Goal: Task Accomplishment & Management: Manage account settings

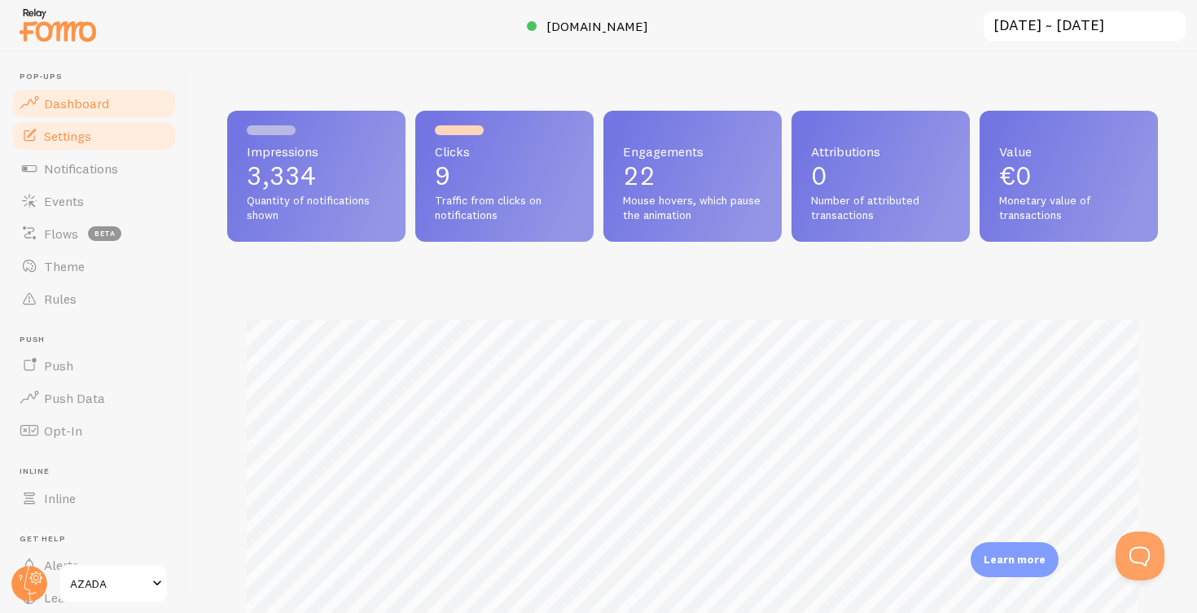
click at [68, 134] on span "Settings" at bounding box center [67, 136] width 47 height 16
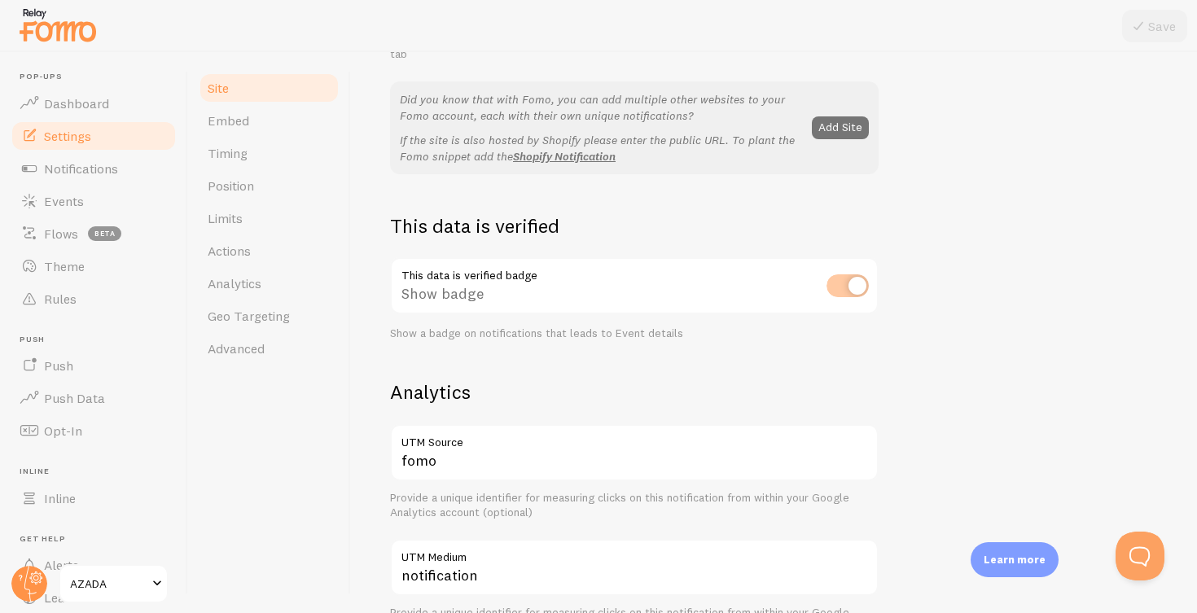
scroll to position [322, 0]
click at [839, 278] on div "This data is verified badge Show badge Show a badge on notifications that leads…" at bounding box center [634, 297] width 488 height 83
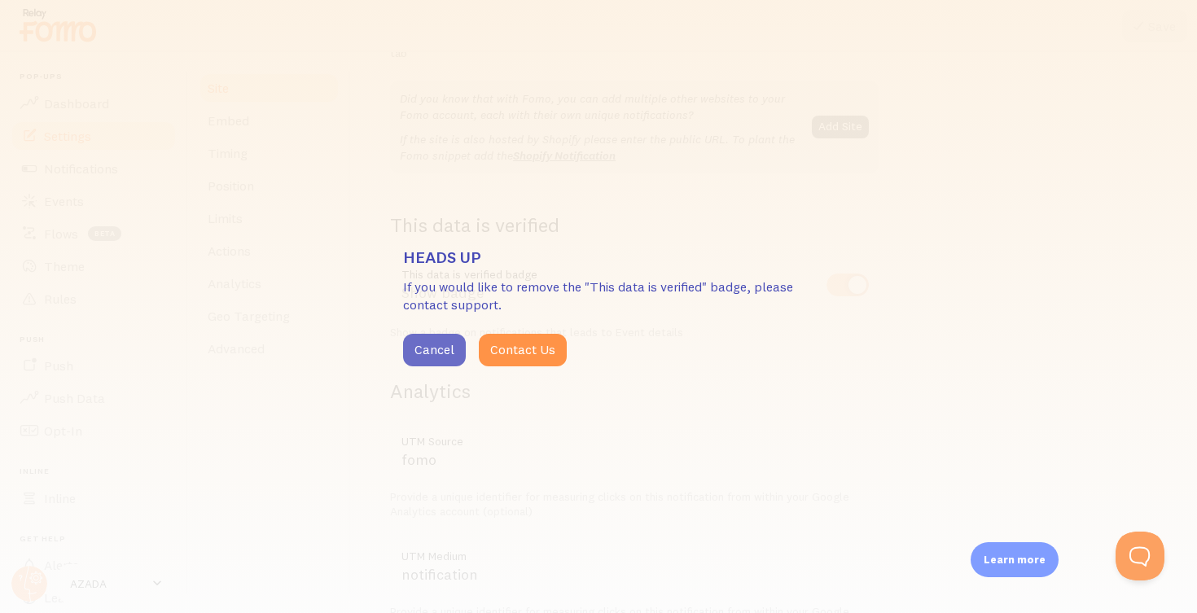
click at [432, 346] on button "Cancel" at bounding box center [434, 350] width 63 height 33
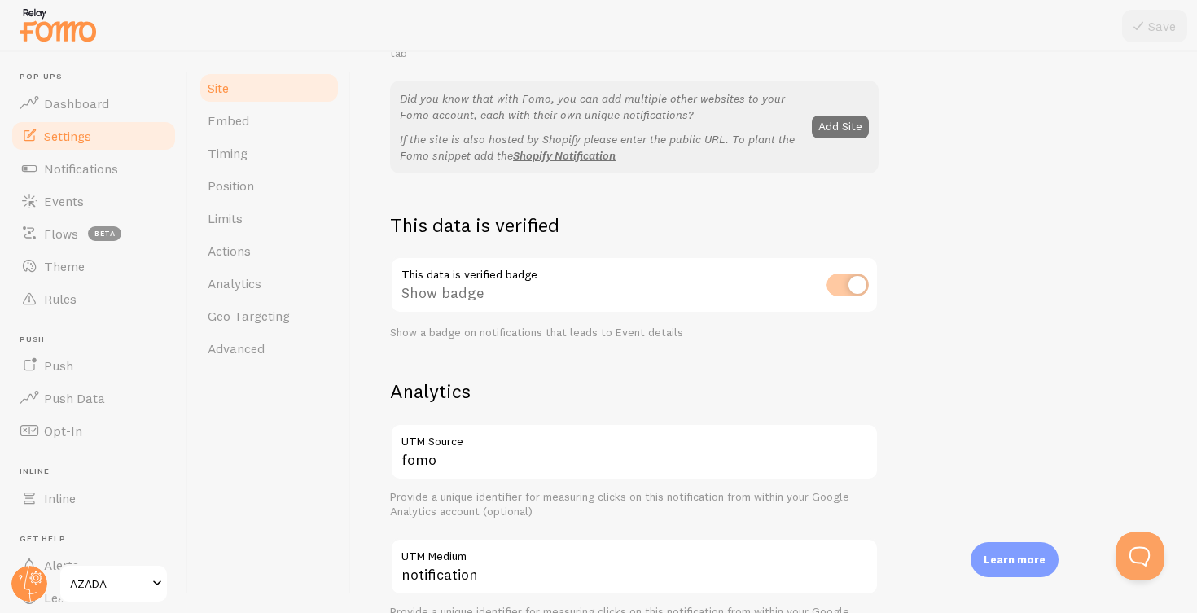
click at [843, 278] on div "This data is verified badge Show badge Show a badge on notifications that leads…" at bounding box center [634, 297] width 488 height 83
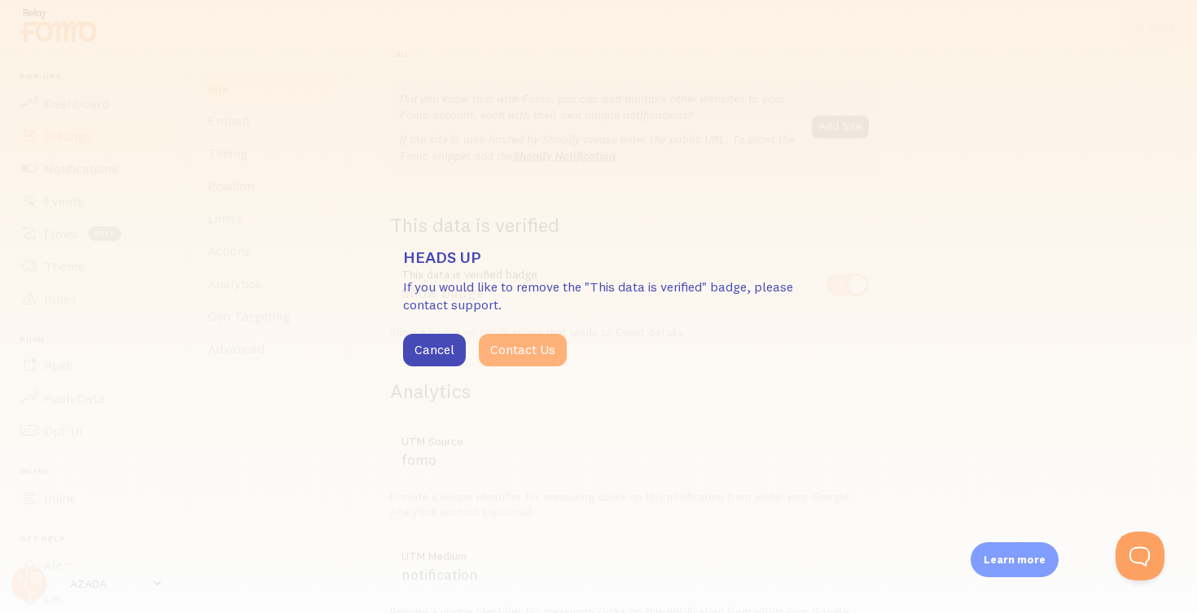
click at [529, 348] on button "Contact Us" at bounding box center [523, 350] width 88 height 33
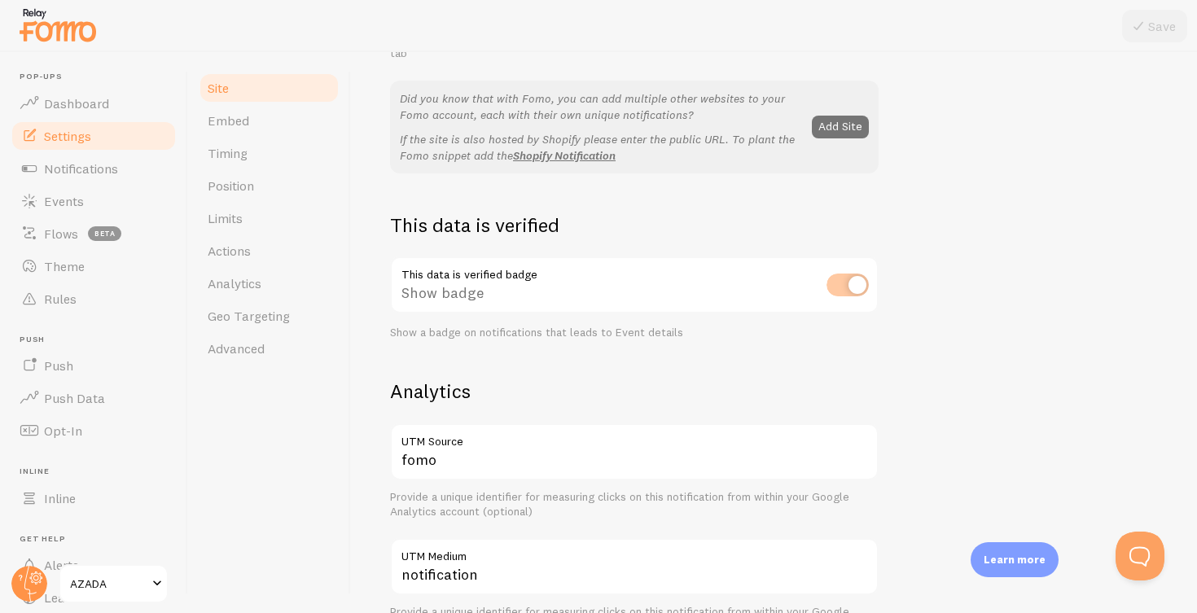
drag, startPoint x: 404, startPoint y: 267, endPoint x: 482, endPoint y: 262, distance: 78.3
click at [482, 262] on div "This data is verified badge Show badge Show a badge on notifications that leads…" at bounding box center [634, 297] width 488 height 83
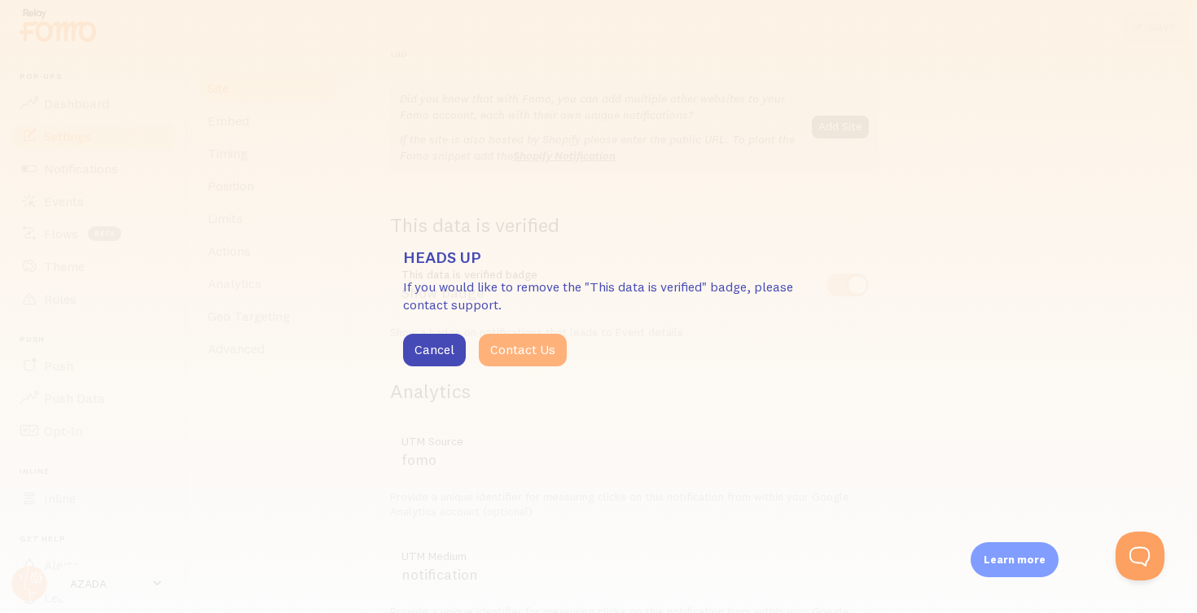
click at [532, 345] on button "Contact Us" at bounding box center [523, 350] width 88 height 33
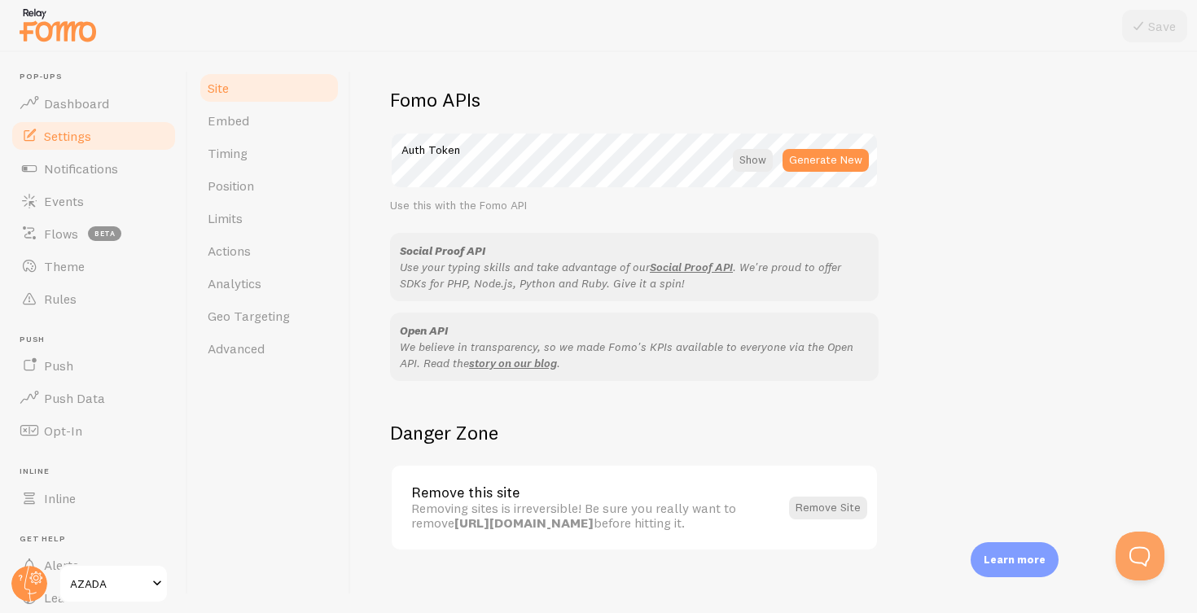
scroll to position [0, 0]
click at [234, 117] on span "Embed" at bounding box center [229, 120] width 42 height 16
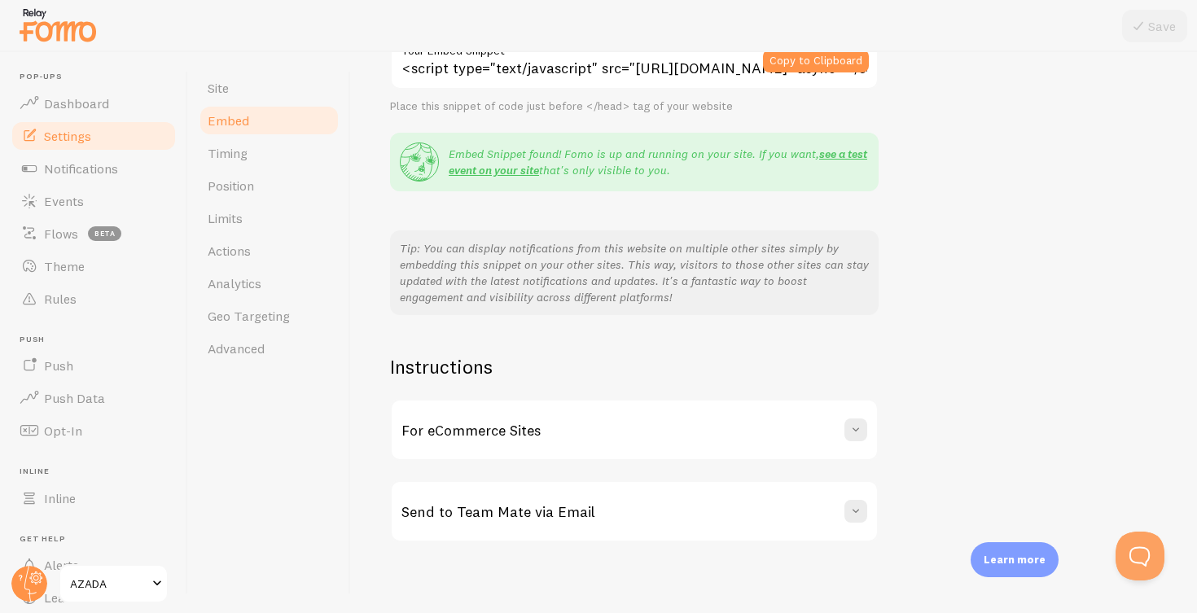
scroll to position [252, 0]
click at [236, 155] on span "Timing" at bounding box center [228, 153] width 40 height 16
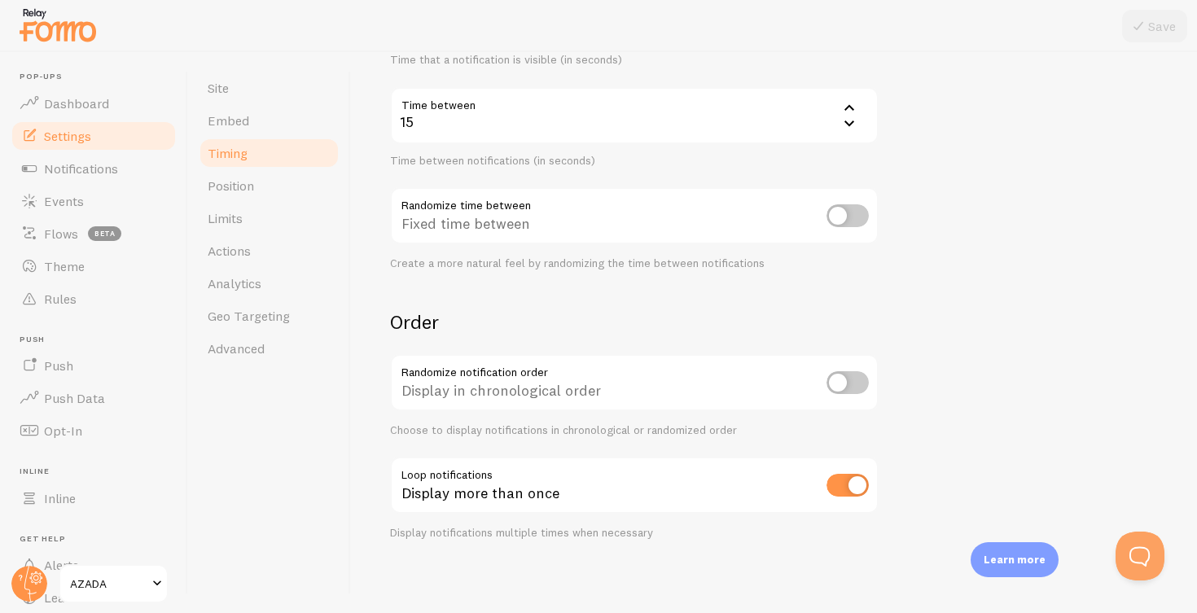
scroll to position [345, 0]
click at [238, 184] on span "Position" at bounding box center [231, 185] width 46 height 16
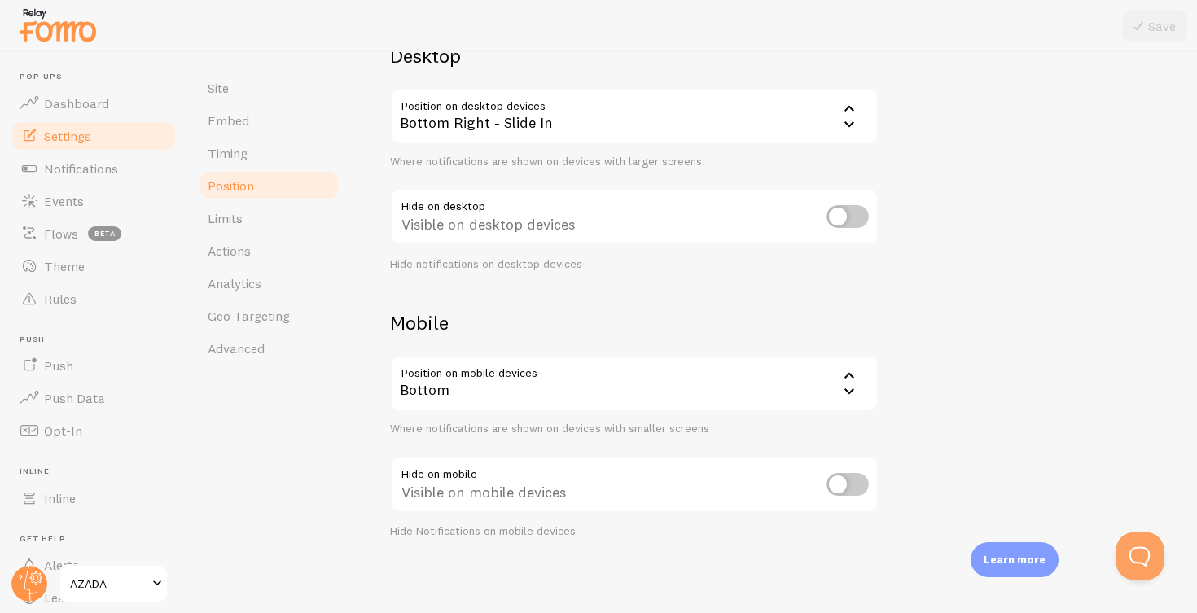
scroll to position [143, 0]
click at [229, 212] on span "Limits" at bounding box center [225, 218] width 35 height 16
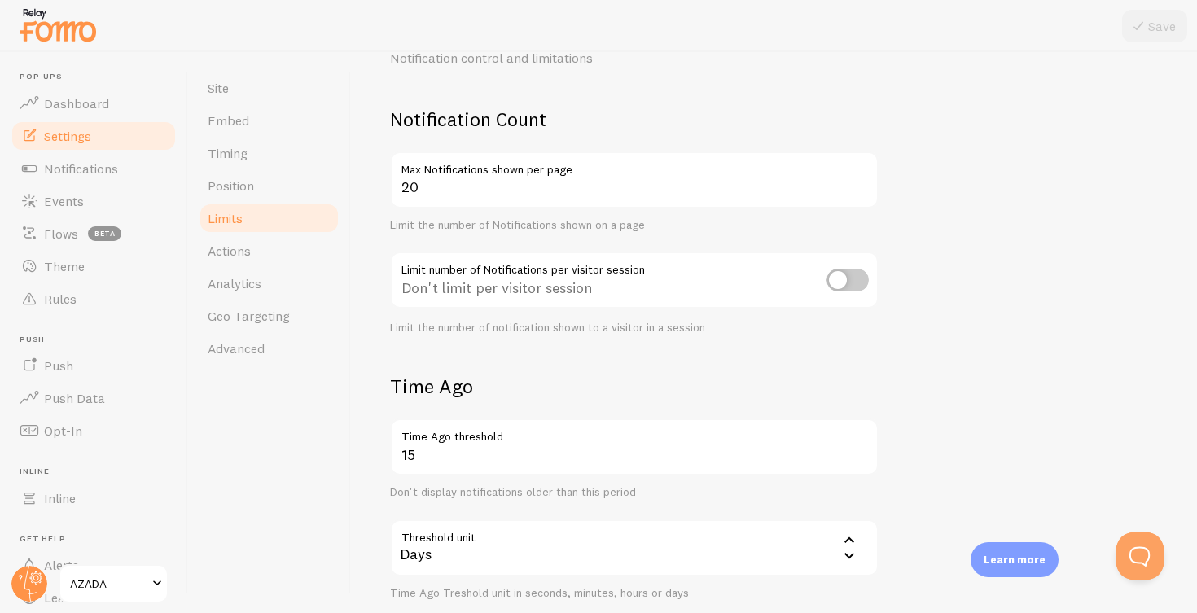
scroll to position [90, 0]
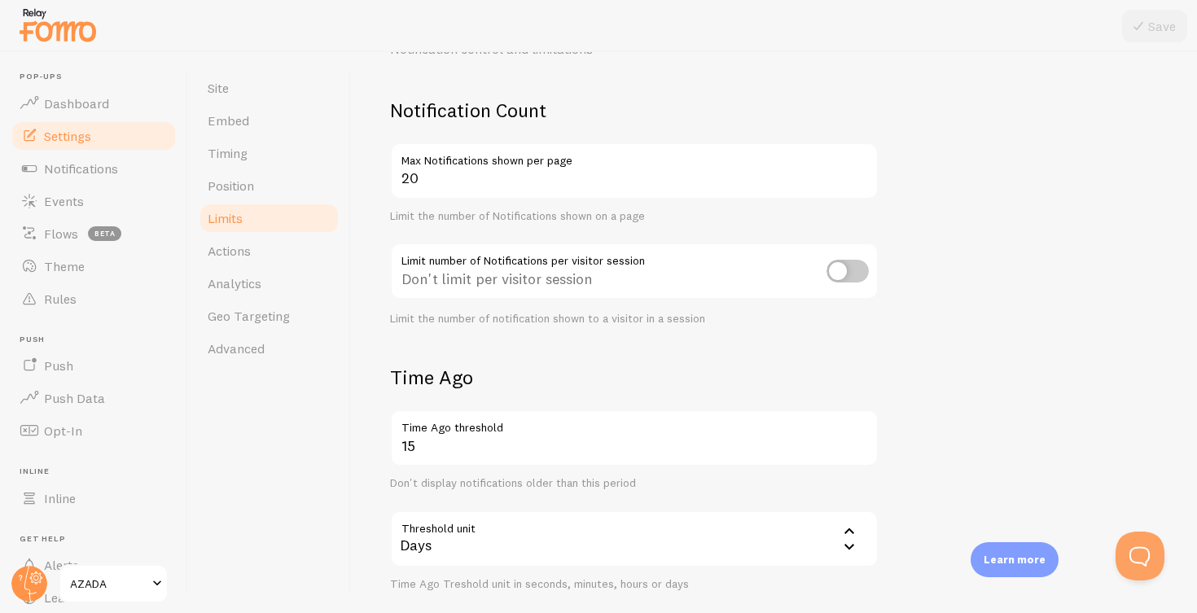
click at [857, 268] on input "checkbox" at bounding box center [847, 271] width 42 height 23
checkbox input "true"
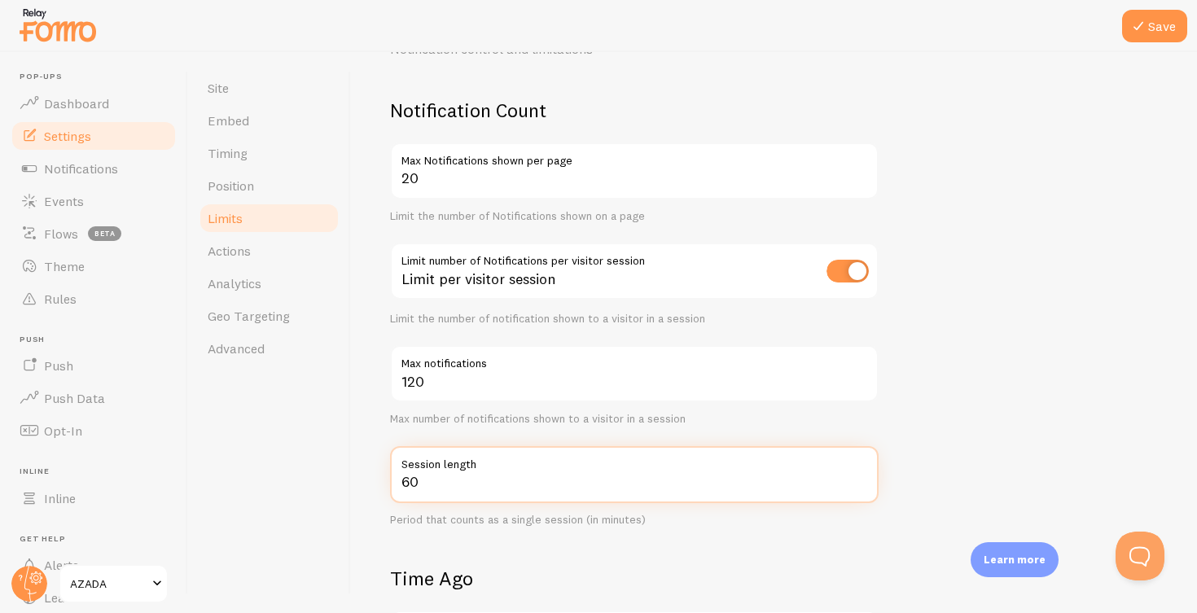
click at [409, 479] on input "60" at bounding box center [634, 474] width 488 height 57
type input "6"
type input "2"
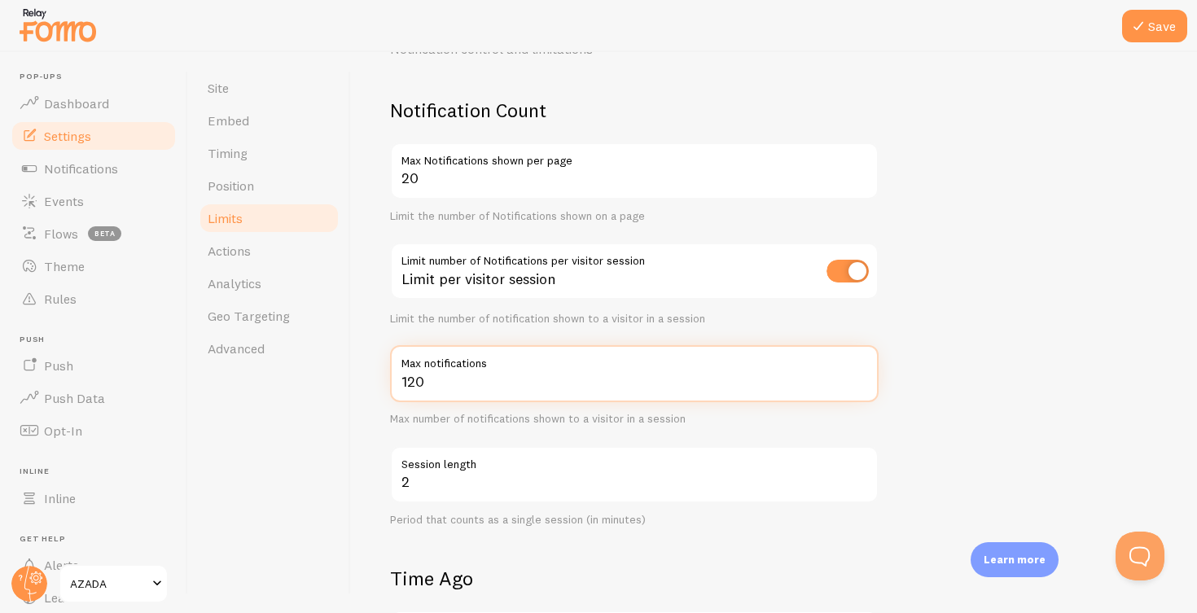
click at [451, 383] on input "120" at bounding box center [634, 373] width 488 height 57
type input "1"
type input "20"
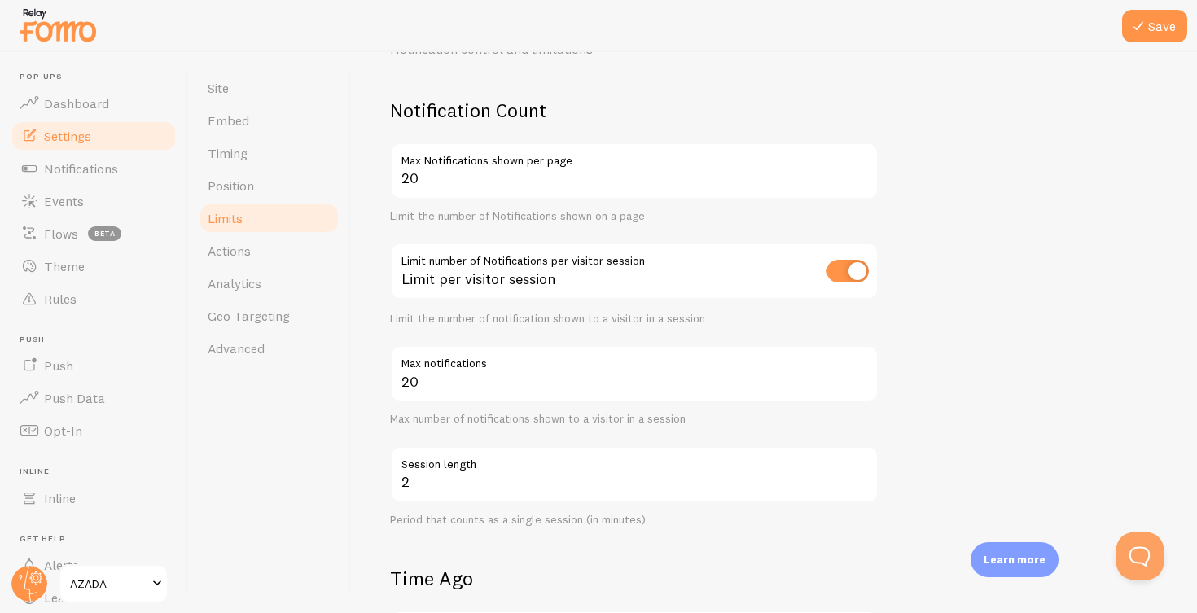
click at [372, 374] on div "Limits Notification control and limitations Notification Count 20 Max Notificat…" at bounding box center [774, 332] width 846 height 561
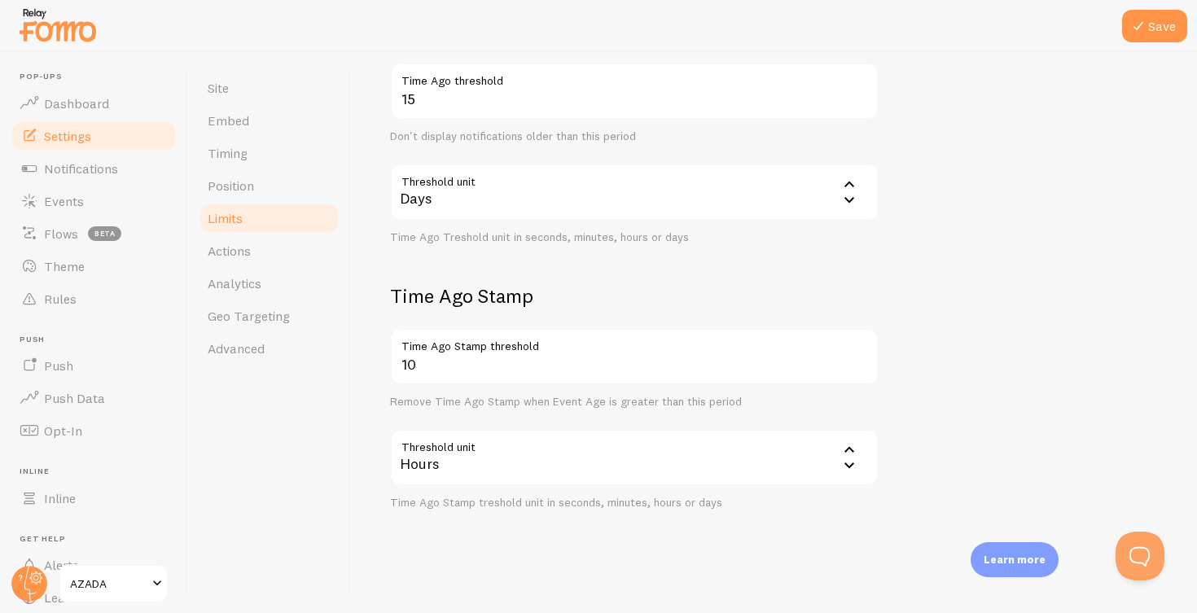
scroll to position [636, 0]
click at [243, 250] on span "Actions" at bounding box center [229, 251] width 43 height 16
click at [1162, 24] on button "Save" at bounding box center [1154, 26] width 65 height 33
click at [230, 248] on span "Actions" at bounding box center [229, 251] width 43 height 16
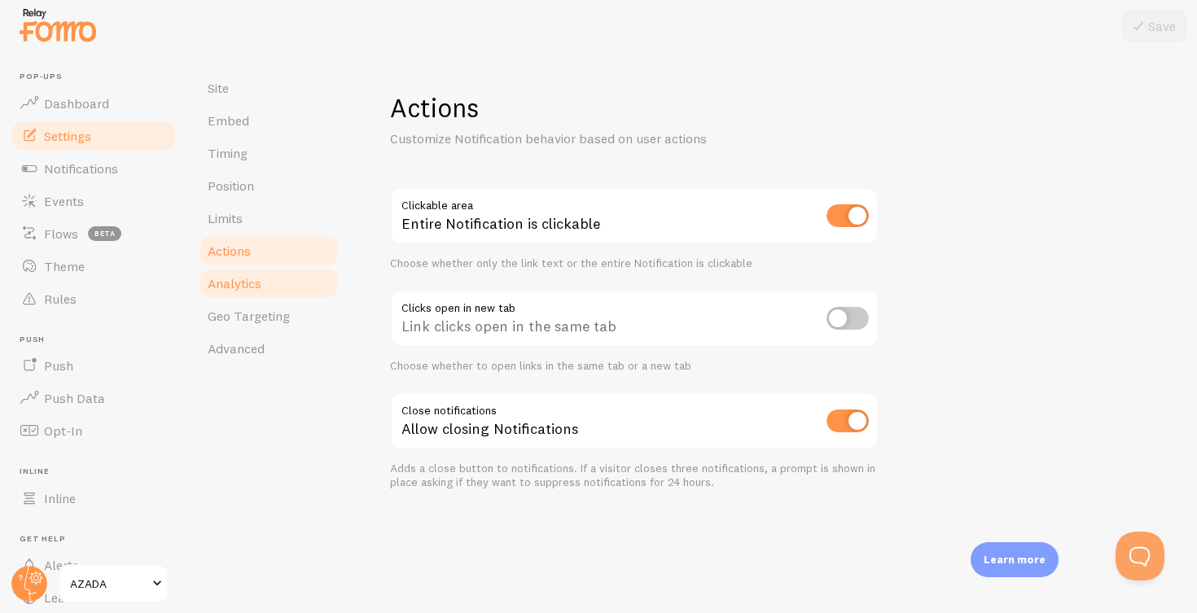
click at [236, 282] on span "Analytics" at bounding box center [235, 283] width 54 height 16
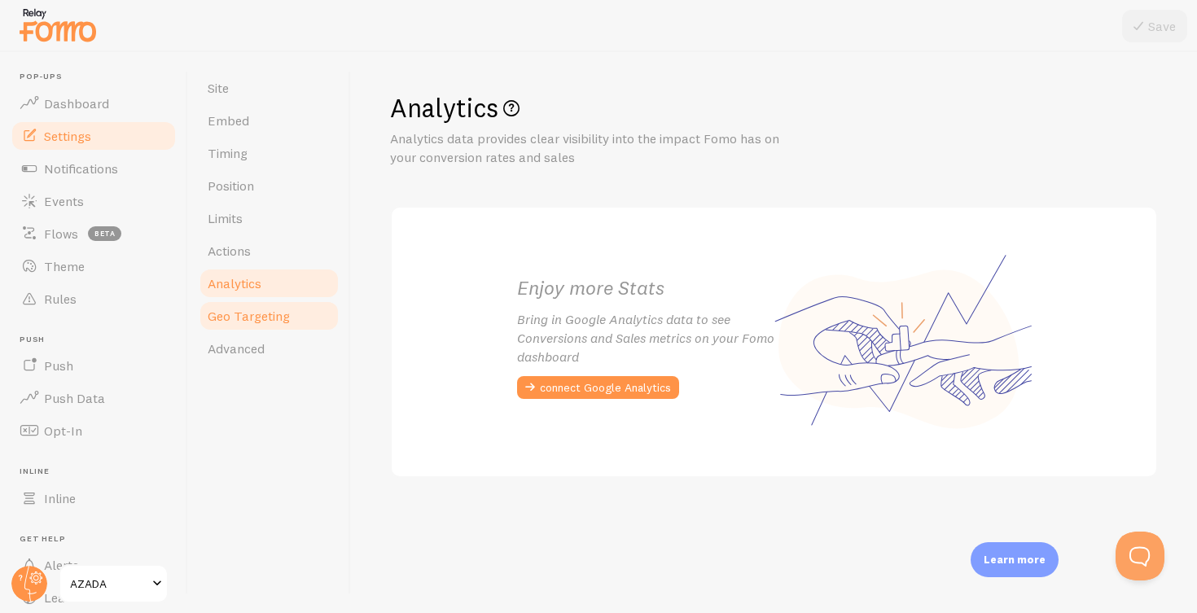
click at [238, 313] on span "Geo Targeting" at bounding box center [249, 316] width 82 height 16
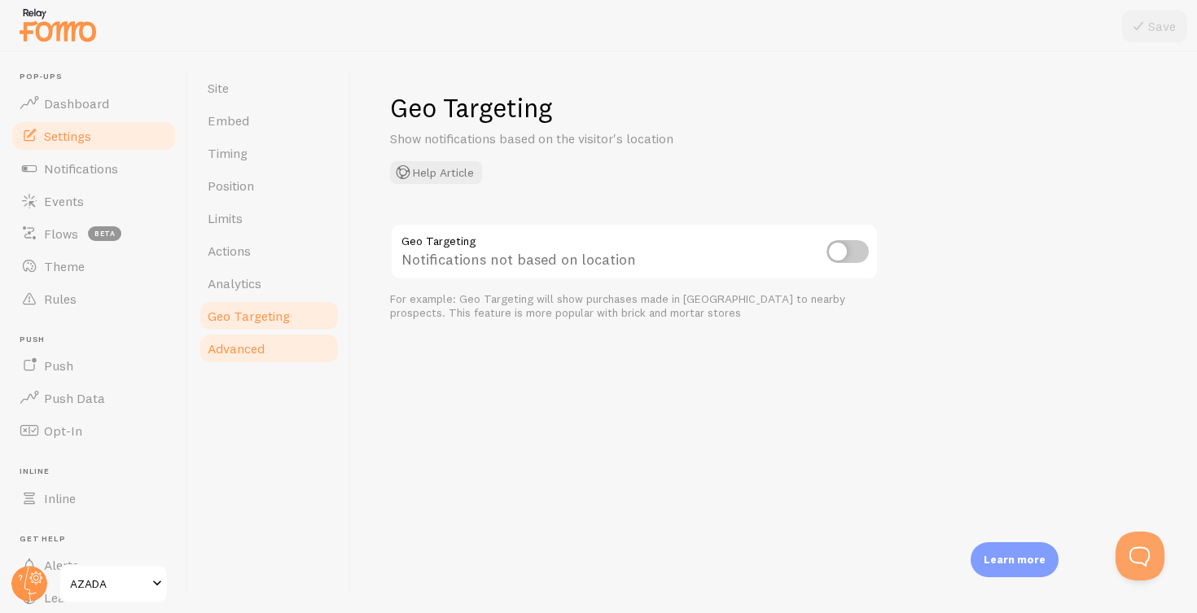
click at [238, 344] on span "Advanced" at bounding box center [236, 348] width 57 height 16
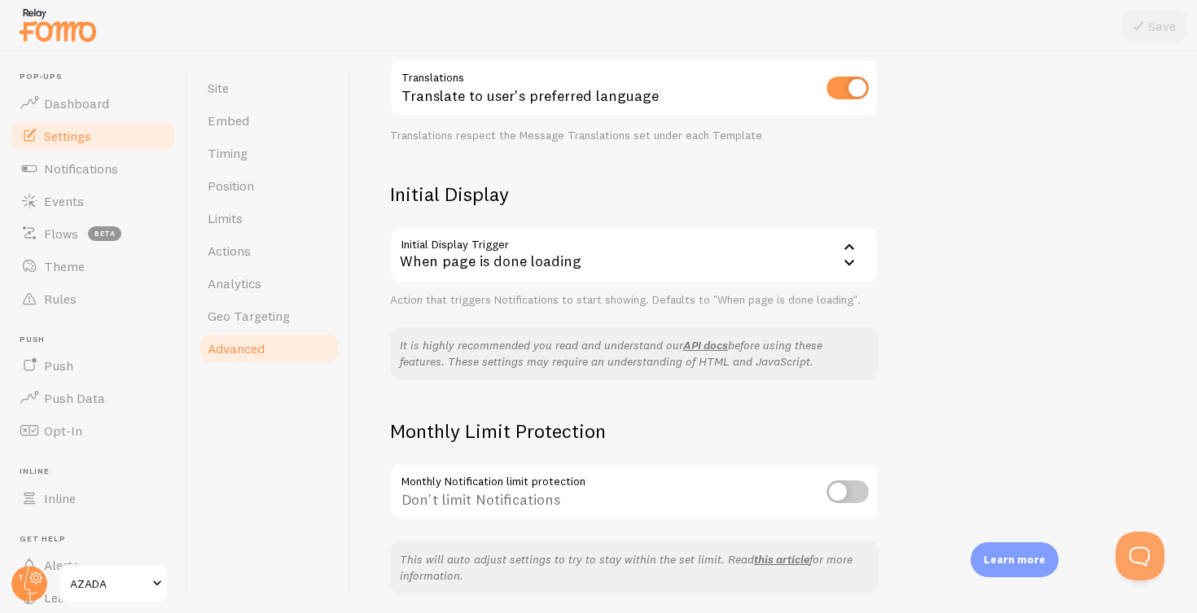
scroll to position [275, 0]
click at [568, 251] on div "When page is done loading" at bounding box center [634, 252] width 488 height 57
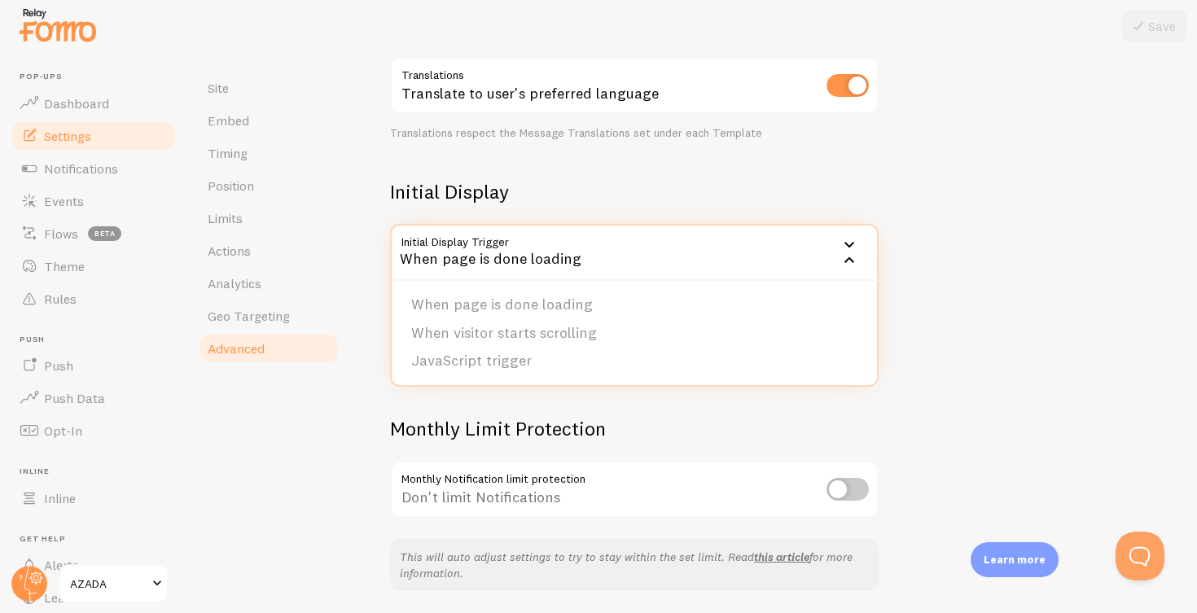
click at [373, 250] on div "Advanced Advanced options Language & Translations Help Article Language es Span…" at bounding box center [774, 332] width 846 height 561
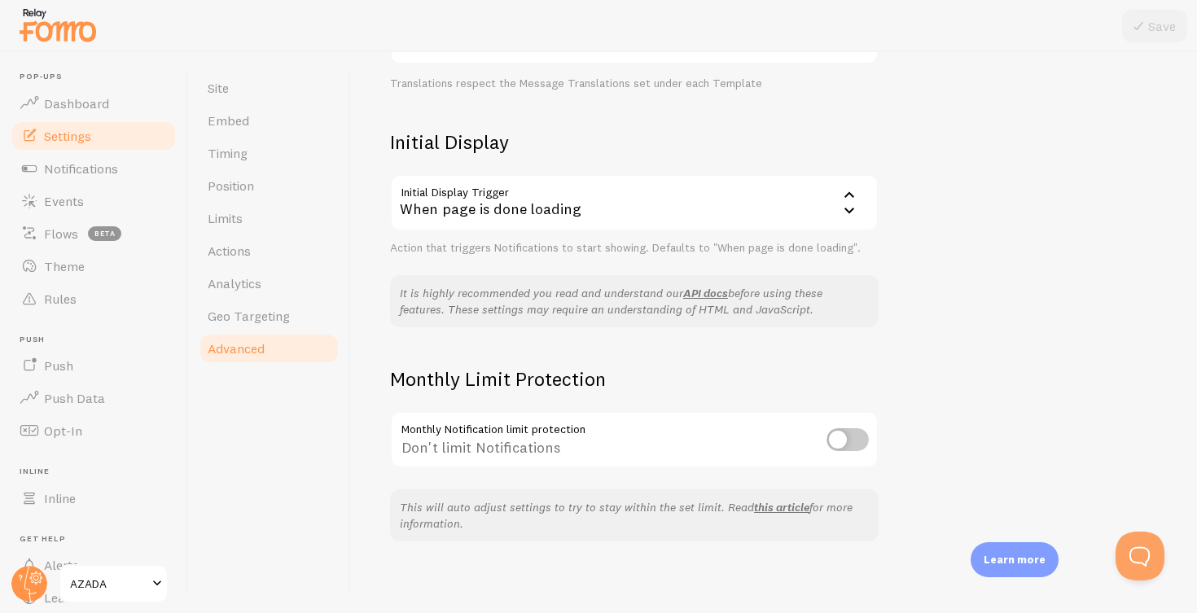
scroll to position [323, 0]
click at [81, 164] on span "Notifications" at bounding box center [81, 168] width 74 height 16
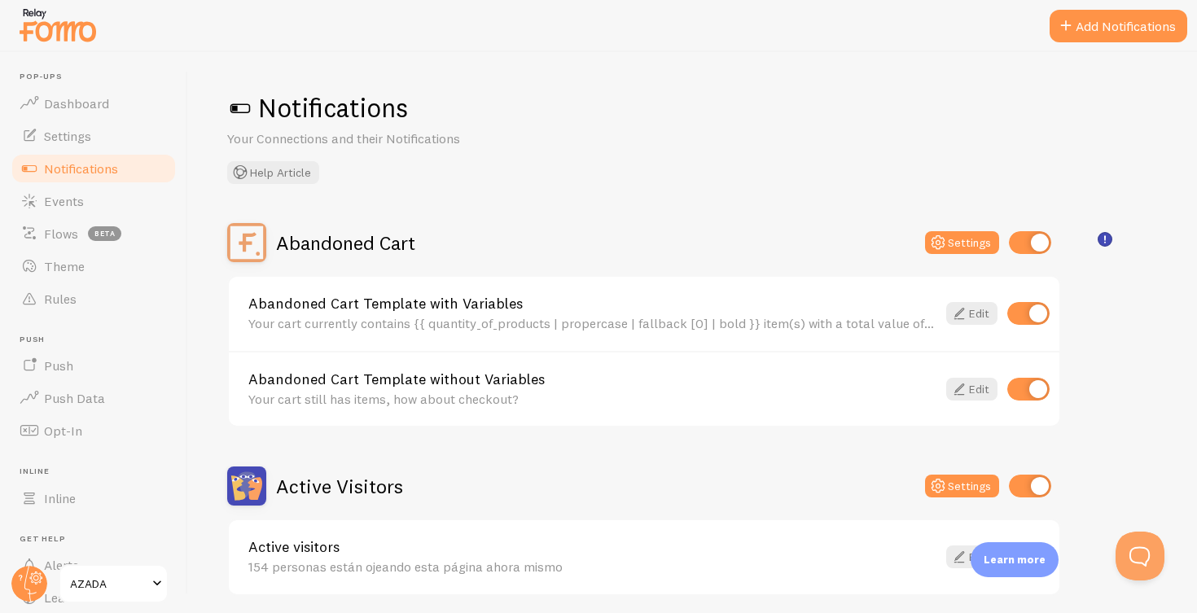
click at [368, 247] on h2 "Abandoned Cart" at bounding box center [345, 242] width 139 height 25
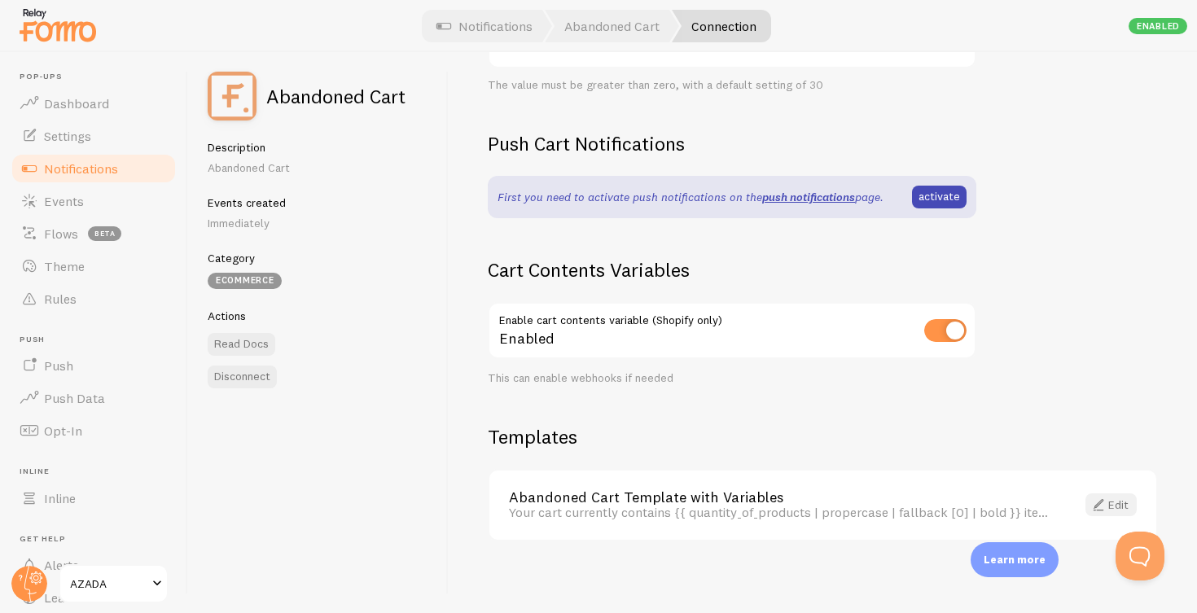
click at [1112, 497] on link "Edit" at bounding box center [1110, 504] width 51 height 23
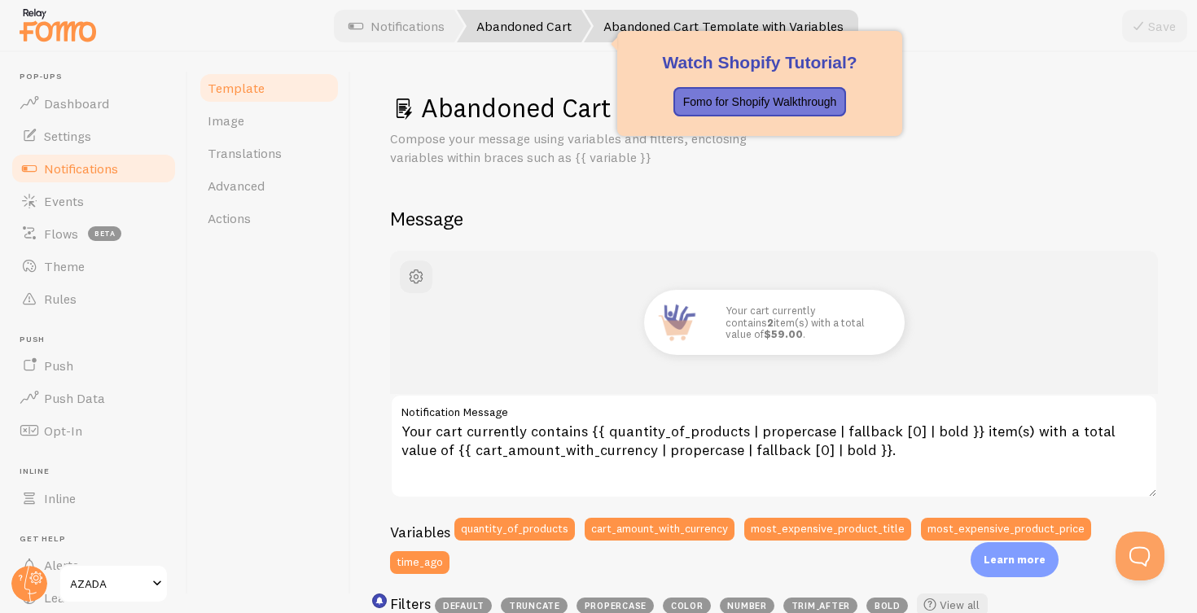
click at [515, 25] on link "Abandoned Cart" at bounding box center [524, 26] width 134 height 33
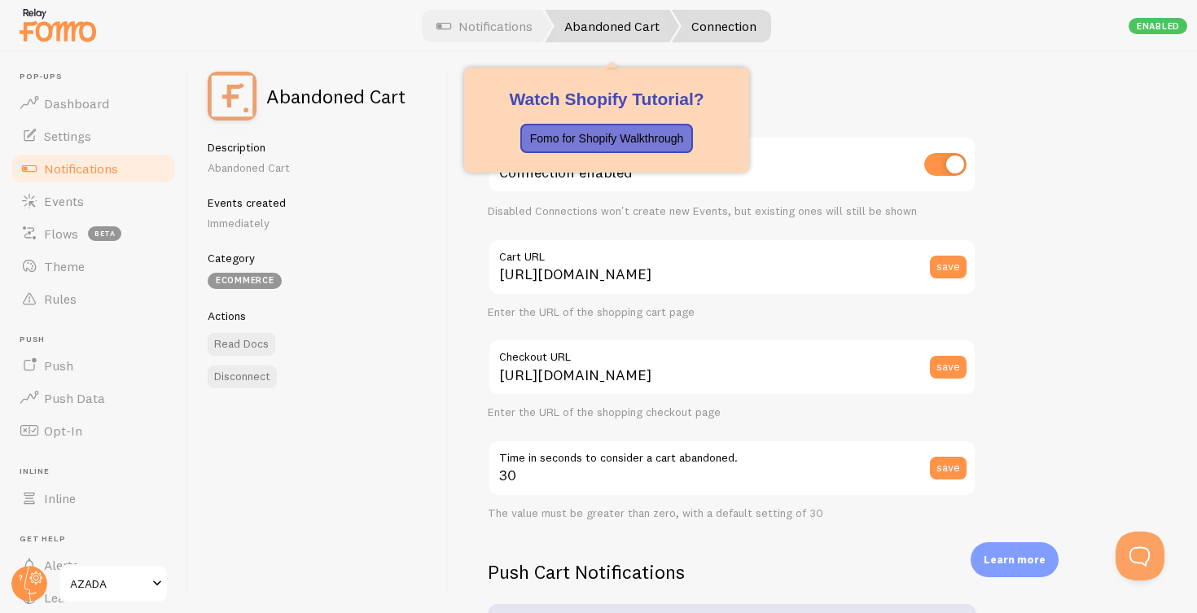
click at [622, 28] on link "Abandoned Cart" at bounding box center [612, 26] width 134 height 33
click at [607, 24] on link "Abandoned Cart" at bounding box center [612, 26] width 134 height 33
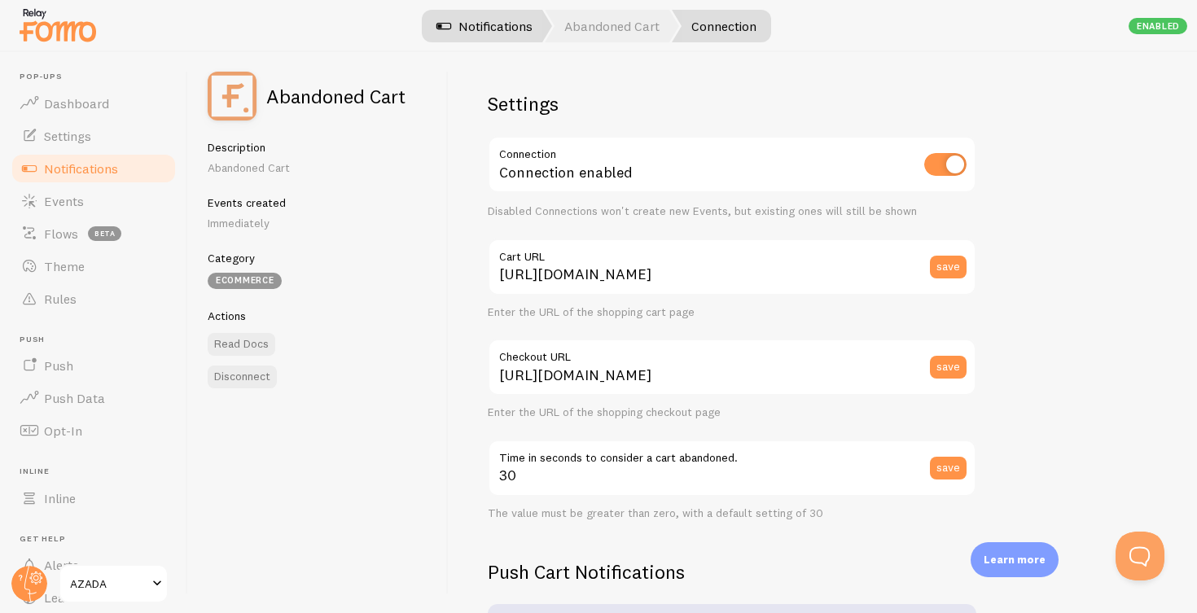
click at [510, 28] on link "Notifications" at bounding box center [484, 26] width 135 height 33
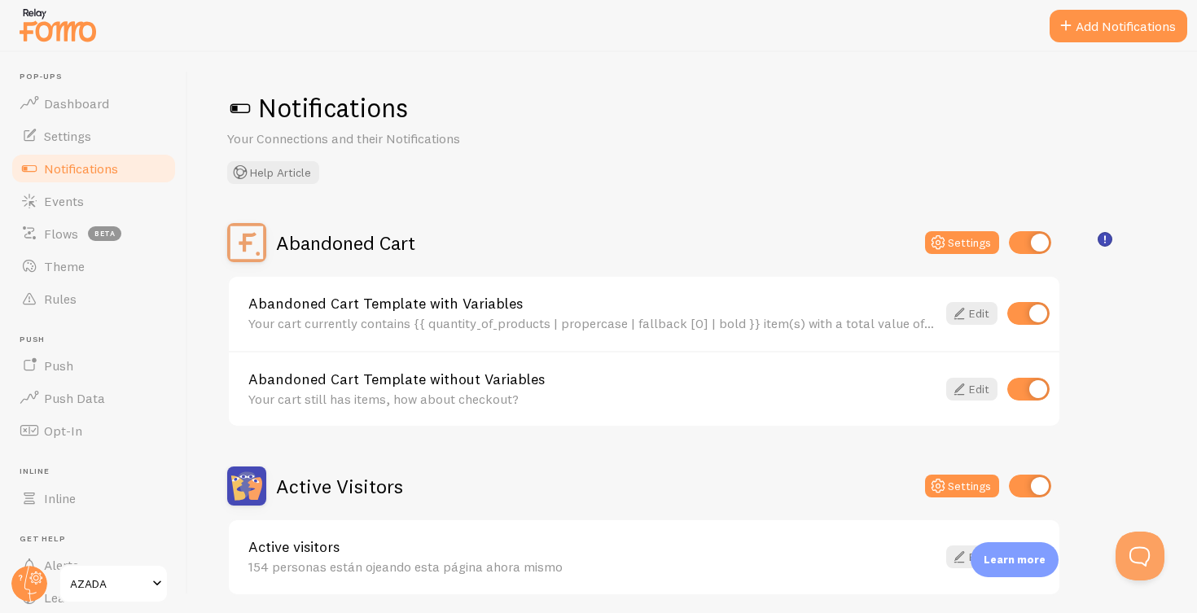
click at [1025, 239] on input "checkbox" at bounding box center [1030, 242] width 42 height 23
checkbox input "false"
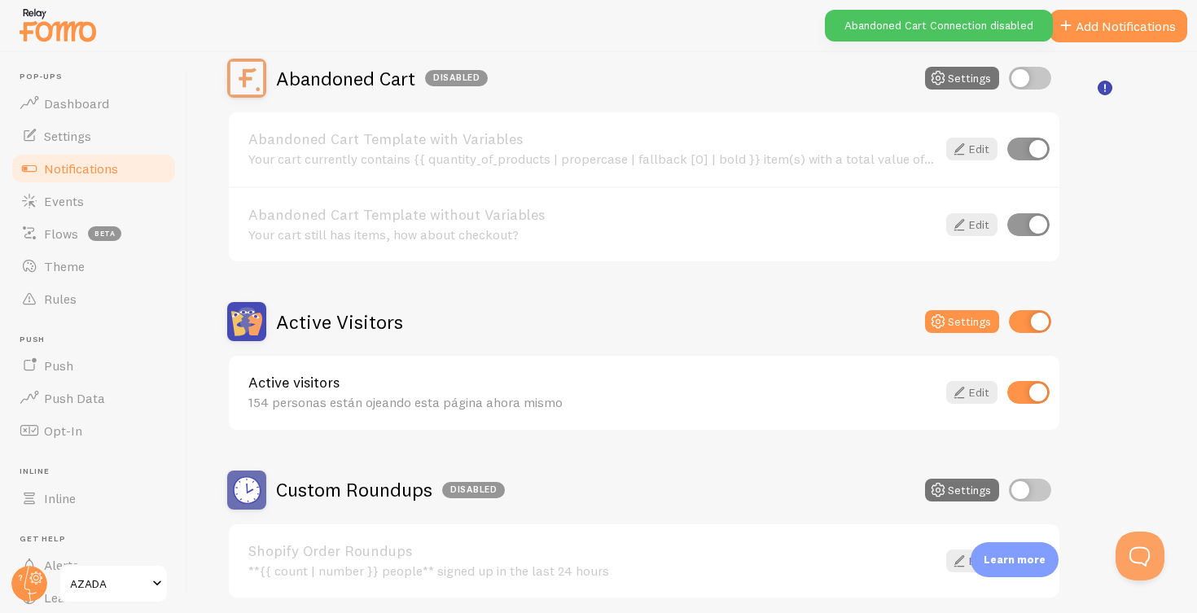
scroll to position [180, 0]
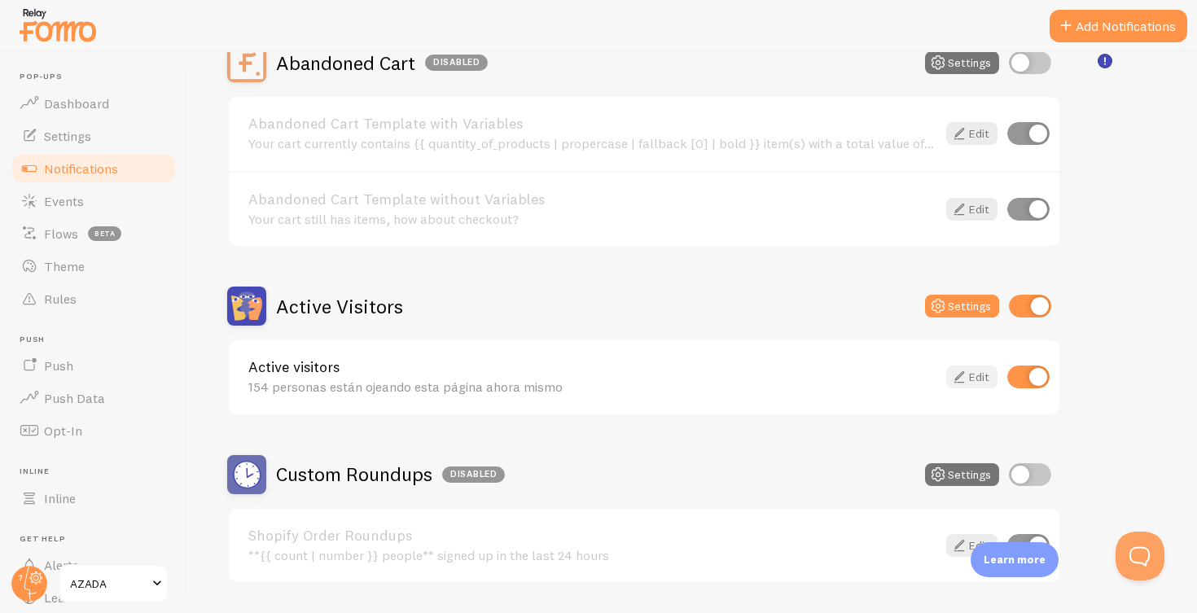
click at [968, 374] on icon at bounding box center [959, 377] width 20 height 20
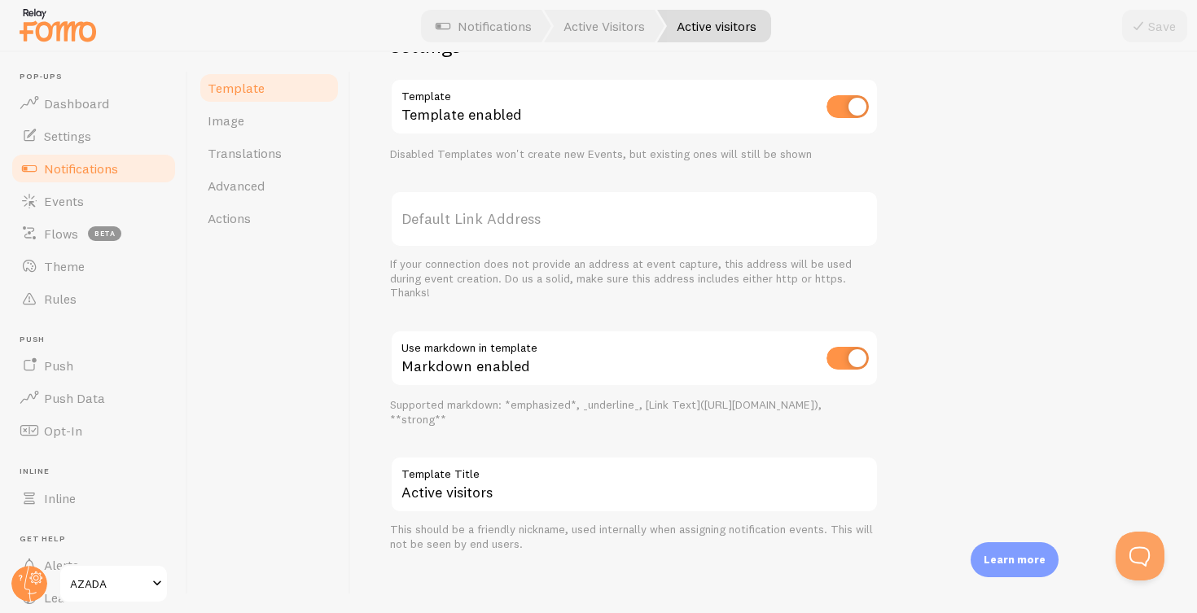
scroll to position [4, 0]
click at [242, 147] on span "Translations" at bounding box center [245, 153] width 74 height 16
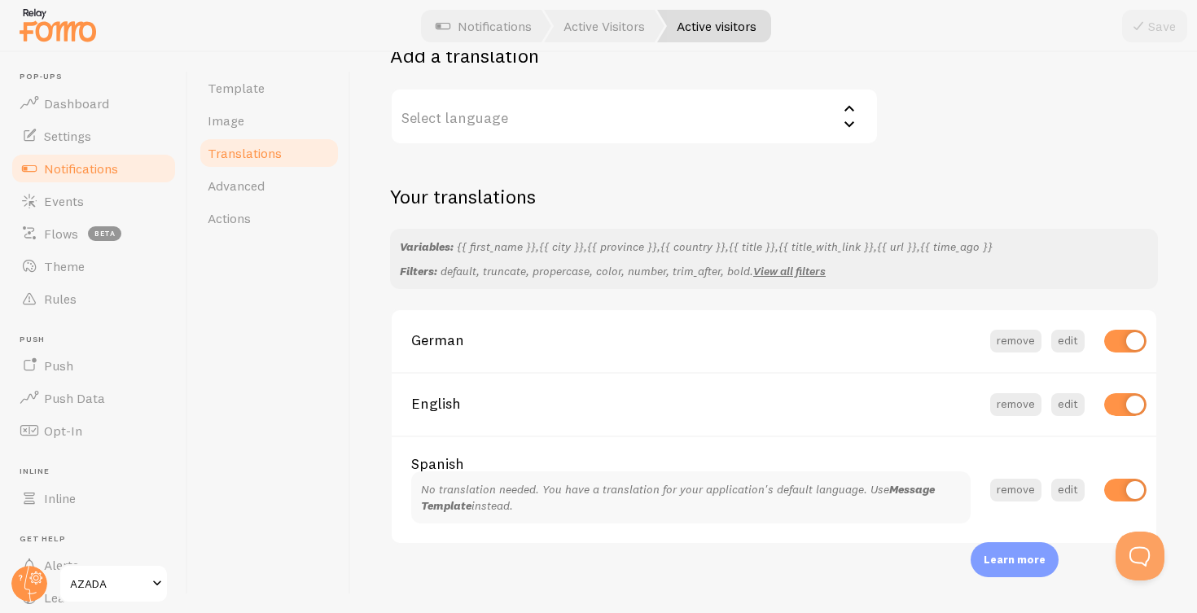
scroll to position [300, 0]
click at [1069, 394] on button "edit" at bounding box center [1067, 405] width 33 height 23
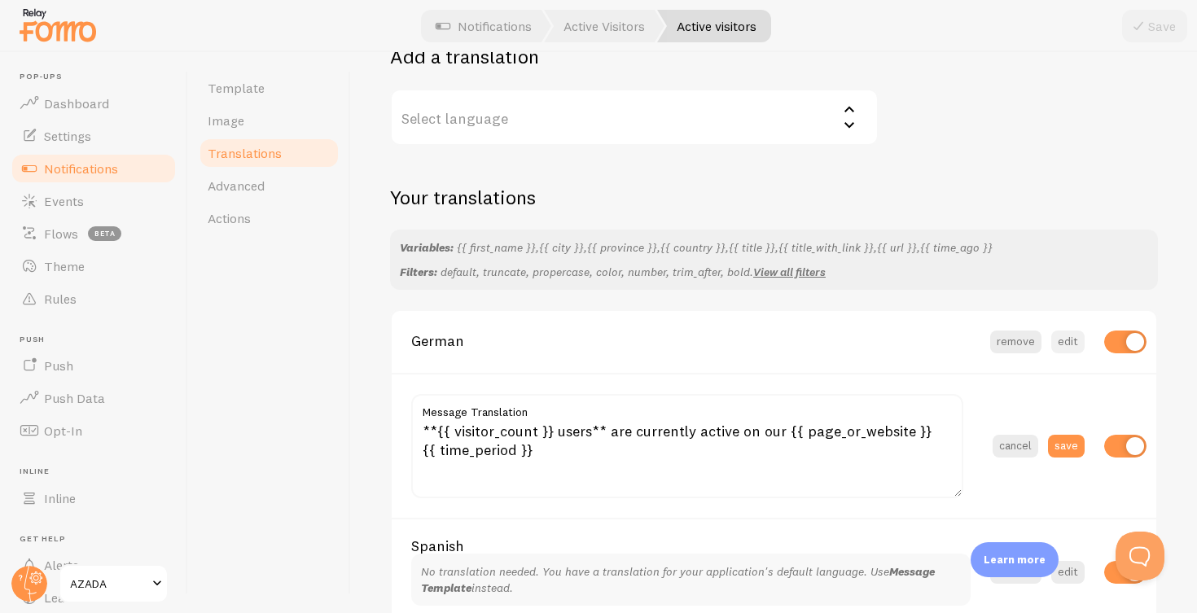
click at [1061, 331] on button "edit" at bounding box center [1067, 341] width 33 height 23
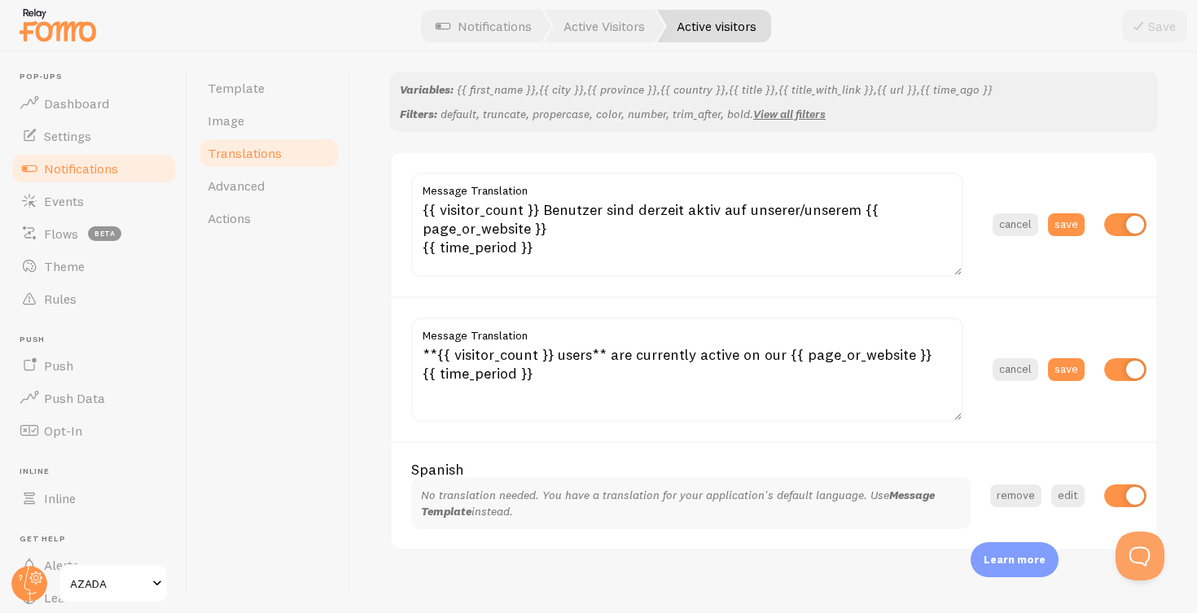
scroll to position [461, 0]
click at [1066, 482] on button "edit" at bounding box center [1067, 493] width 33 height 23
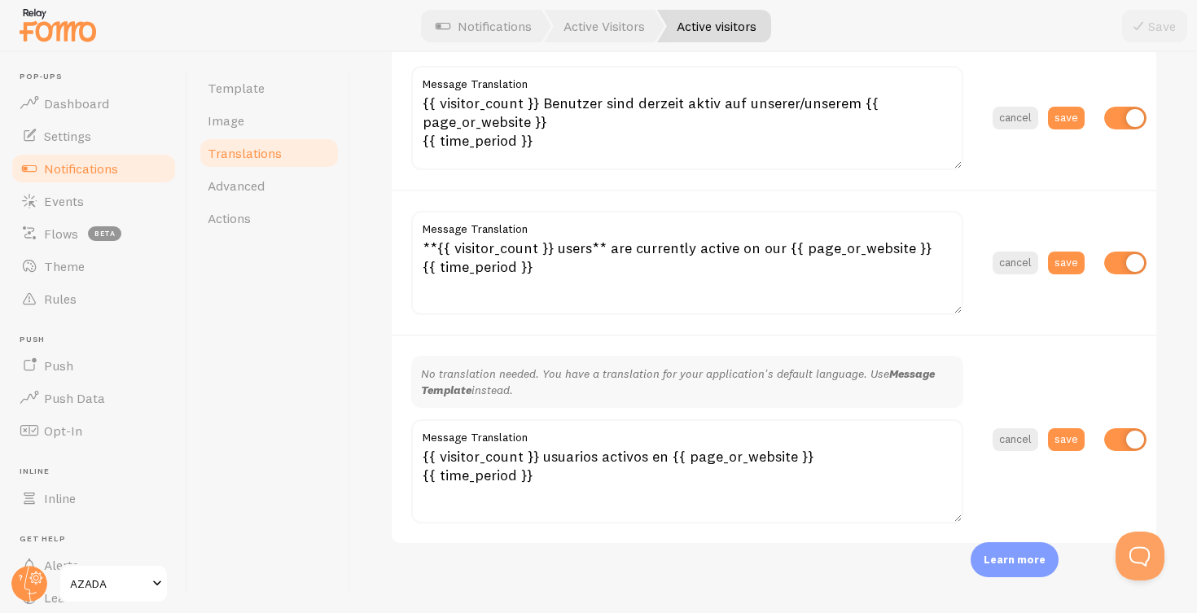
scroll to position [564, 0]
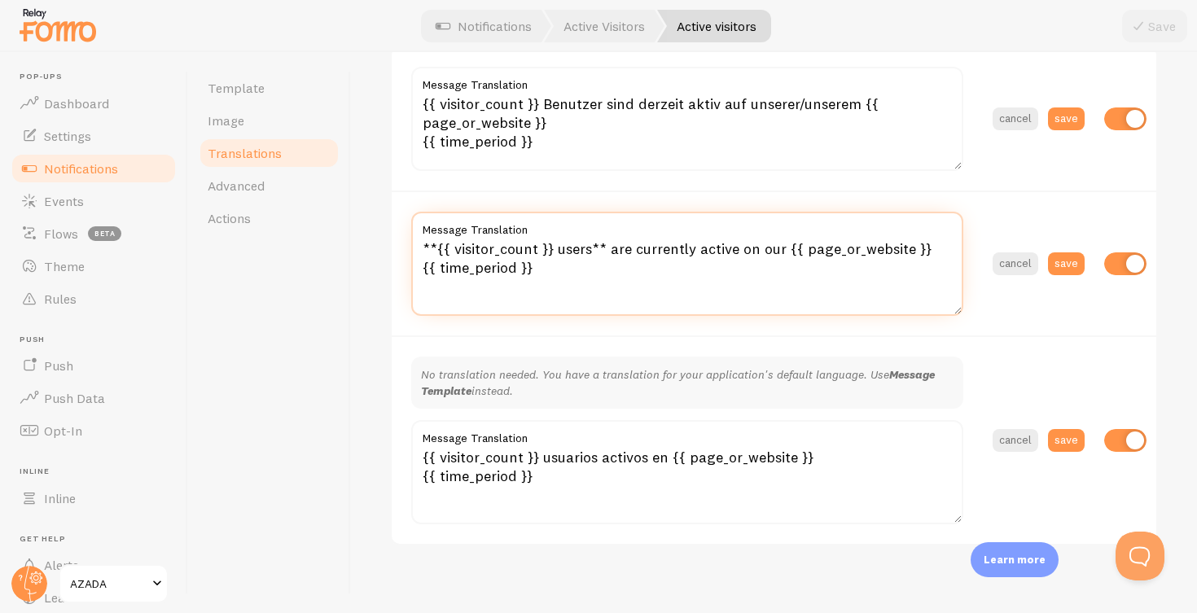
click at [602, 239] on textarea "**{{ visitor_count }} users** are currently active on our {{ page_or_website }}…" at bounding box center [687, 264] width 552 height 104
click at [437, 239] on textarea "**{{ visitor_count }} users are currently active on our {{ page_or_website }} {…" at bounding box center [687, 264] width 552 height 104
type textarea "{{ visitor_count }} users are currently active on our {{ page_or_website }} {{ …"
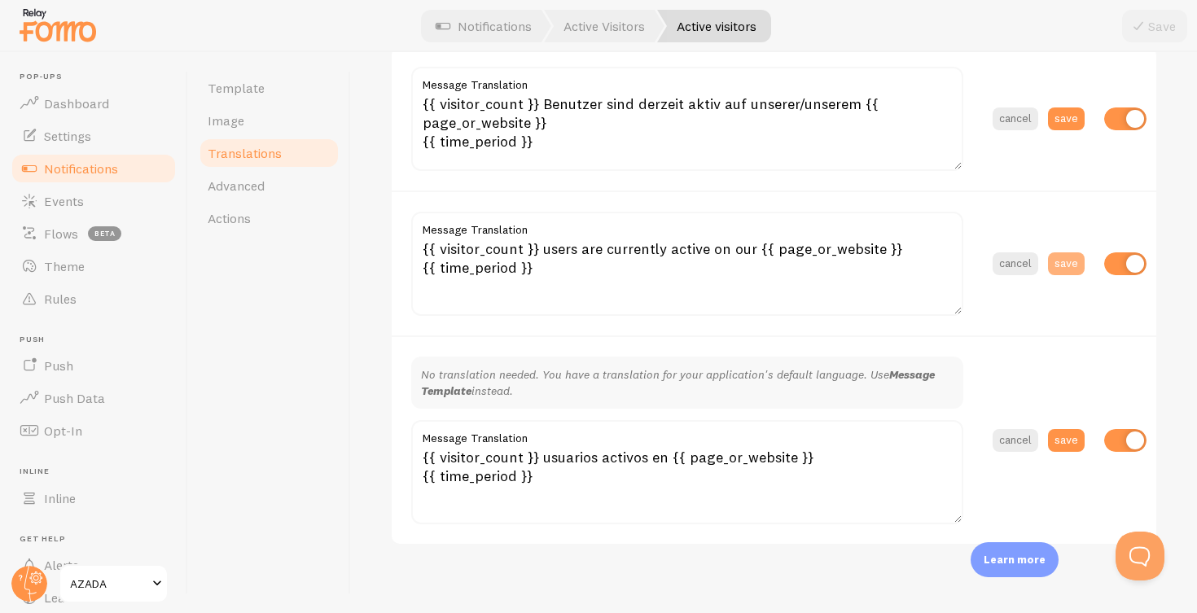
click at [1063, 252] on button "save" at bounding box center [1066, 263] width 37 height 23
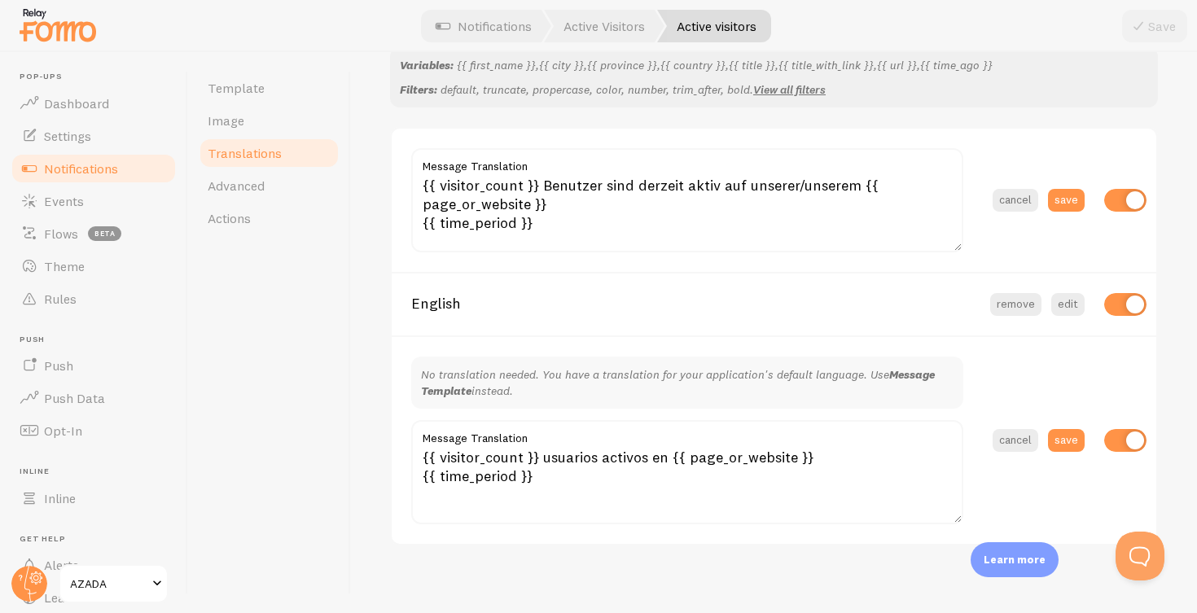
scroll to position [300, 0]
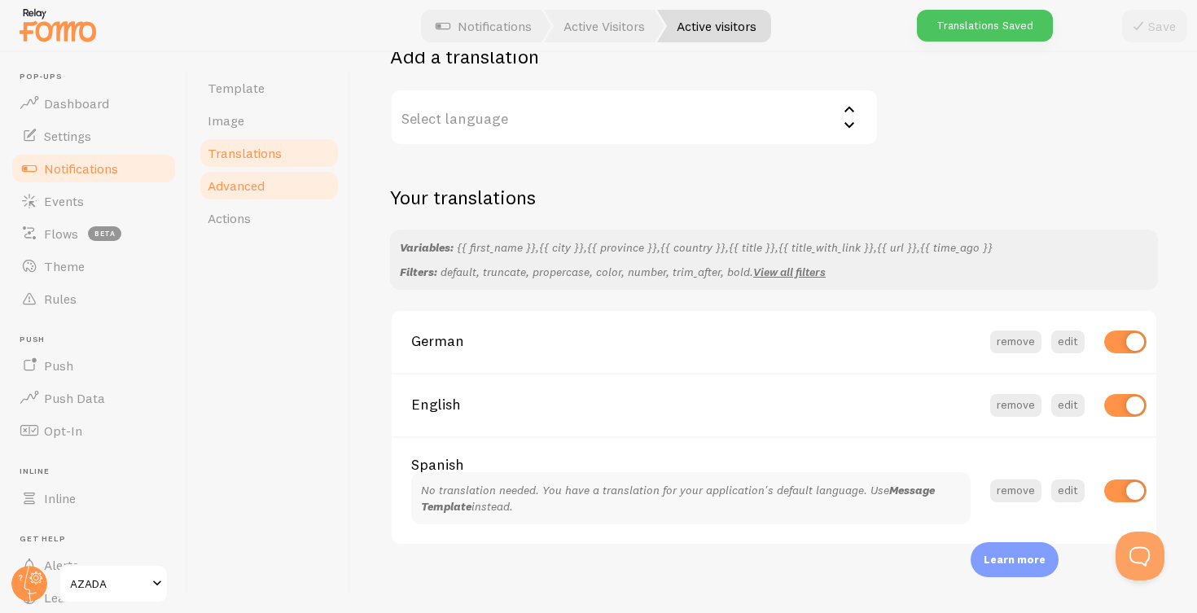
click at [278, 190] on link "Advanced" at bounding box center [269, 185] width 142 height 33
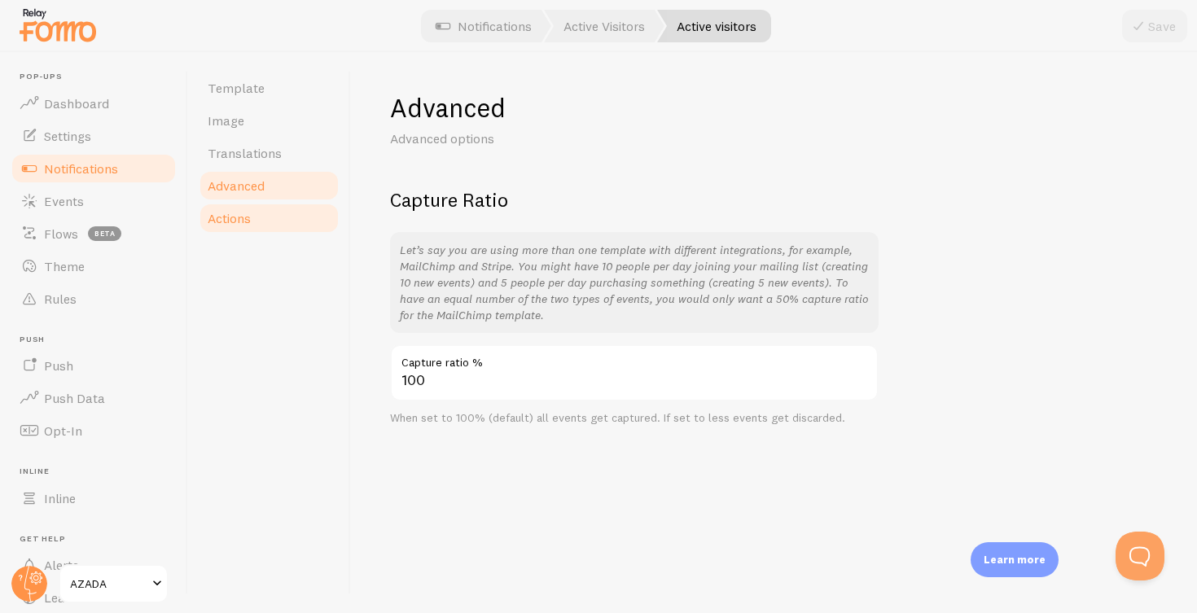
click at [241, 214] on span "Actions" at bounding box center [229, 218] width 43 height 16
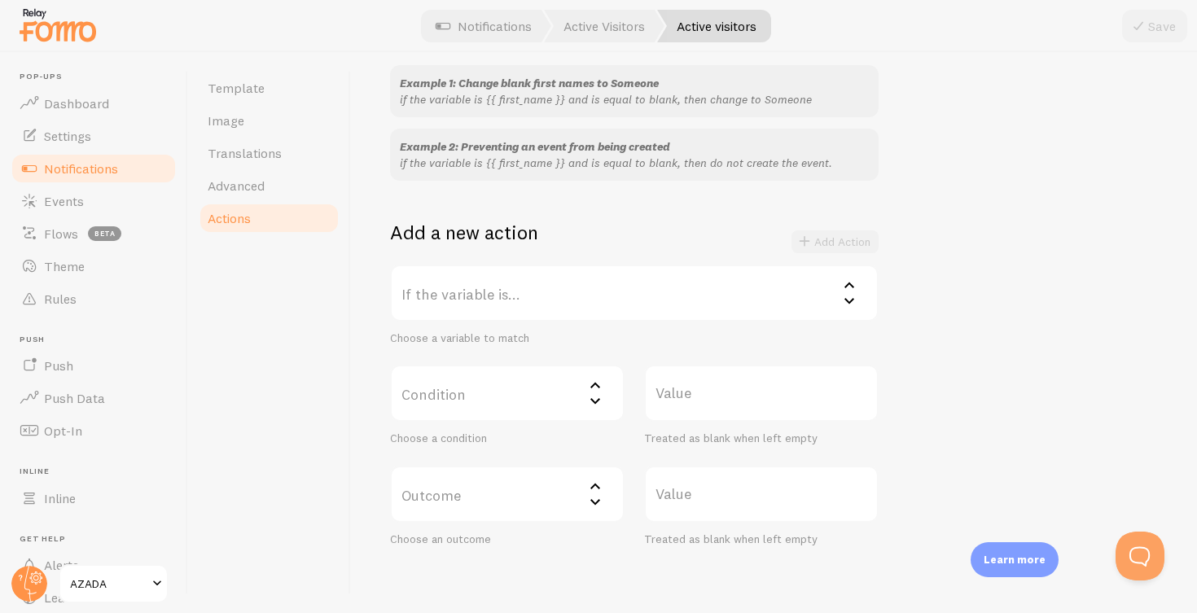
scroll to position [177, 0]
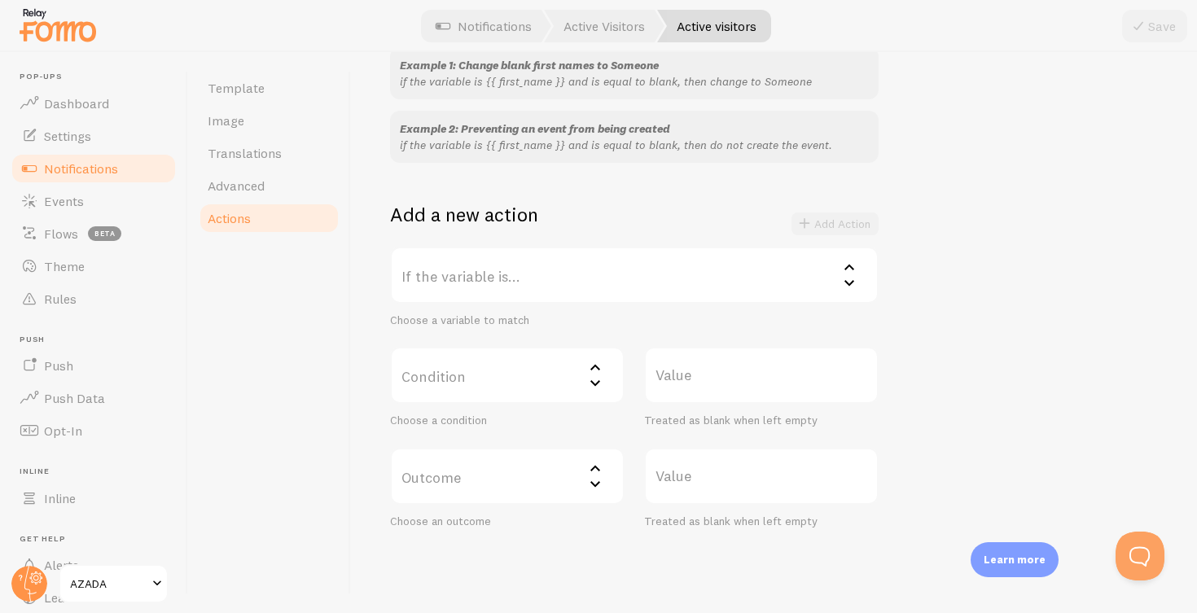
click at [629, 270] on label "If the variable is..." at bounding box center [634, 275] width 488 height 57
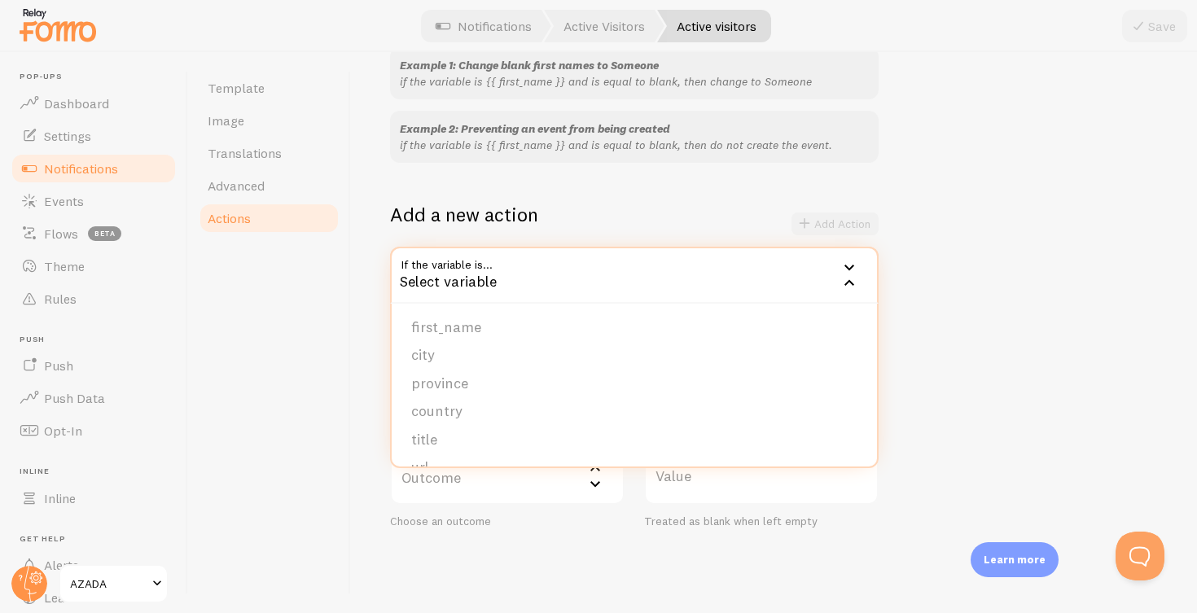
click at [364, 216] on div "Actions You can match any {{ variable }} and replace it with a word, change eve…" at bounding box center [774, 332] width 846 height 561
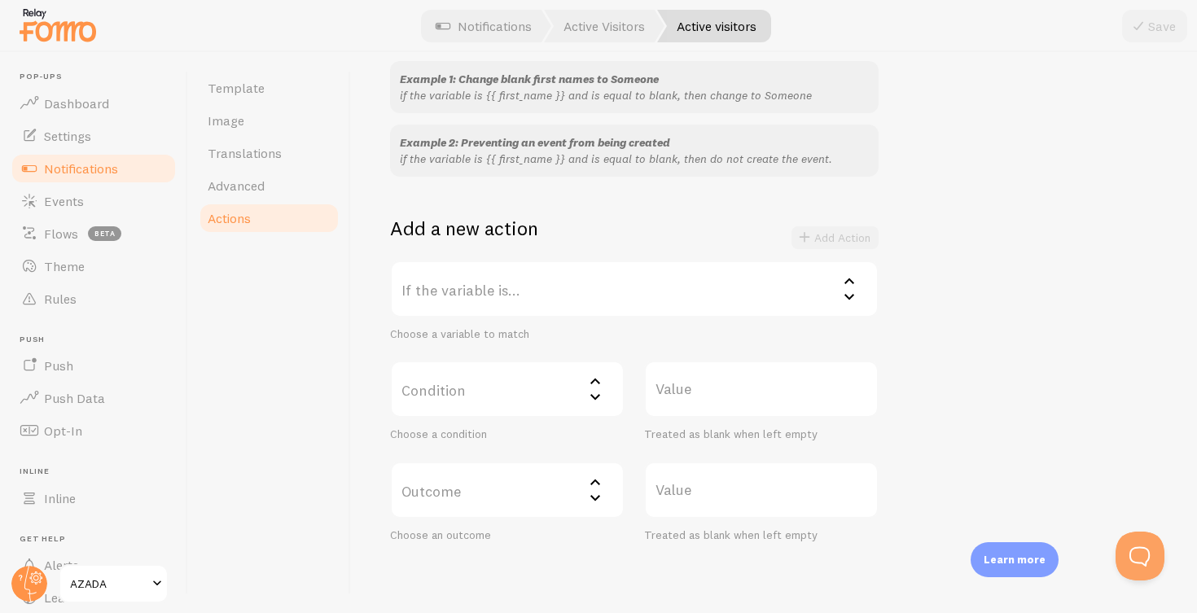
scroll to position [0, 0]
click at [79, 164] on span "Notifications" at bounding box center [81, 168] width 74 height 16
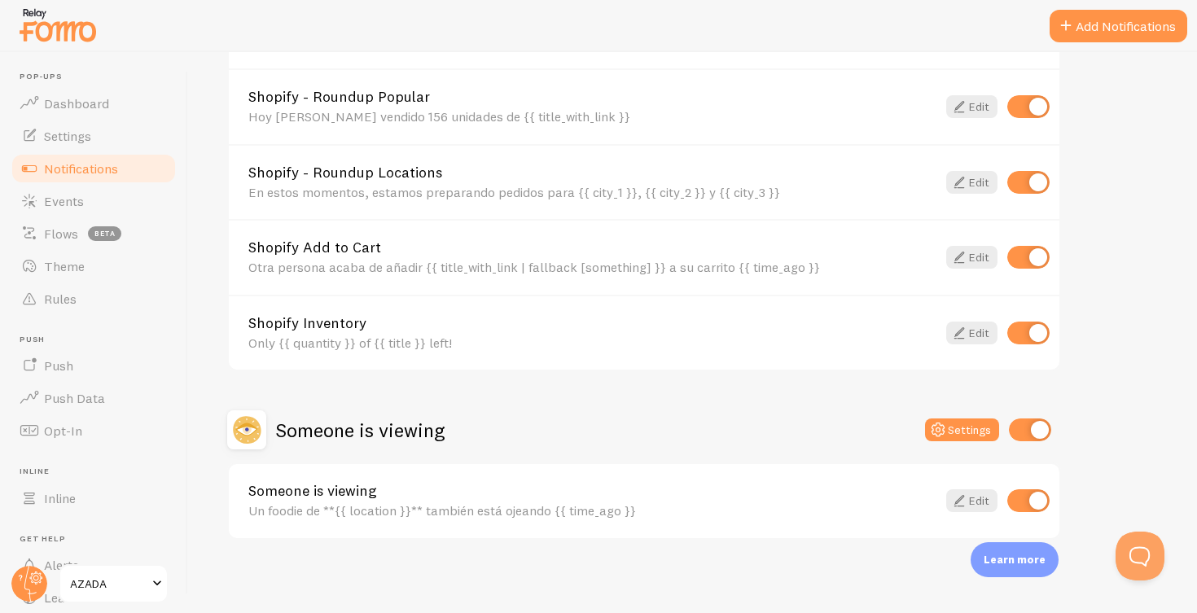
scroll to position [1104, 0]
click at [465, 492] on link "Someone is viewing" at bounding box center [592, 492] width 688 height 15
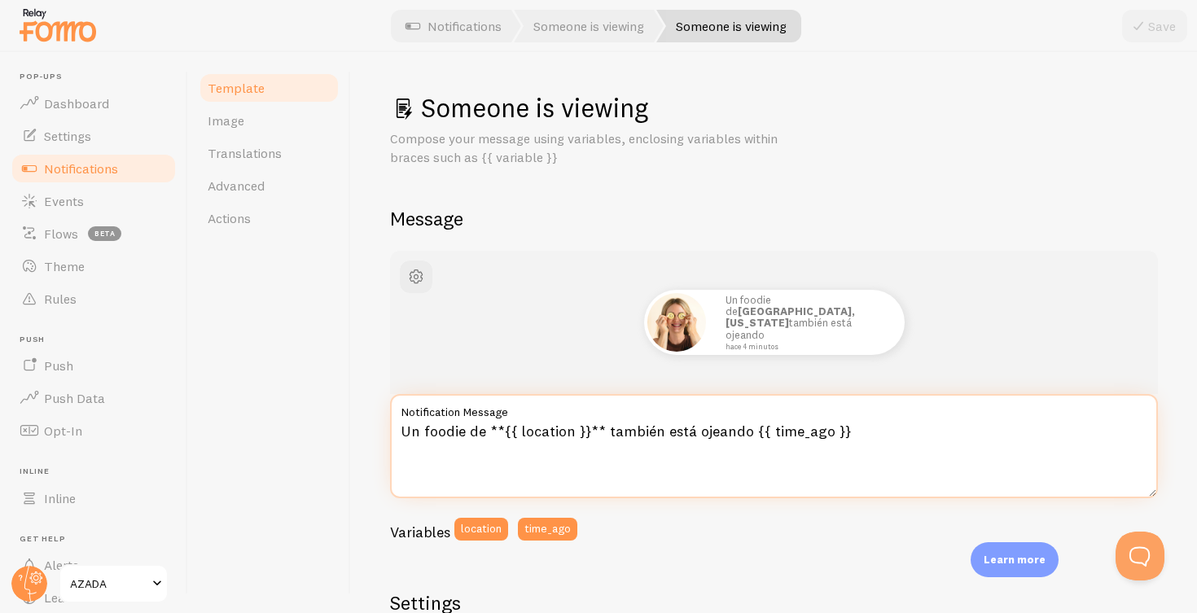
click at [449, 426] on textarea "Un foodie de **{{ location }}** también está ojeando {{ time_ago }}" at bounding box center [774, 446] width 768 height 104
click at [471, 434] on textarea "Un foodie de **{{ location }}** también está ojeando {{ time_ago }}" at bounding box center [774, 446] width 768 height 104
click at [444, 429] on textarea "Un foodie de **{{ location }}** también está ojeando {{ time_ago }}" at bounding box center [774, 446] width 768 height 104
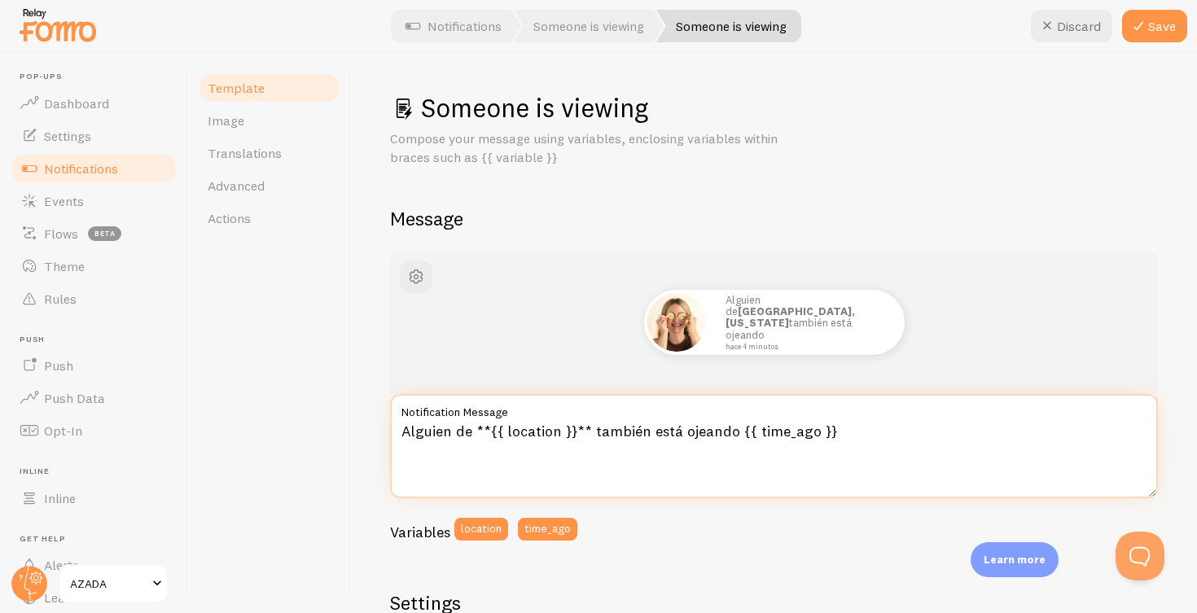
click at [467, 429] on textarea "Alguien de **{{ location }}** también está ojeando {{ time_ago }}" at bounding box center [774, 446] width 768 height 104
click at [753, 432] on textarea "Alguien desde **{{ location }}** también está ojeando {{ time_ago }}" at bounding box center [774, 446] width 768 height 104
type textarea "Alguien desde **{{ location }}** también está ojeando esta página {{ time_ago }}"
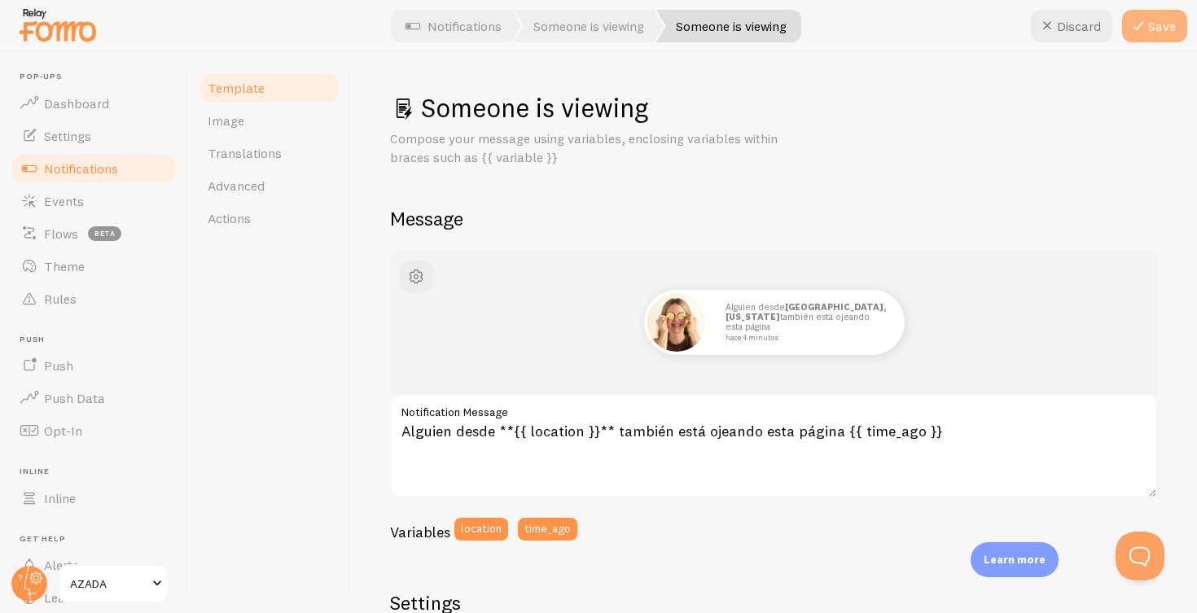
click at [1156, 21] on button "Save" at bounding box center [1154, 26] width 65 height 33
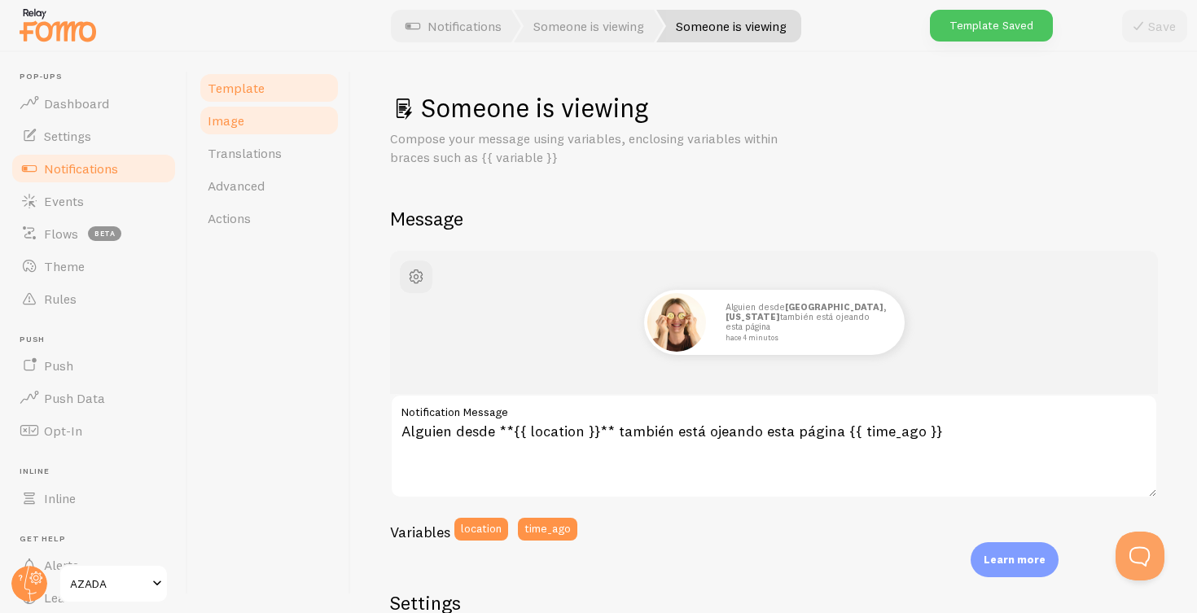
click at [229, 120] on span "Image" at bounding box center [226, 120] width 37 height 16
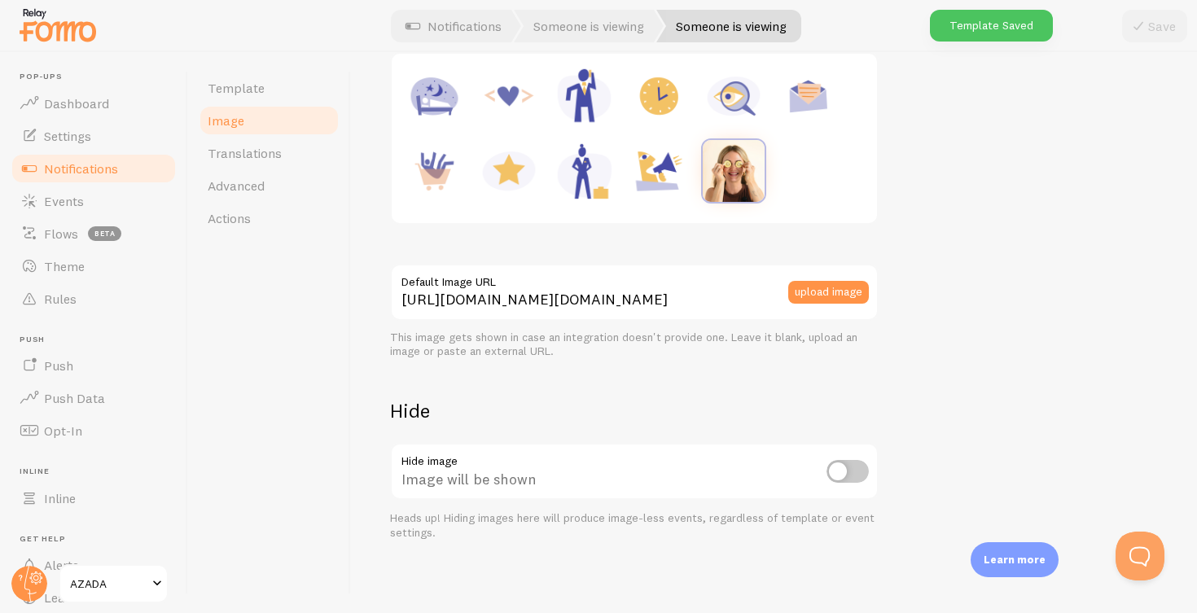
scroll to position [273, 0]
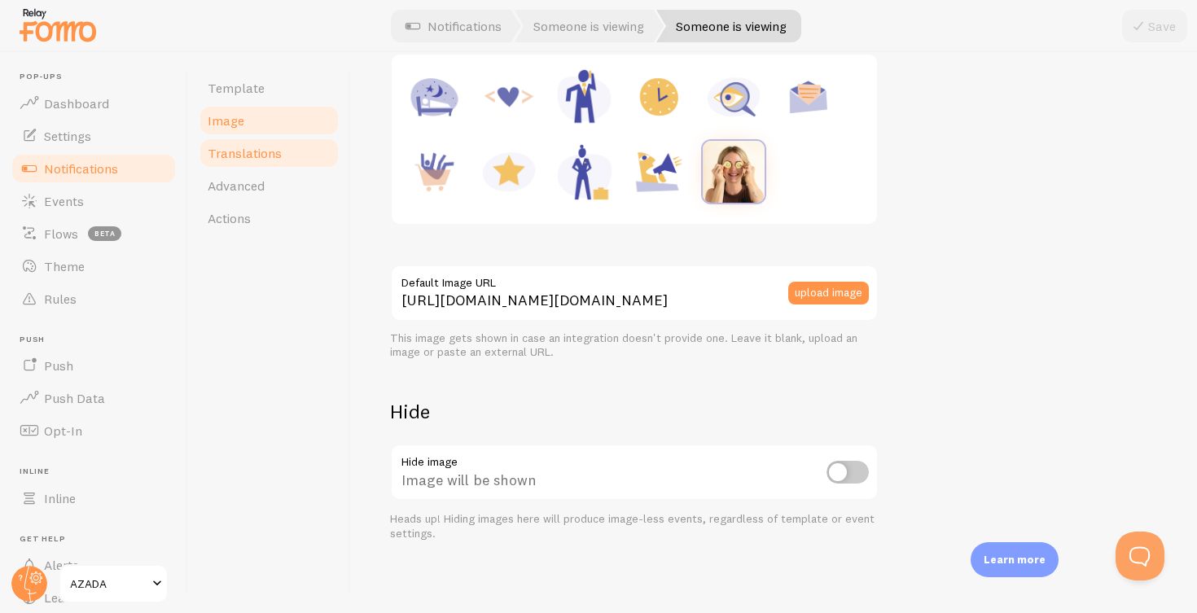
click at [253, 156] on span "Translations" at bounding box center [245, 153] width 74 height 16
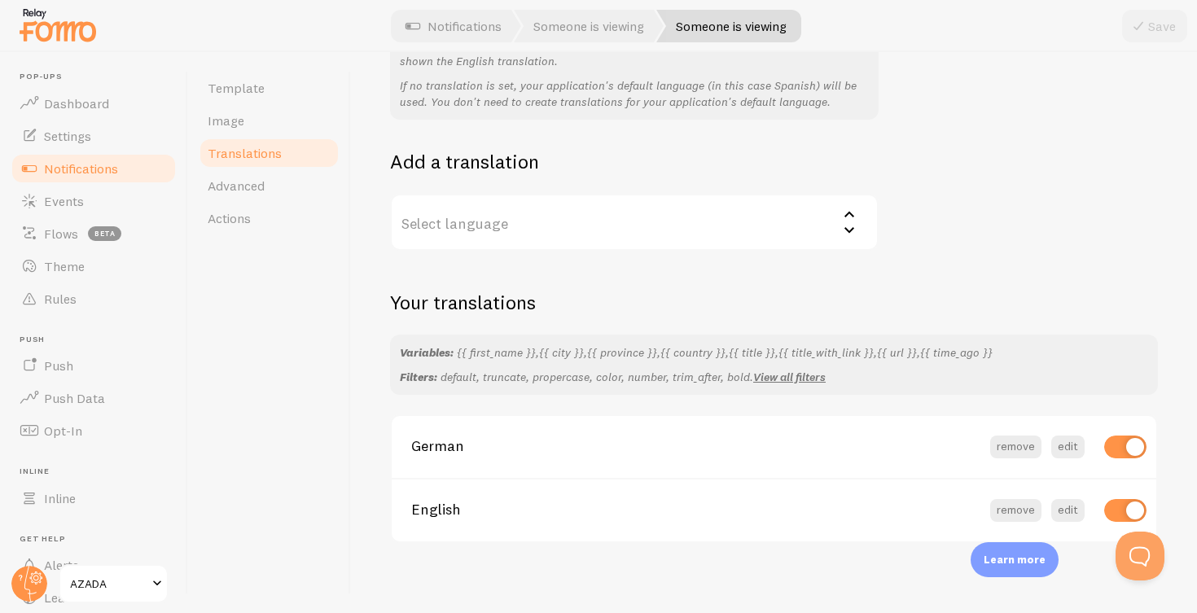
scroll to position [195, 0]
click at [1066, 442] on button "edit" at bounding box center [1067, 447] width 33 height 23
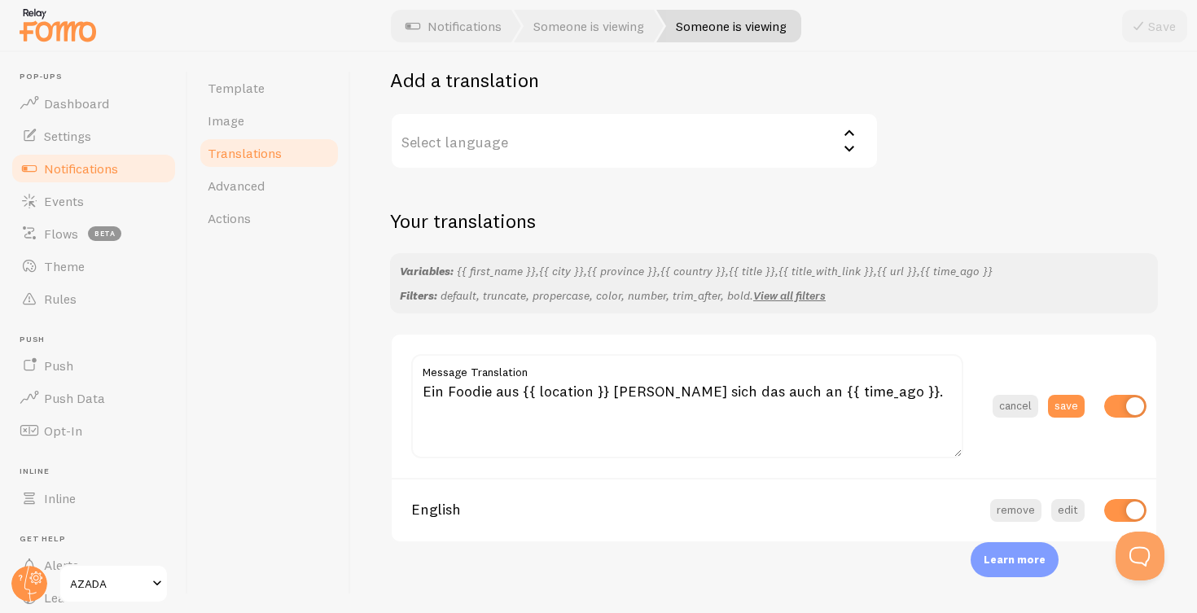
scroll to position [276, 0]
click at [1070, 504] on button "edit" at bounding box center [1067, 511] width 33 height 23
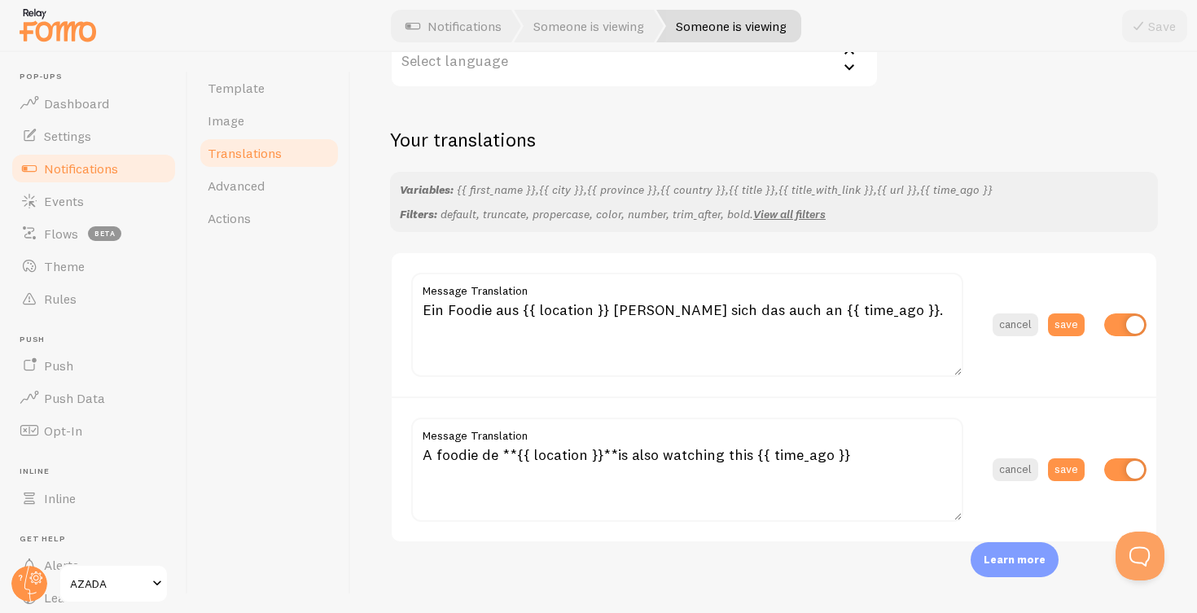
scroll to position [357, 0]
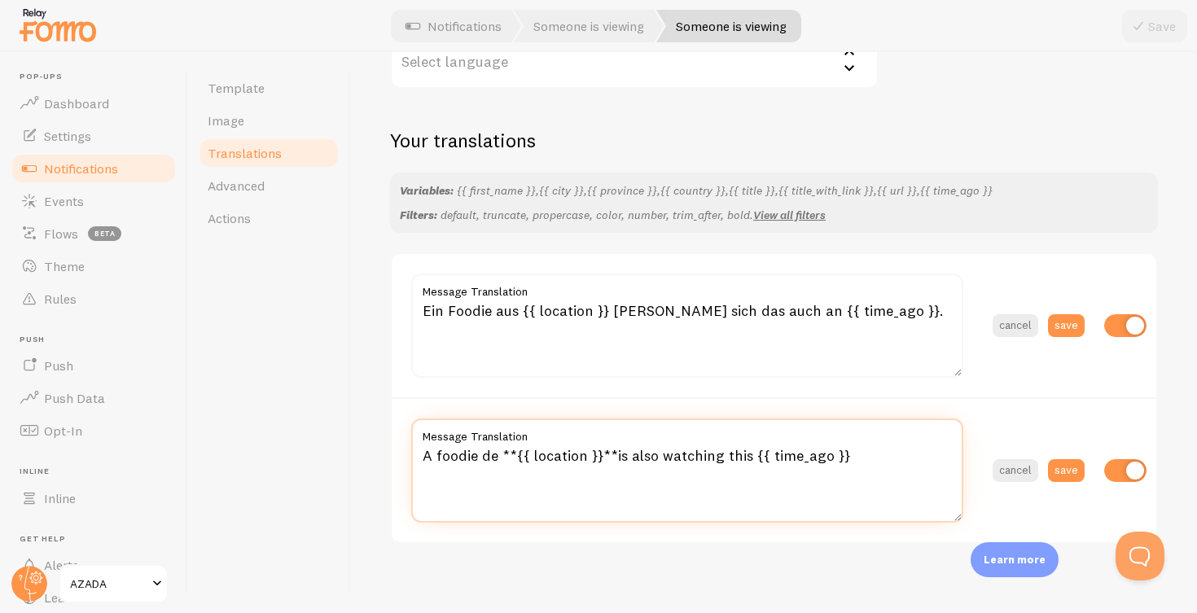
drag, startPoint x: 495, startPoint y: 448, endPoint x: 406, endPoint y: 451, distance: 88.8
click at [406, 451] on section "A foodie de **{{ location }}**is also watching this {{ time_ago }} Message Tran…" at bounding box center [774, 469] width 764 height 145
click at [772, 449] on textarea "Somebody from **{{ location }}**is also watching this {{ time_ago }}" at bounding box center [687, 470] width 552 height 104
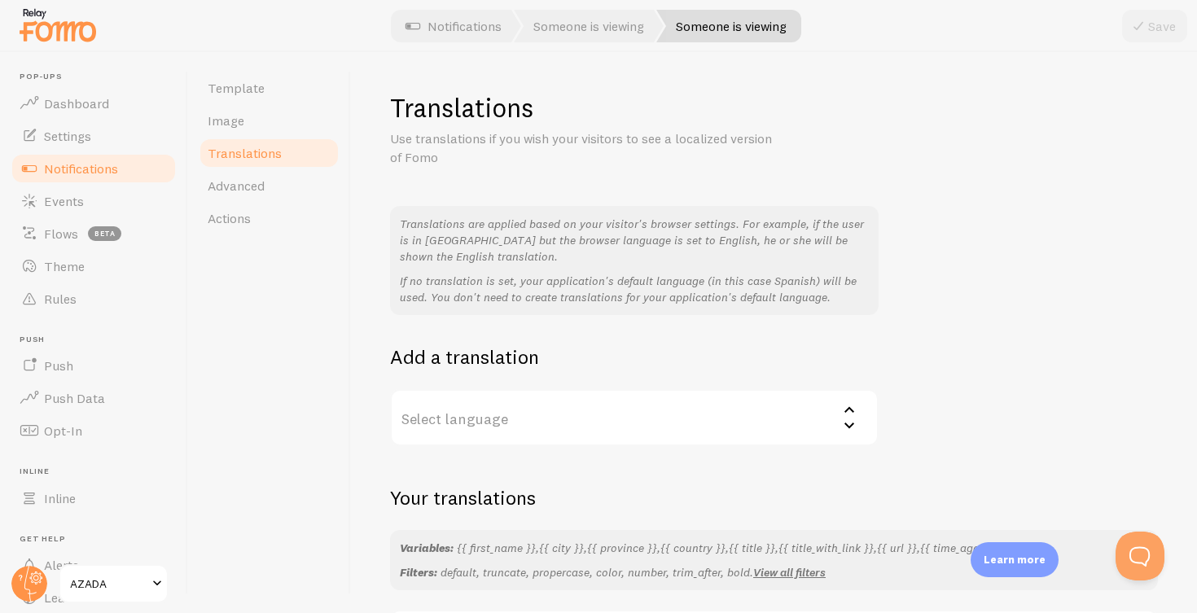
scroll to position [0, 0]
type textarea "Somebody from **{{ location }}**is also watching this page {{ time_ago }}"
click at [260, 182] on span "Advanced" at bounding box center [236, 185] width 57 height 16
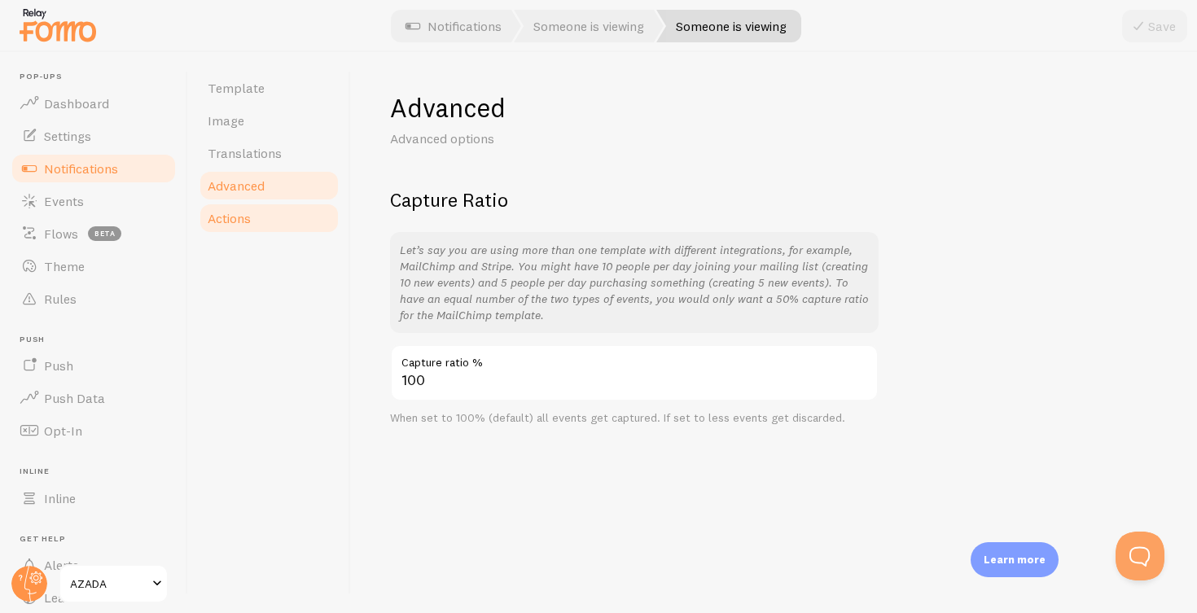
click at [252, 218] on link "Actions" at bounding box center [269, 218] width 142 height 33
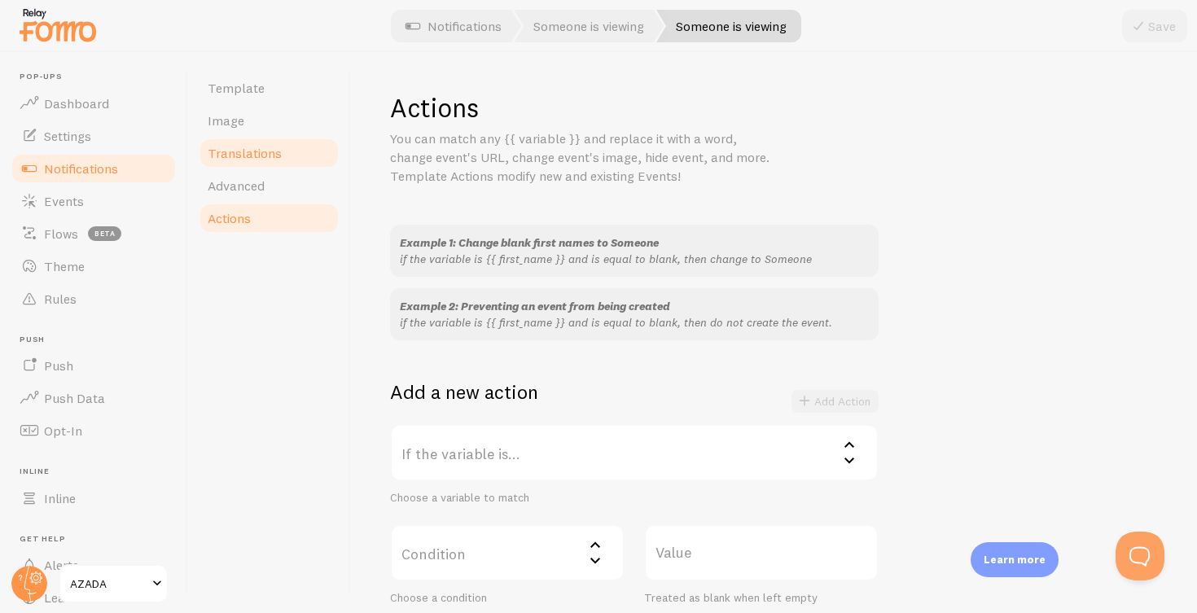
click at [246, 147] on span "Translations" at bounding box center [245, 153] width 74 height 16
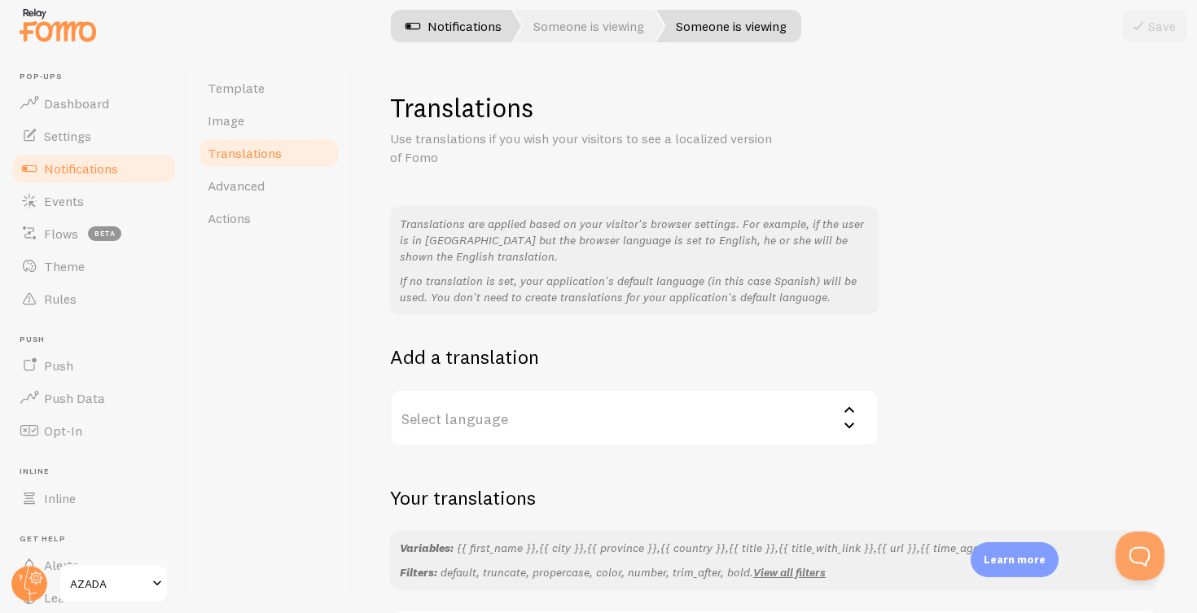
click at [455, 38] on link "Notifications" at bounding box center [453, 26] width 135 height 33
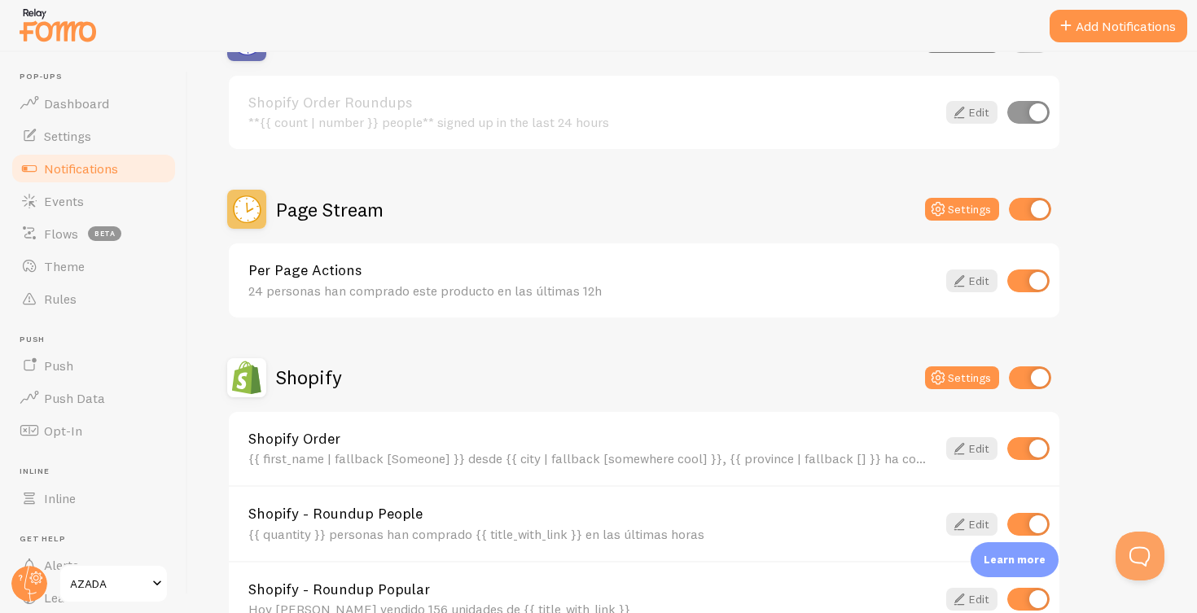
scroll to position [622, 0]
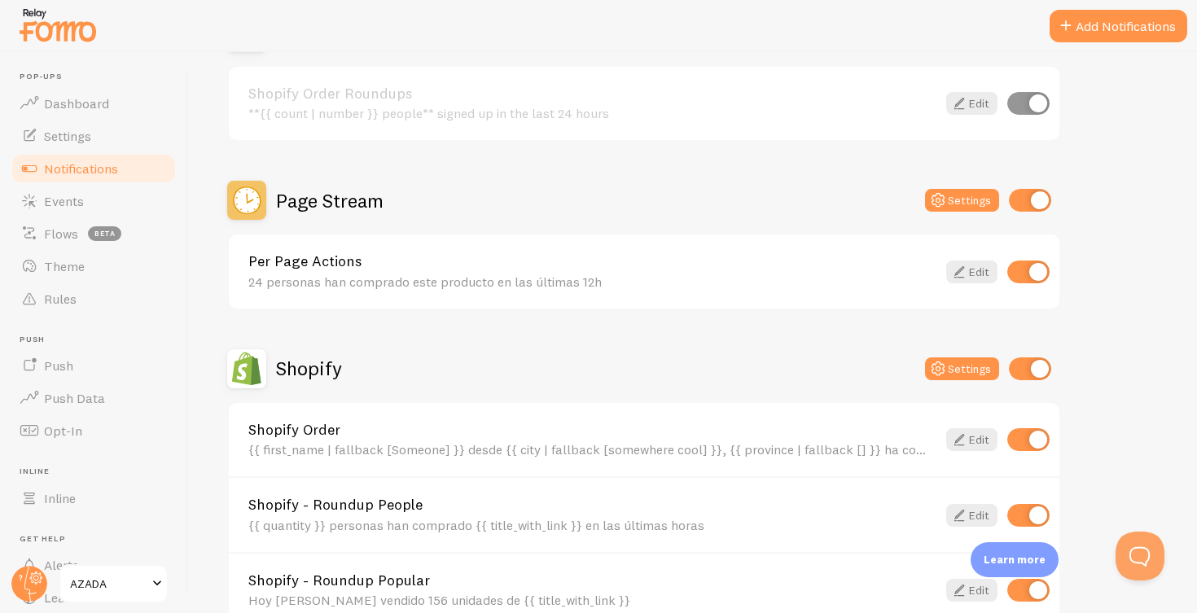
click at [465, 275] on div "24 personas han comprado este producto en las últimas 12h" at bounding box center [592, 281] width 688 height 15
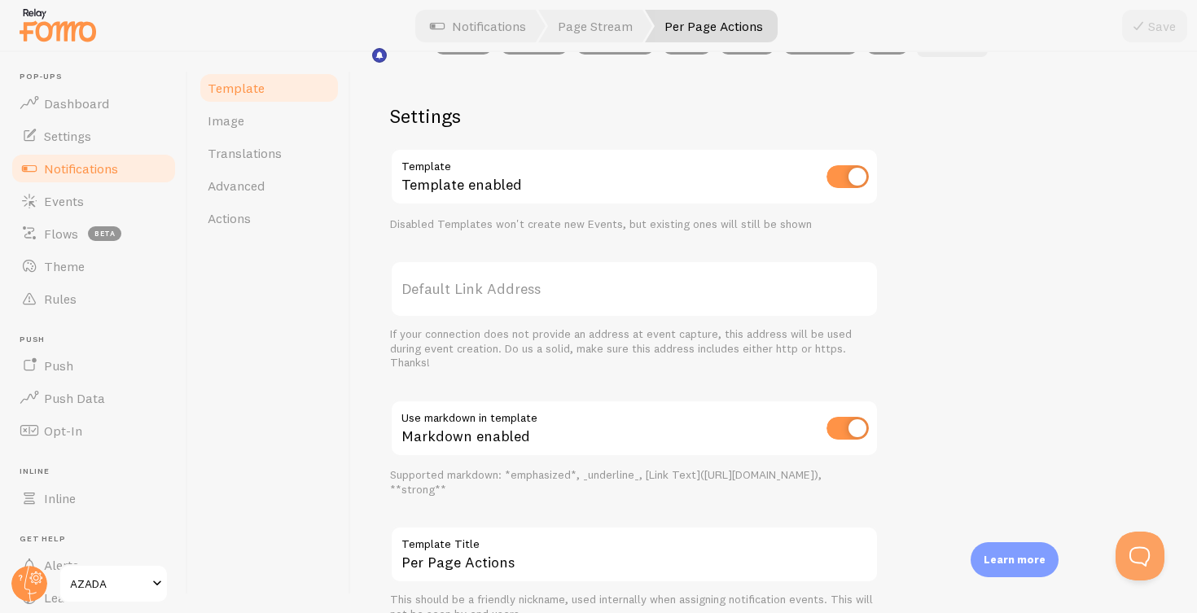
scroll to position [507, 0]
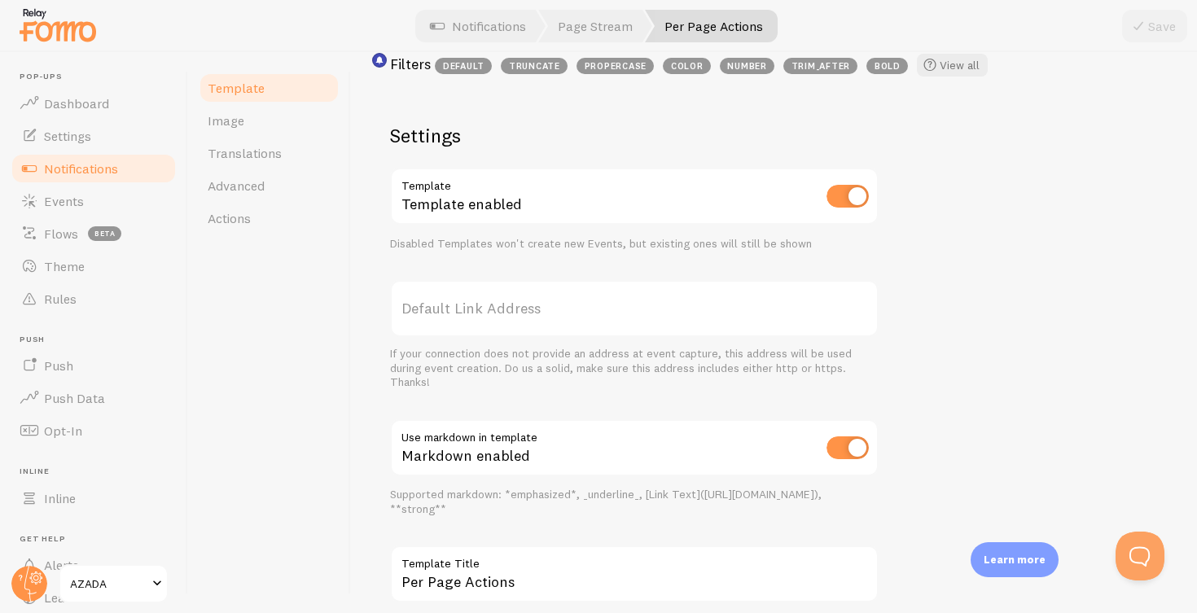
click at [372, 321] on div "Per Page Actions Compose your message using variables and filters, enclosing va…" at bounding box center [774, 332] width 846 height 561
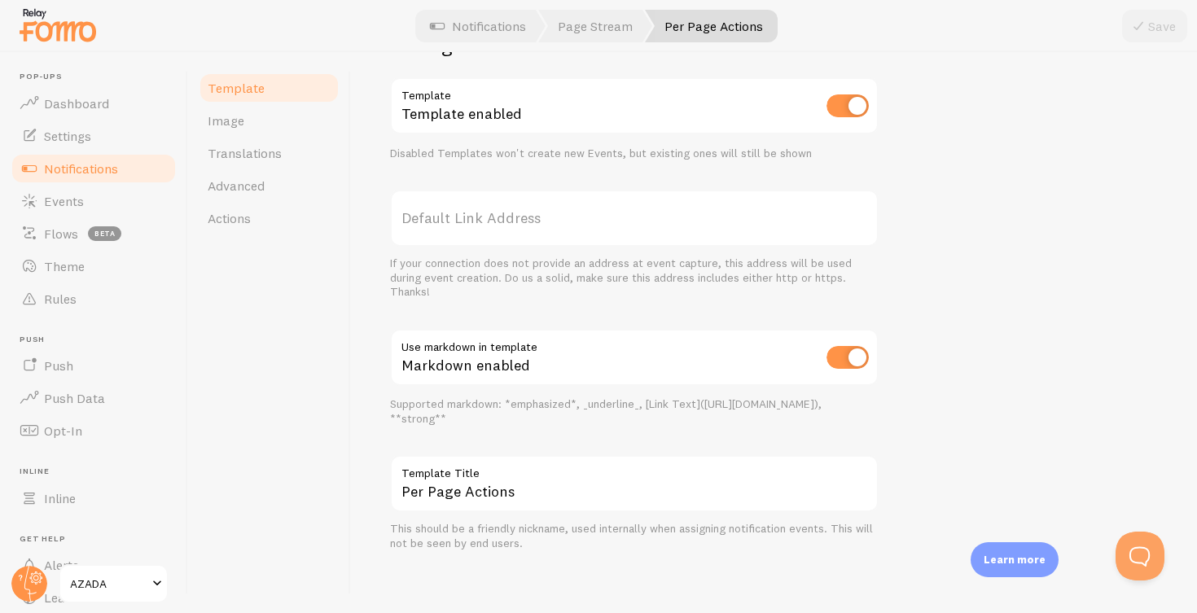
scroll to position [597, 0]
click at [236, 120] on span "Image" at bounding box center [226, 120] width 37 height 16
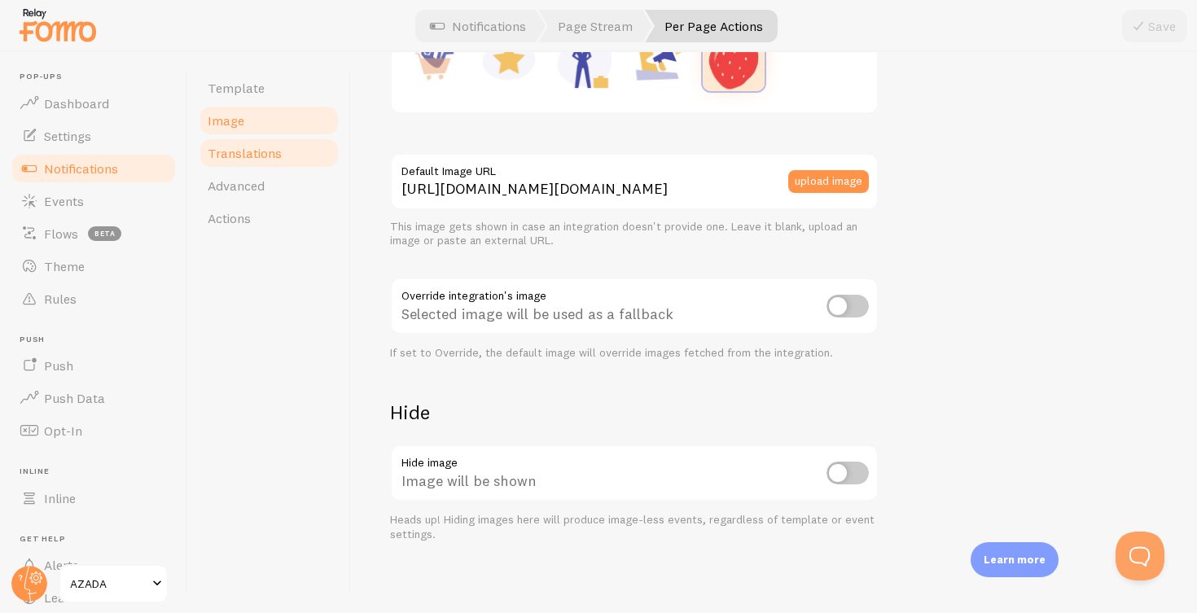
click at [263, 155] on span "Translations" at bounding box center [245, 153] width 74 height 16
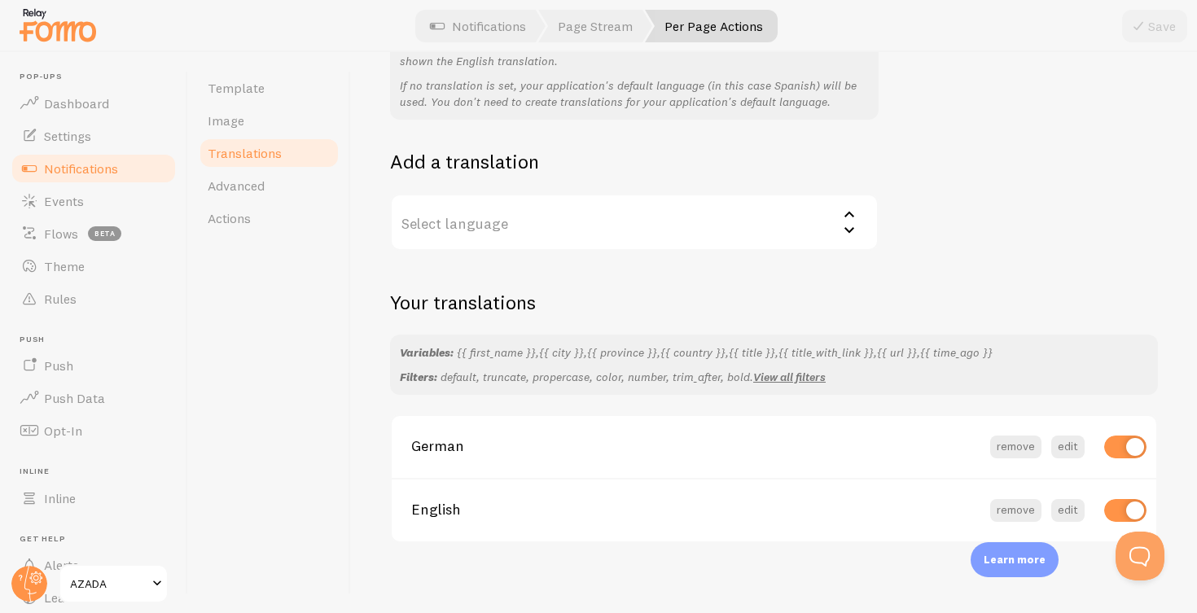
scroll to position [195, 0]
click at [1074, 436] on button "edit" at bounding box center [1067, 447] width 33 height 23
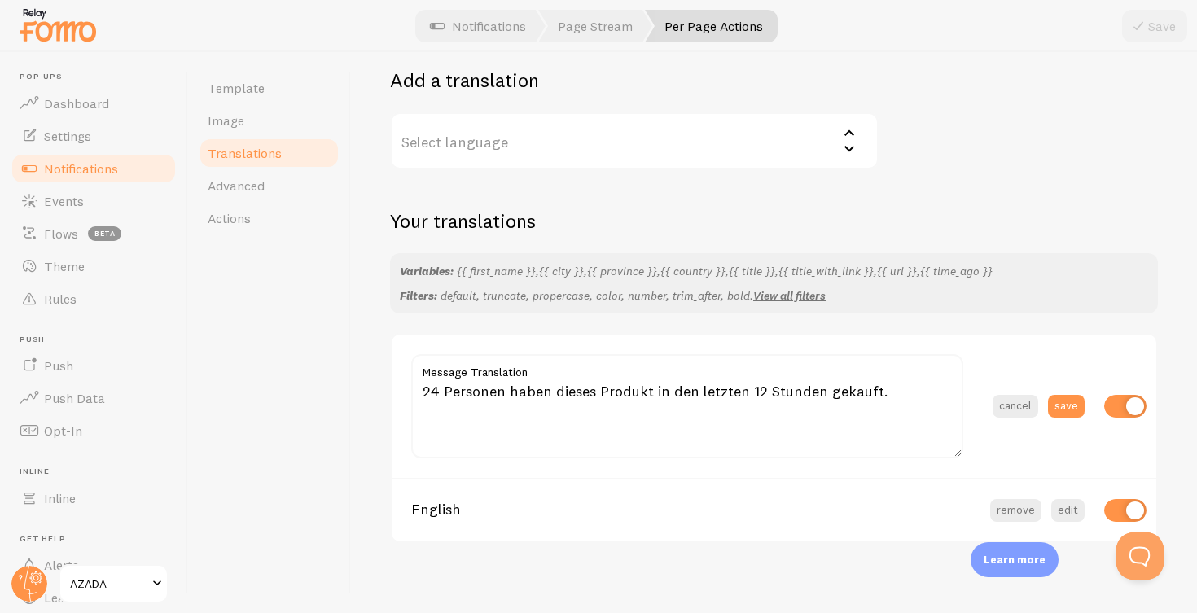
scroll to position [276, 0]
click at [1070, 501] on button "edit" at bounding box center [1067, 511] width 33 height 23
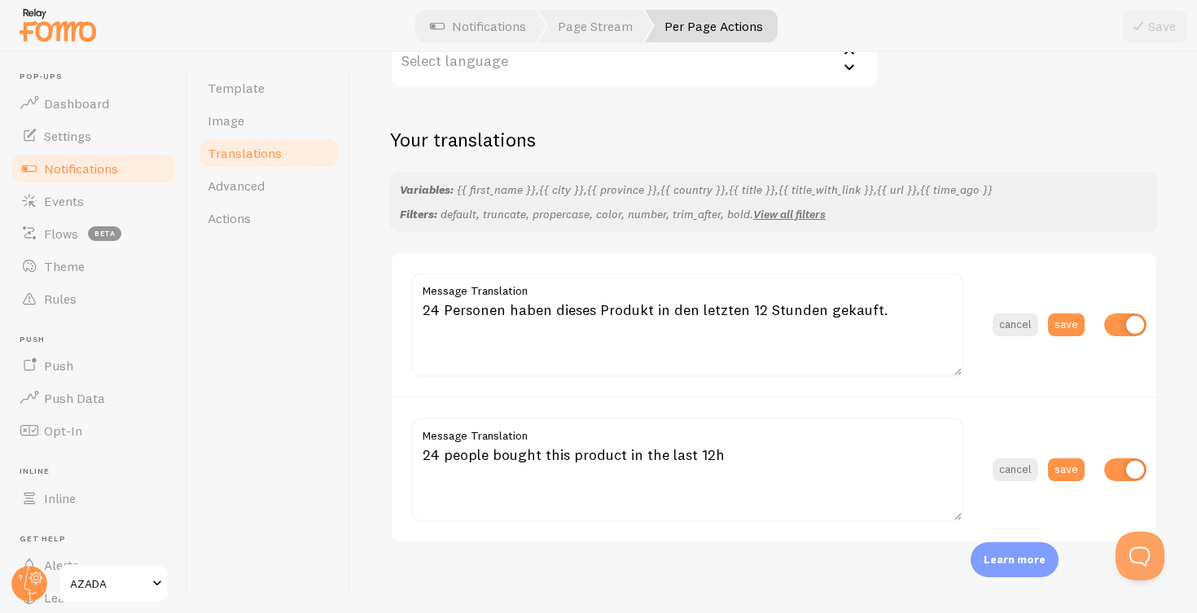
scroll to position [357, 0]
click at [255, 187] on span "Advanced" at bounding box center [236, 185] width 57 height 16
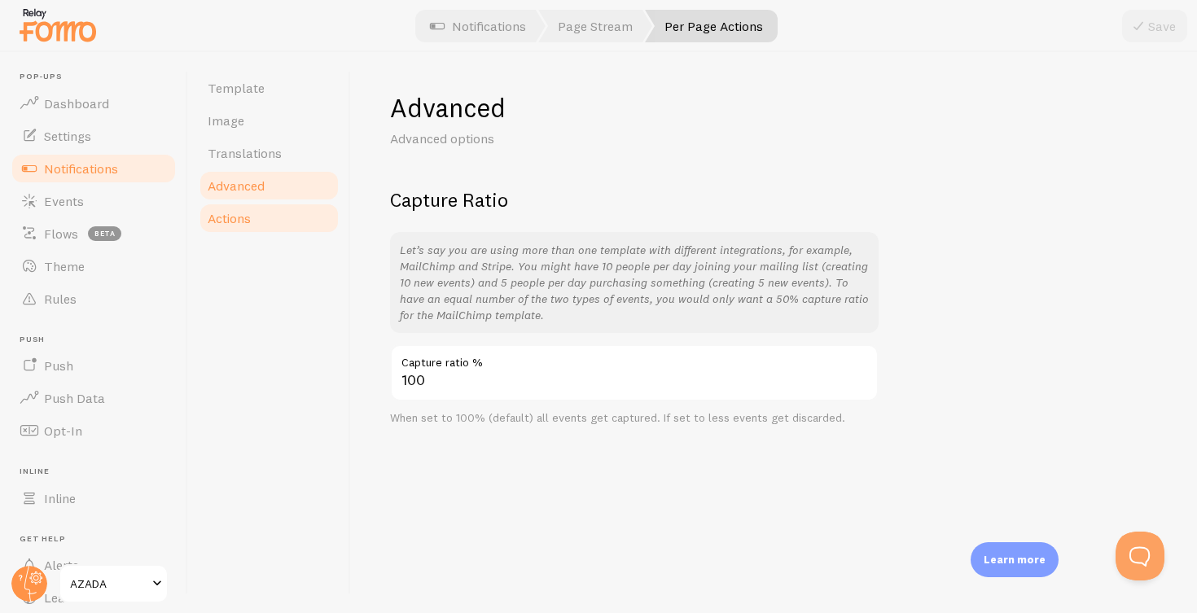
click at [235, 219] on span "Actions" at bounding box center [229, 218] width 43 height 16
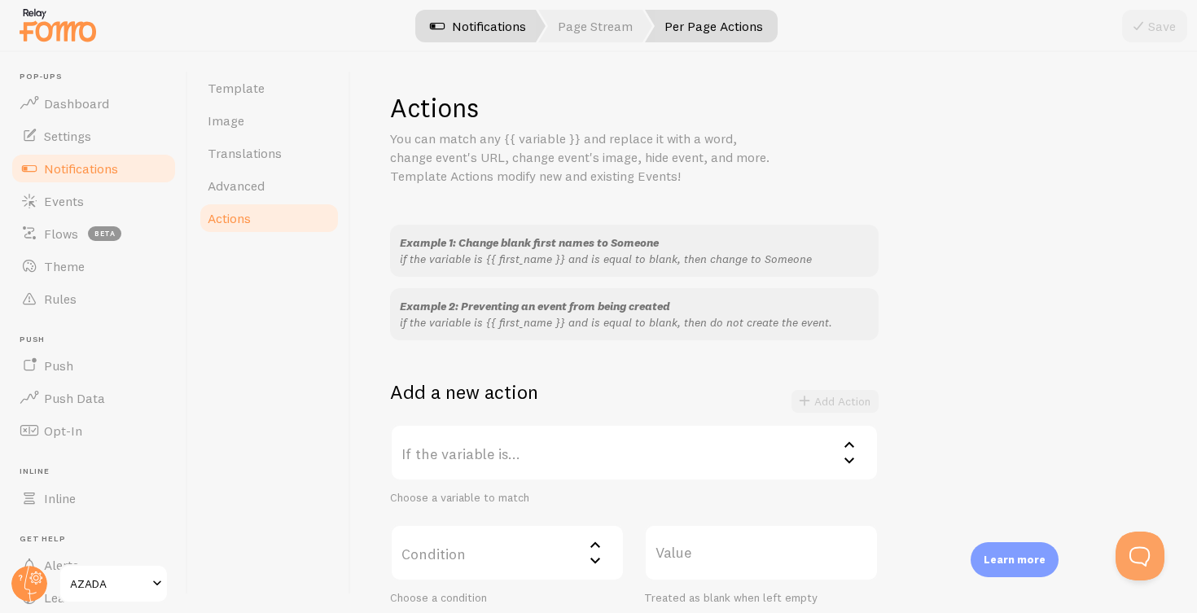
click at [473, 21] on link "Notifications" at bounding box center [477, 26] width 135 height 33
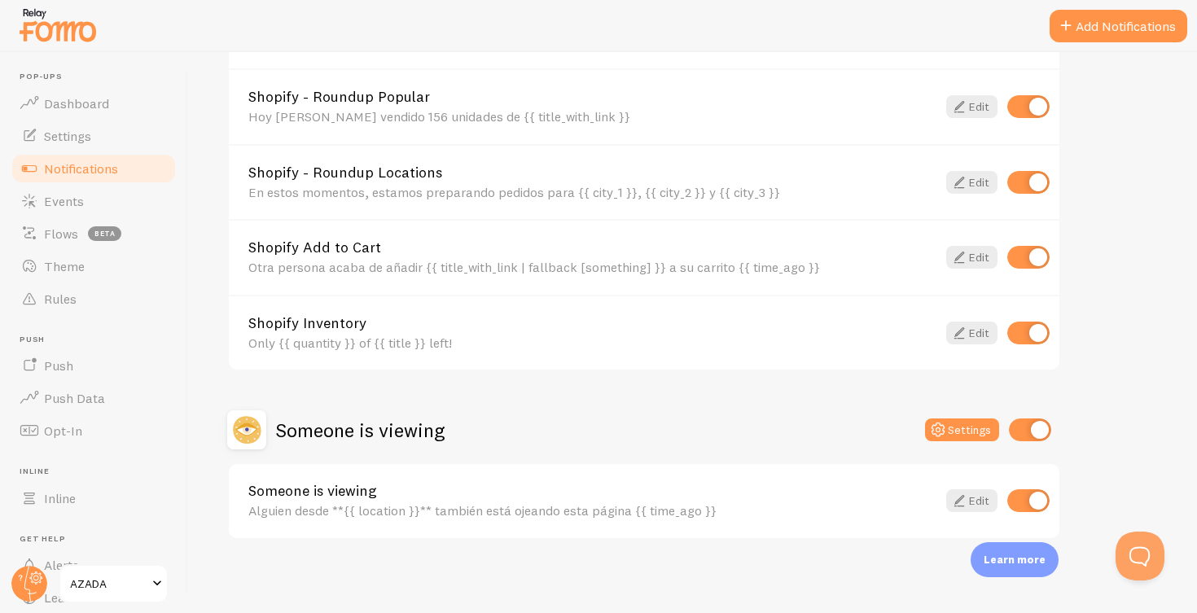
scroll to position [1104, 0]
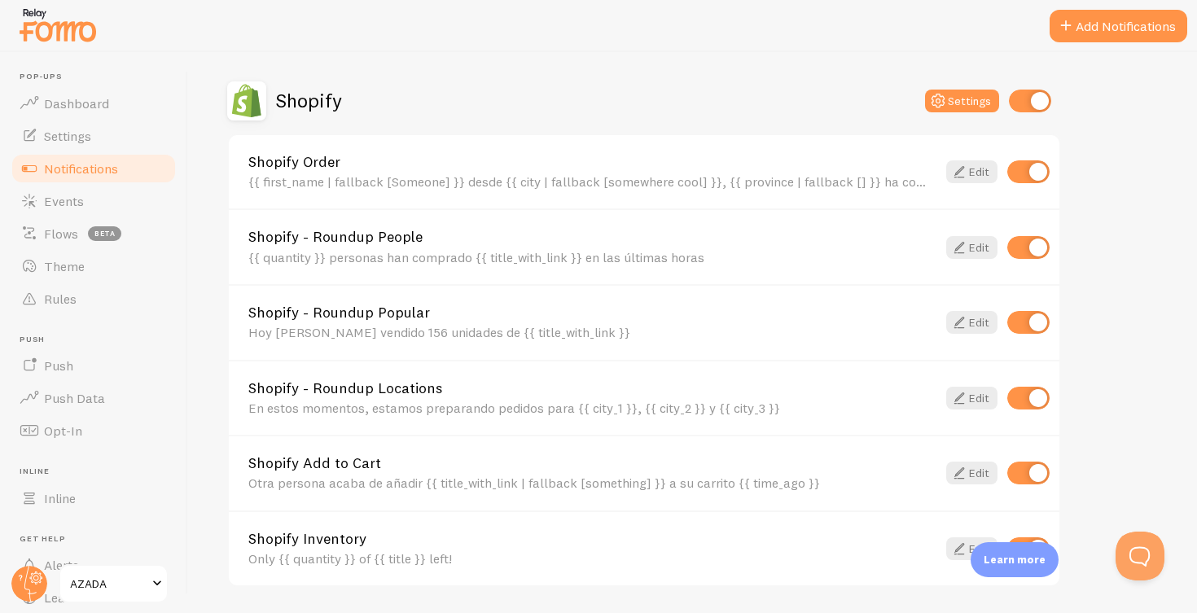
scroll to position [852, 0]
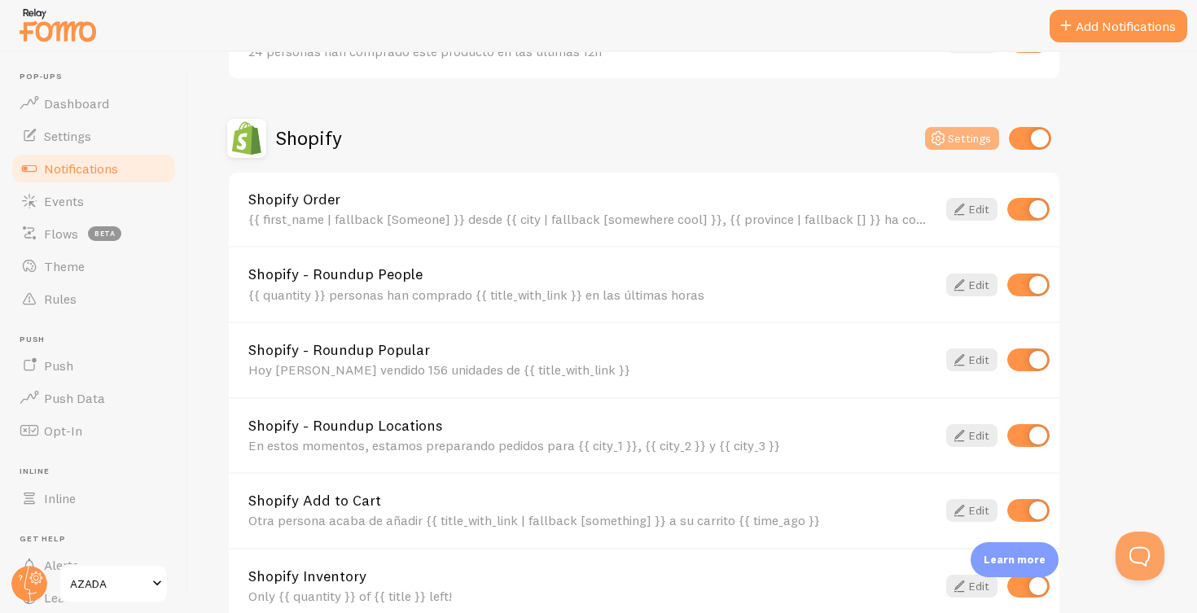
click at [965, 131] on button "Settings" at bounding box center [962, 138] width 74 height 23
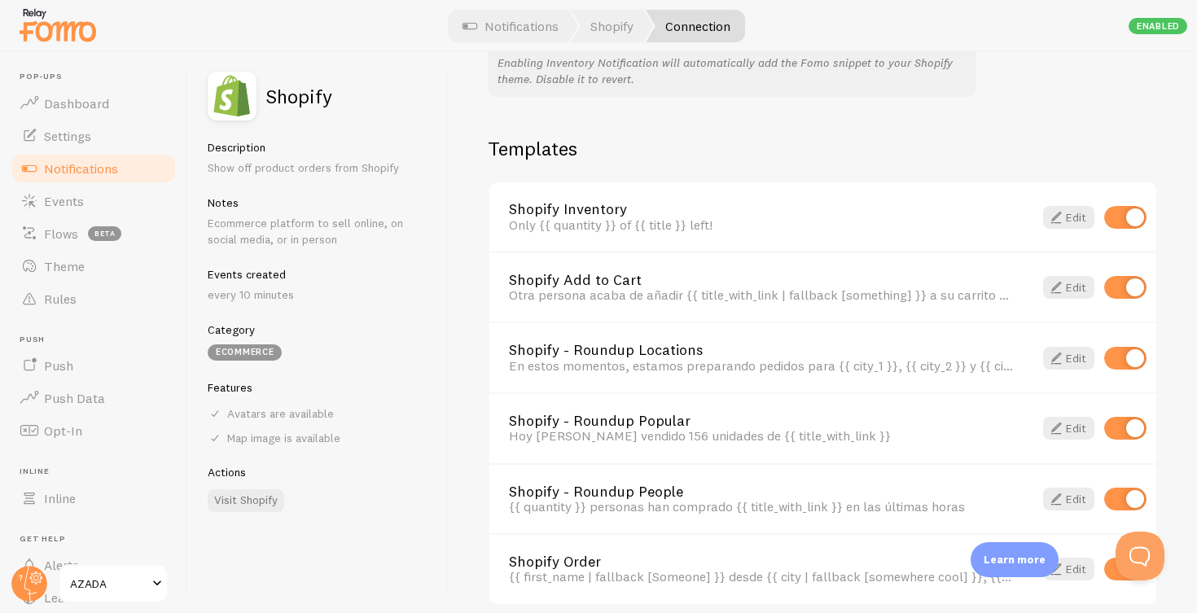
scroll to position [1101, 0]
click at [1066, 209] on link "Edit" at bounding box center [1068, 215] width 51 height 23
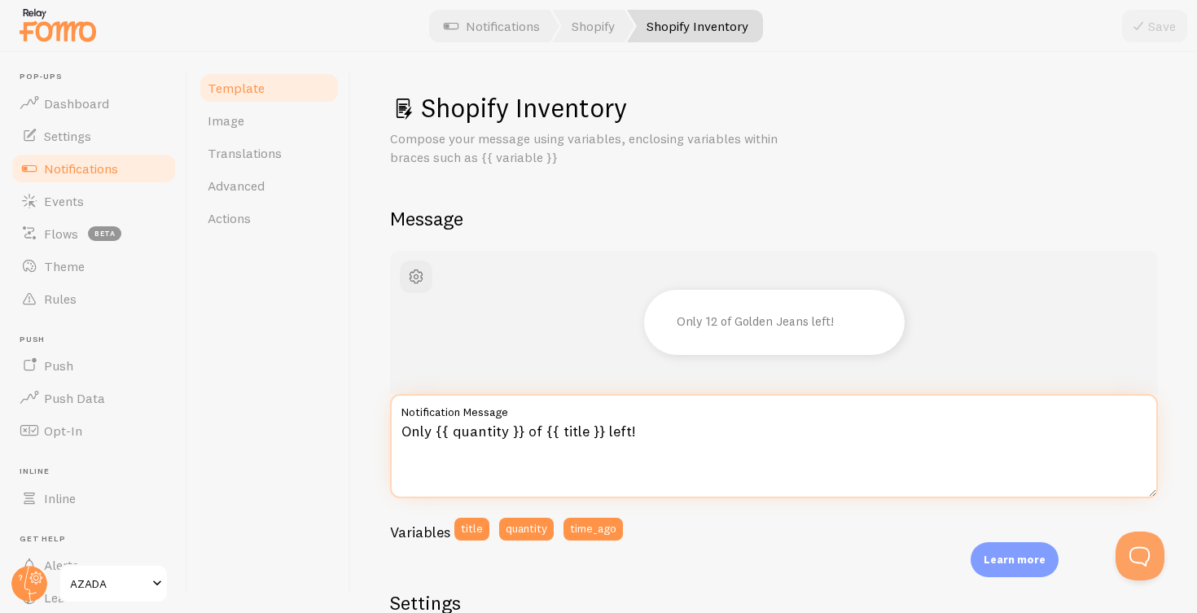
click at [420, 430] on textarea "Only {{ quantity }} of {{ title }} left!" at bounding box center [774, 446] width 768 height 104
click at [584, 431] on textarea "Sólo quedan {{ quantity }} of {{ title }} left!" at bounding box center [774, 446] width 768 height 104
click at [736, 429] on textarea "Sólo quedan {{ quantity }} unidades de {{ title }} left!" at bounding box center [774, 446] width 768 height 104
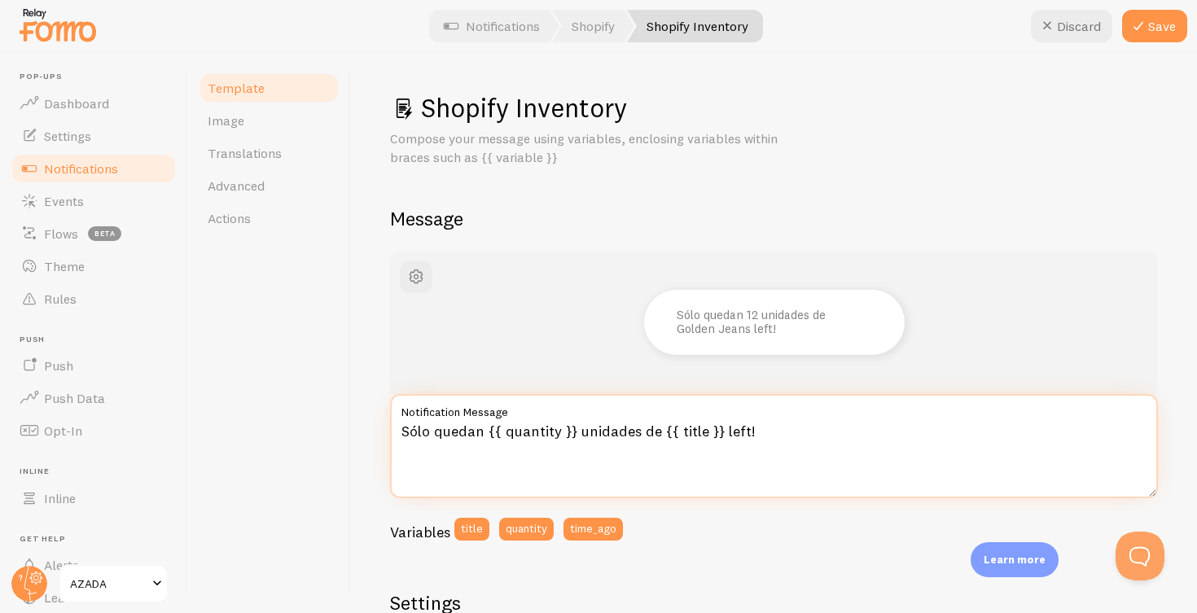
click at [736, 429] on textarea "Sólo quedan {{ quantity }} unidades de {{ title }} left!" at bounding box center [774, 446] width 768 height 104
click at [723, 427] on textarea "Sólo quedan {{ quantity }} unidades de {{ title }} No te quedes sin!" at bounding box center [774, 446] width 768 height 104
click at [719, 431] on textarea "Sólo quedan {{ quantity }} unidades de {{ title }} ¡No te quedes sin!" at bounding box center [774, 446] width 768 height 104
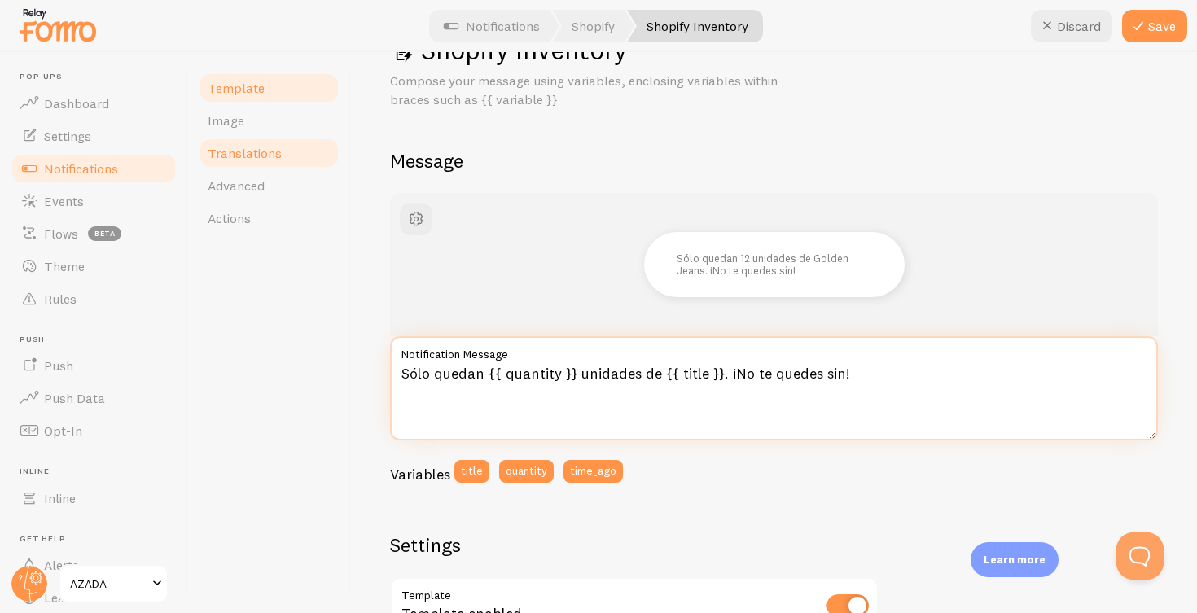
scroll to position [39, 0]
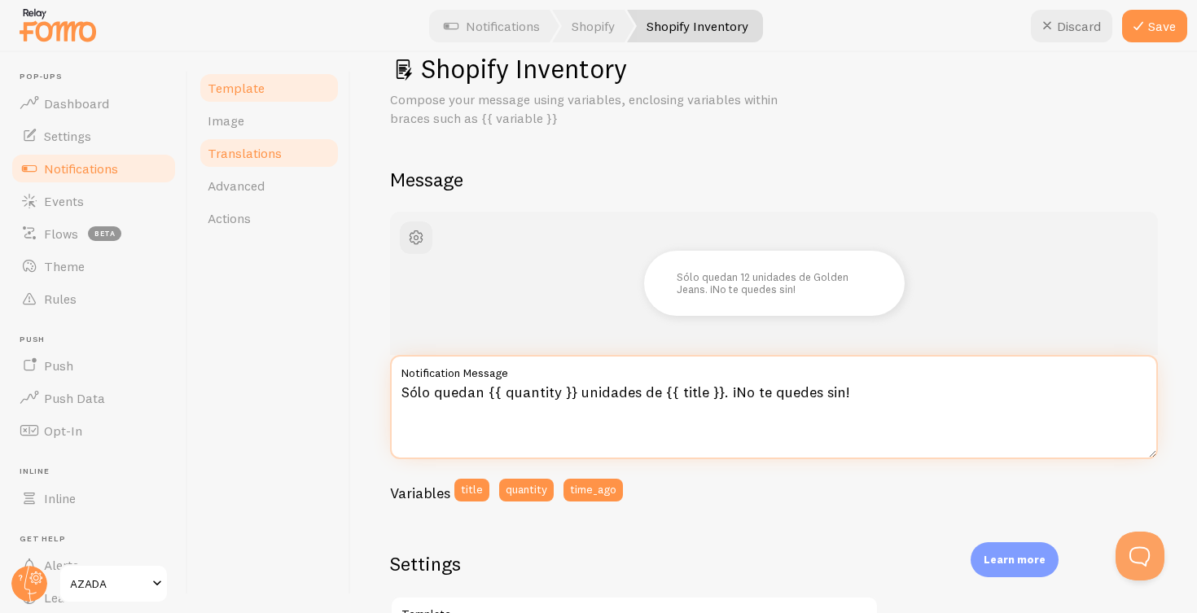
type textarea "Sólo quedan {{ quantity }} unidades de {{ title }}. ¡No te quedes sin!"
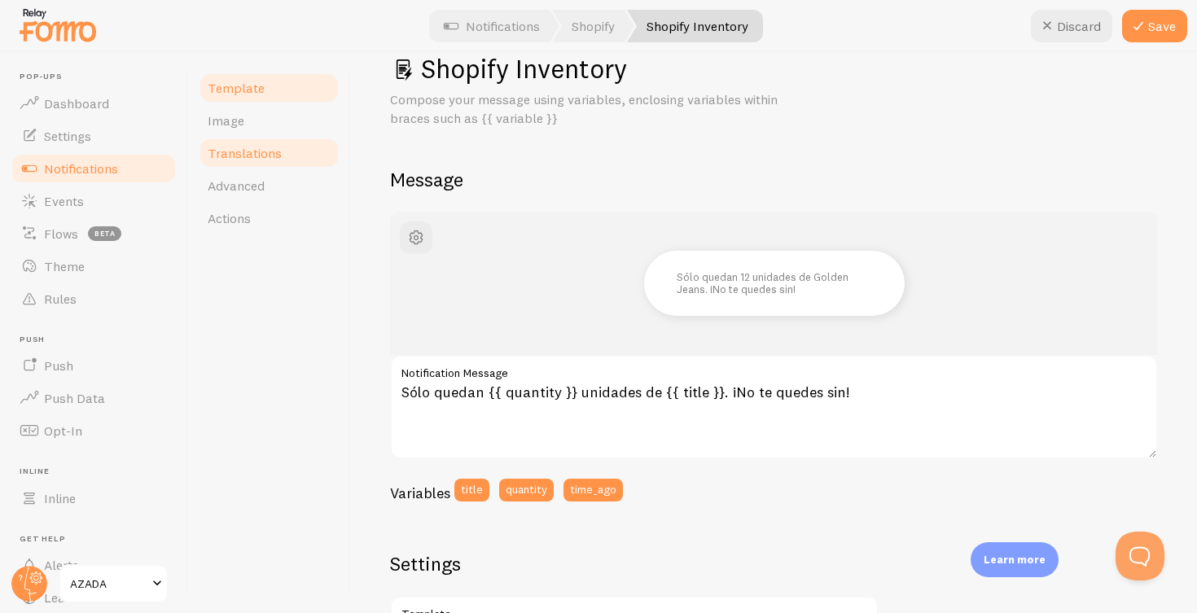
click at [246, 154] on span "Translations" at bounding box center [245, 153] width 74 height 16
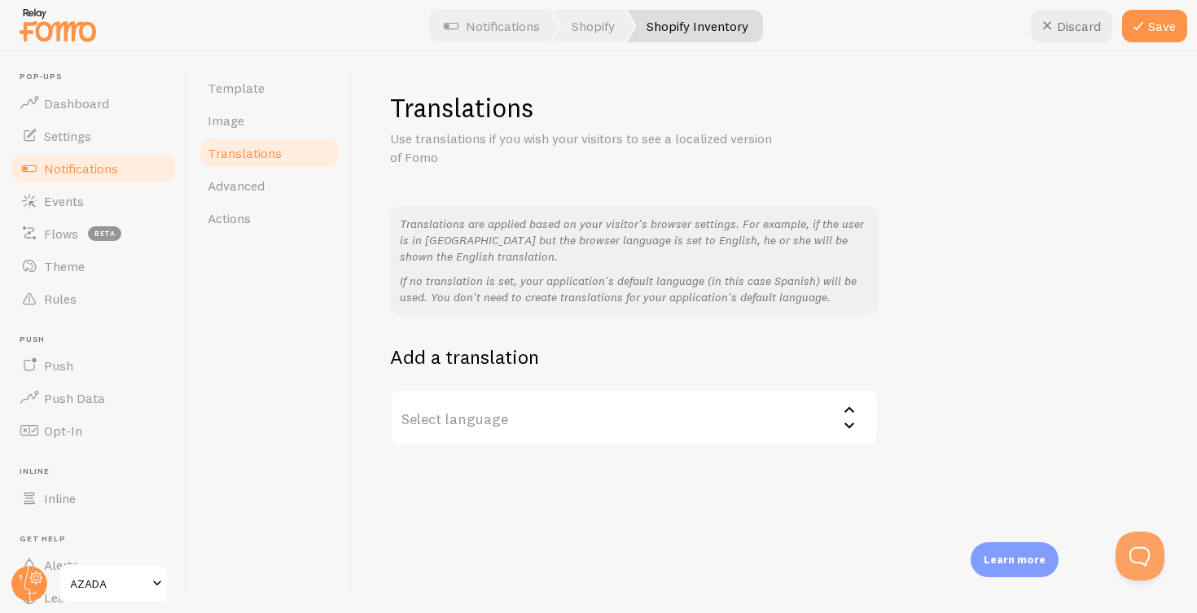
click at [800, 412] on label "Select language" at bounding box center [634, 417] width 488 height 57
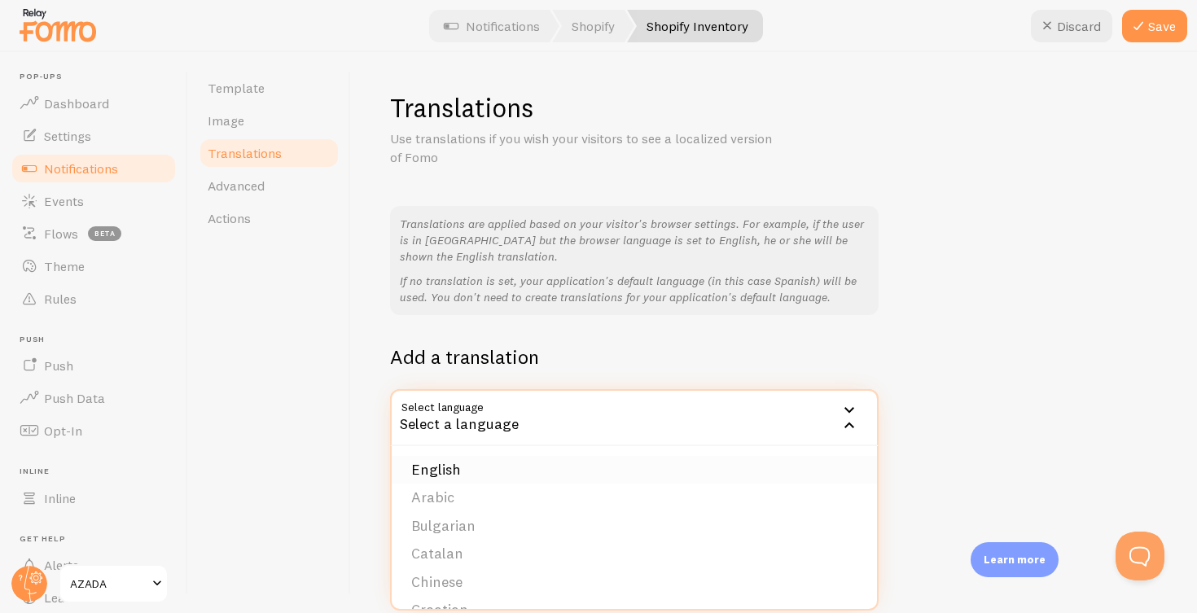
click at [725, 459] on li "English" at bounding box center [634, 470] width 485 height 28
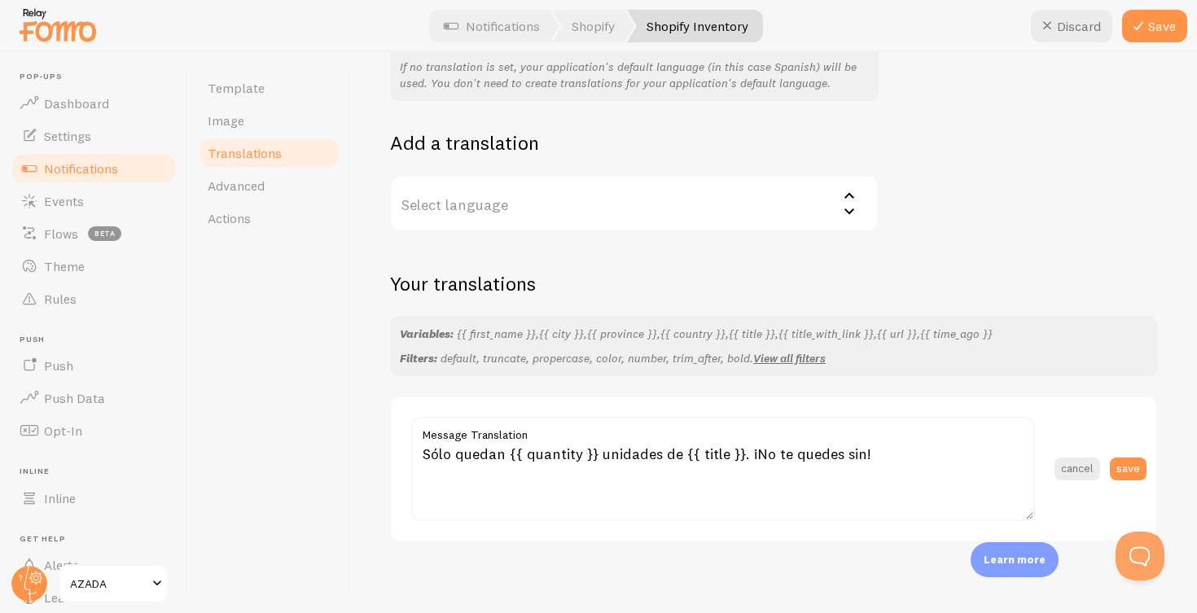
scroll to position [212, 0]
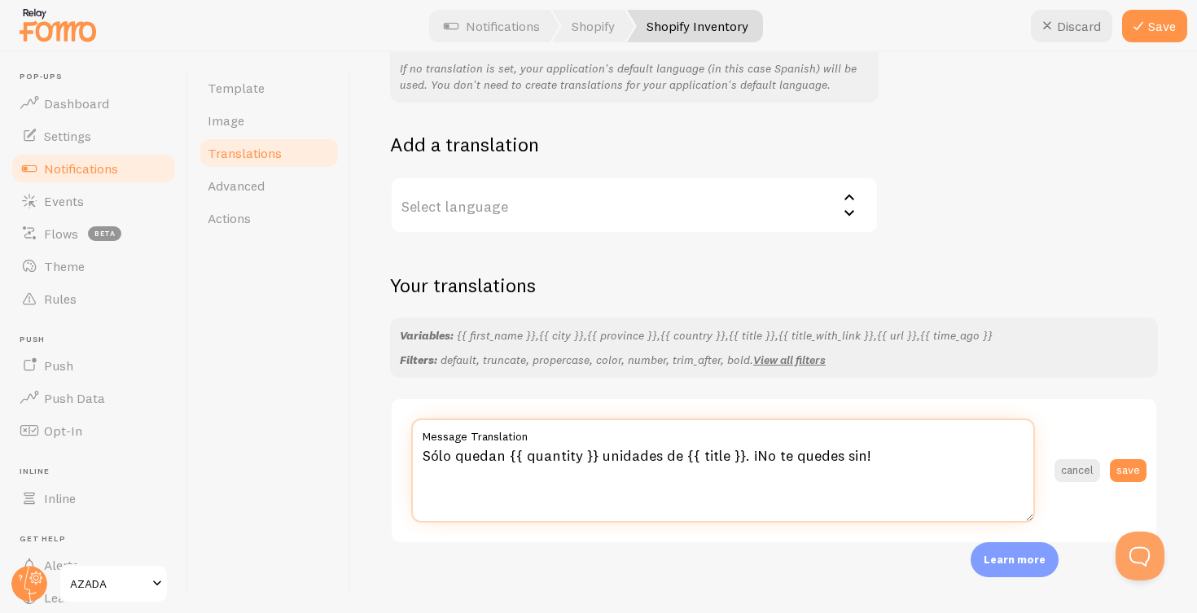
drag, startPoint x: 503, startPoint y: 446, endPoint x: 424, endPoint y: 446, distance: 79.0
click at [424, 446] on textarea "Sólo quedan {{ quantity }} unidades de {{ title }}. ¡No te quedes sin!" at bounding box center [723, 470] width 624 height 104
drag, startPoint x: 624, startPoint y: 448, endPoint x: 547, endPoint y: 447, distance: 77.3
click at [547, 447] on textarea "Only {{ quantity }} unidades de {{ title }}. ¡No te quedes sin!" at bounding box center [723, 470] width 624 height 104
drag, startPoint x: 781, startPoint y: 446, endPoint x: 656, endPoint y: 449, distance: 125.4
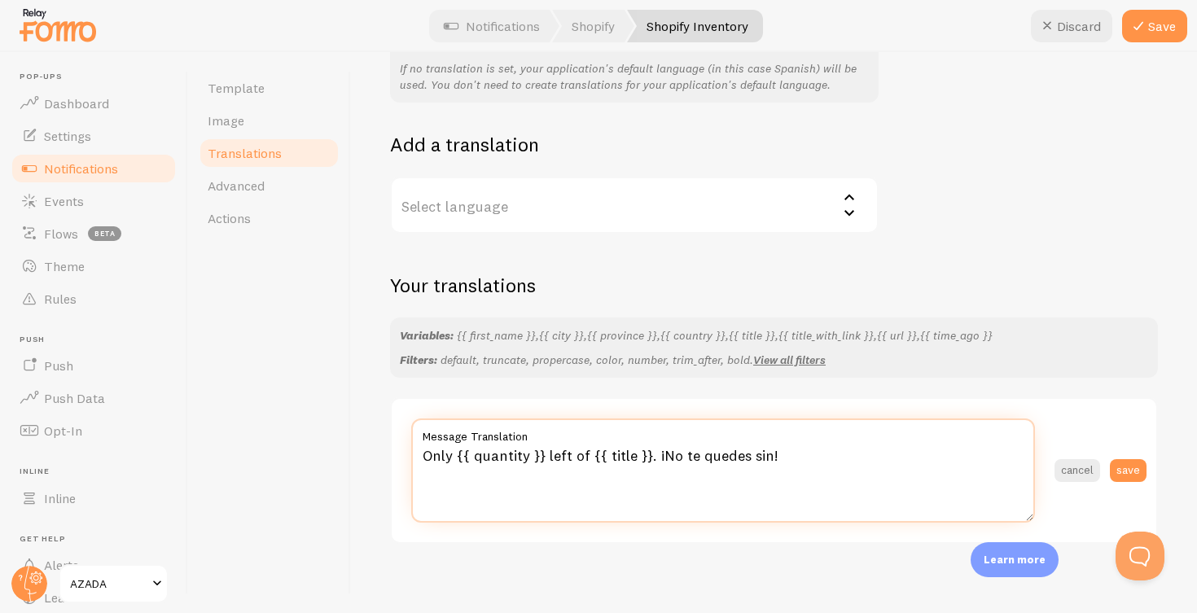
click at [656, 449] on textarea "Only {{ quantity }} left of {{ title }}. ¡No te quedes sin!" at bounding box center [723, 470] width 624 height 104
type textarea "Only {{ quantity }} left of {{ title }}. Buy now, before we run out!"
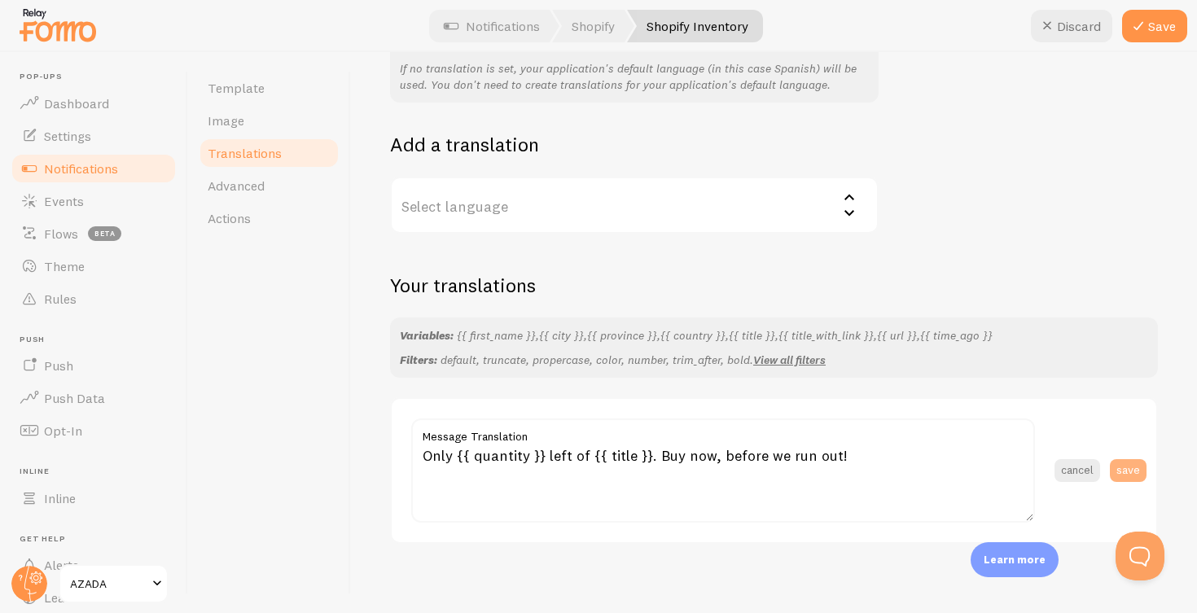
click at [1128, 459] on button "save" at bounding box center [1128, 470] width 37 height 23
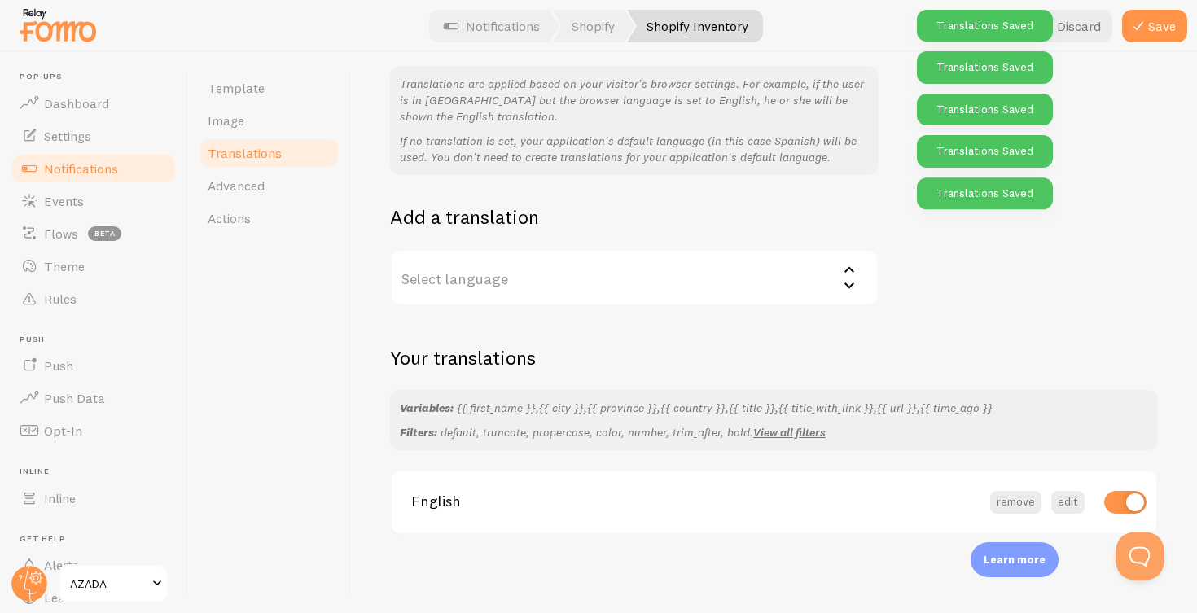
scroll to position [131, 0]
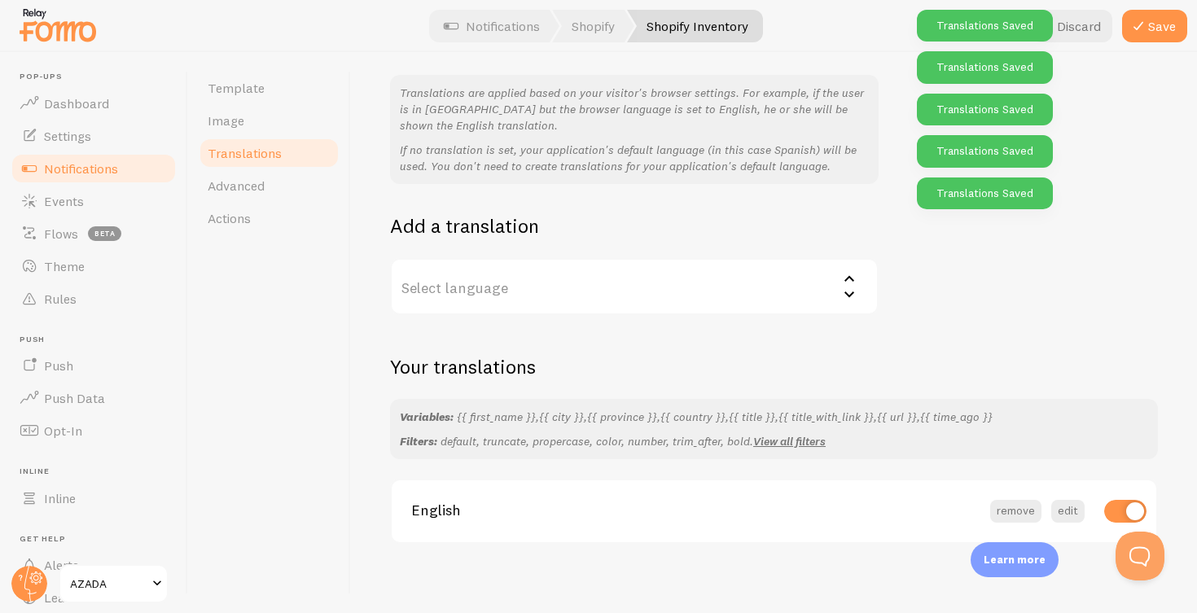
click at [548, 277] on label "Select language" at bounding box center [634, 286] width 488 height 57
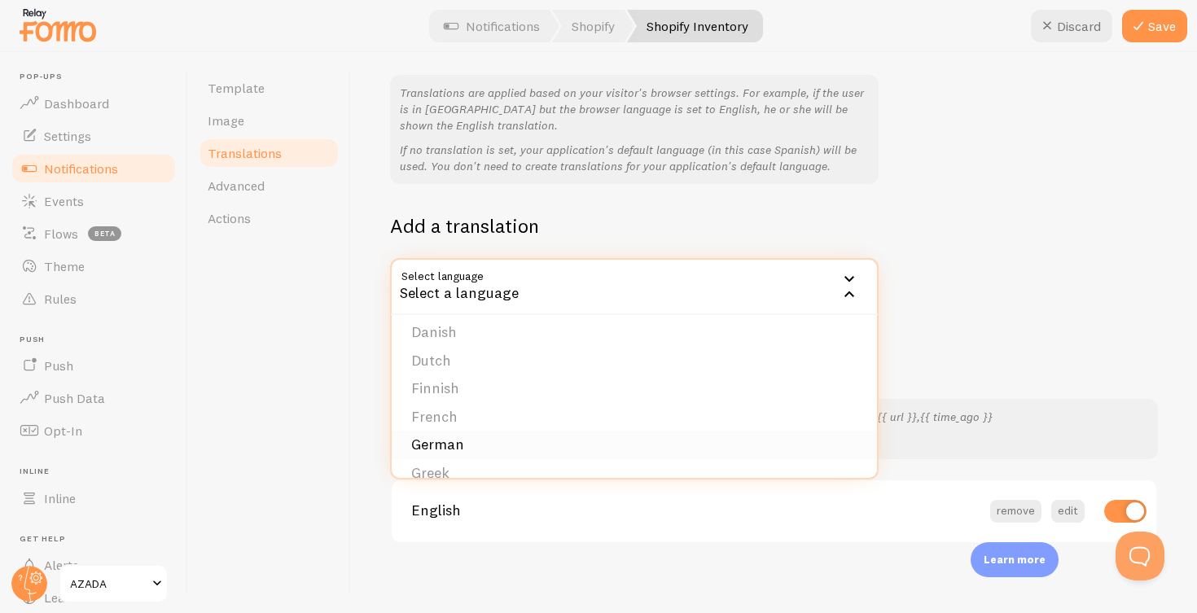
scroll to position [237, 0]
click at [449, 346] on li "German" at bounding box center [634, 354] width 485 height 28
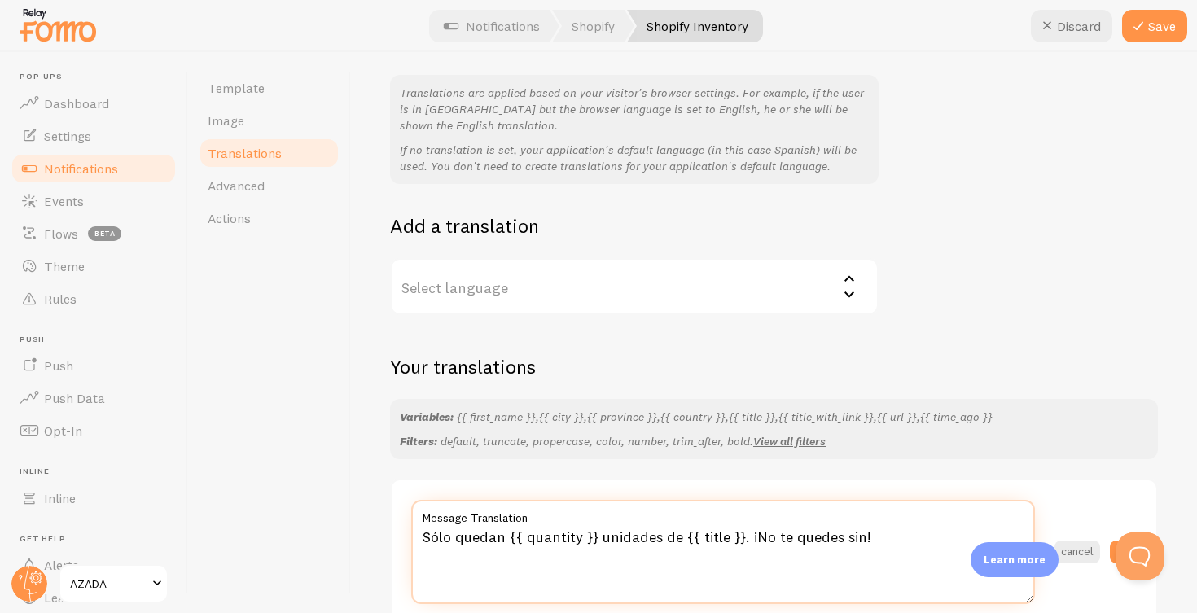
drag, startPoint x: 606, startPoint y: 549, endPoint x: 418, endPoint y: 532, distance: 188.8
click at [418, 532] on textarea "Sólo quedan {{ quantity }} unidades de {{ title }}. ¡No te quedes sin!" at bounding box center [723, 552] width 624 height 104
click at [743, 535] on textarea "Sólo quedan {{ quantity }} unidades de {{ title }}. ¡No te quedes sin!" at bounding box center [723, 552] width 624 height 104
paste textarea "Nur noch {{ quantity }} Stück von {{ title }} übrig. Greif schnell zu"
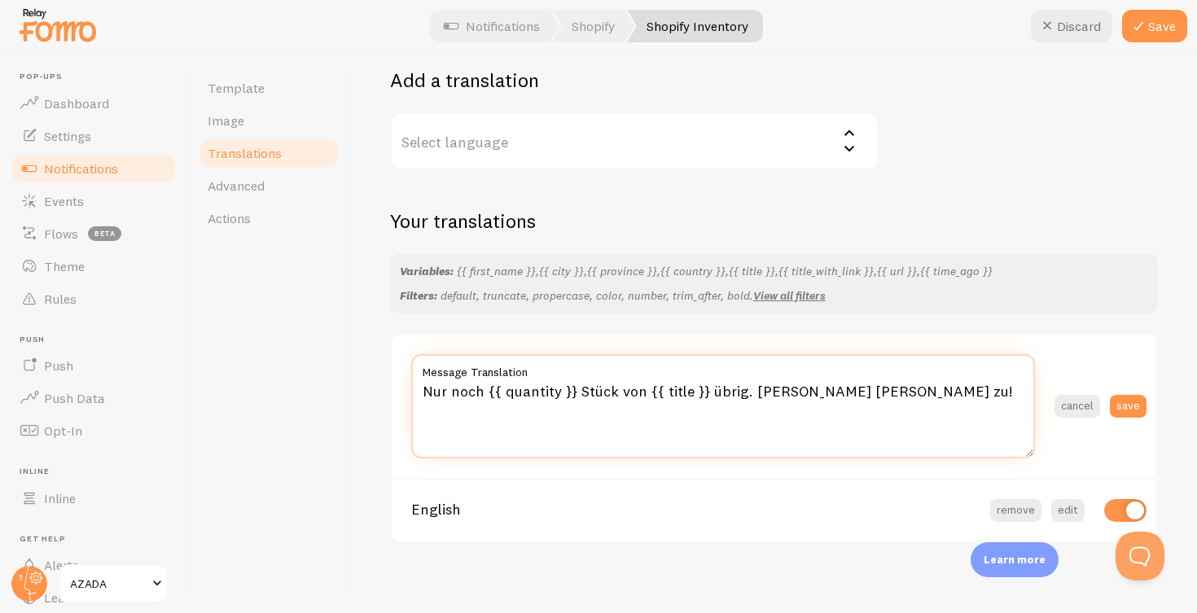
scroll to position [276, 0]
type textarea "Nur noch {{ quantity }} Stück von {{ title }} übrig. Greif schnell zu!"
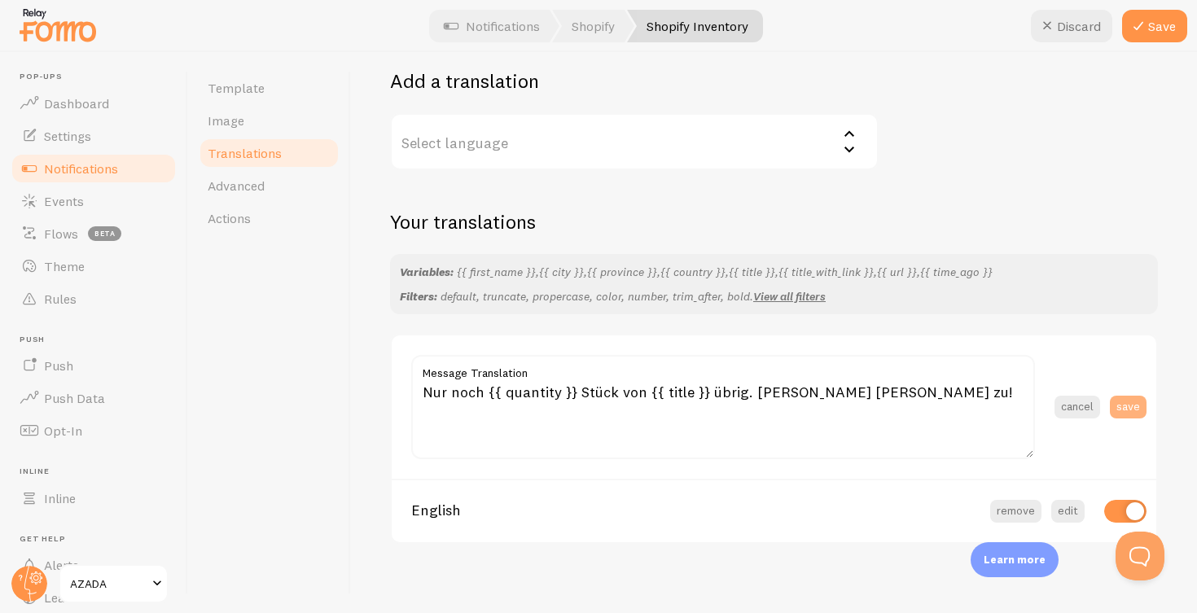
click at [1135, 396] on button "save" at bounding box center [1128, 407] width 37 height 23
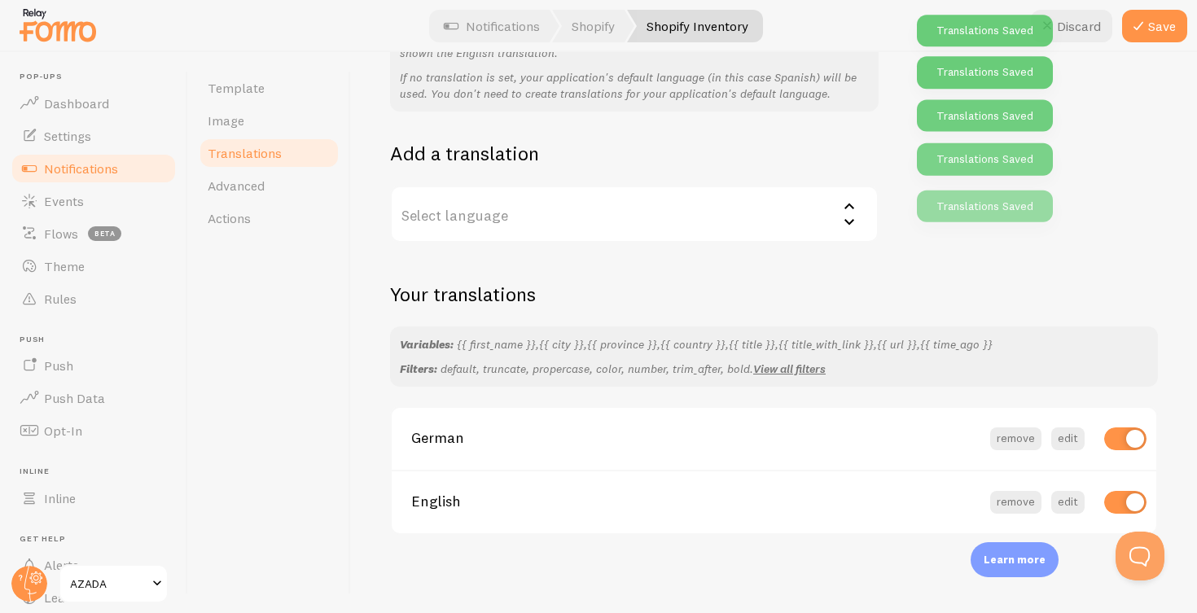
scroll to position [195, 0]
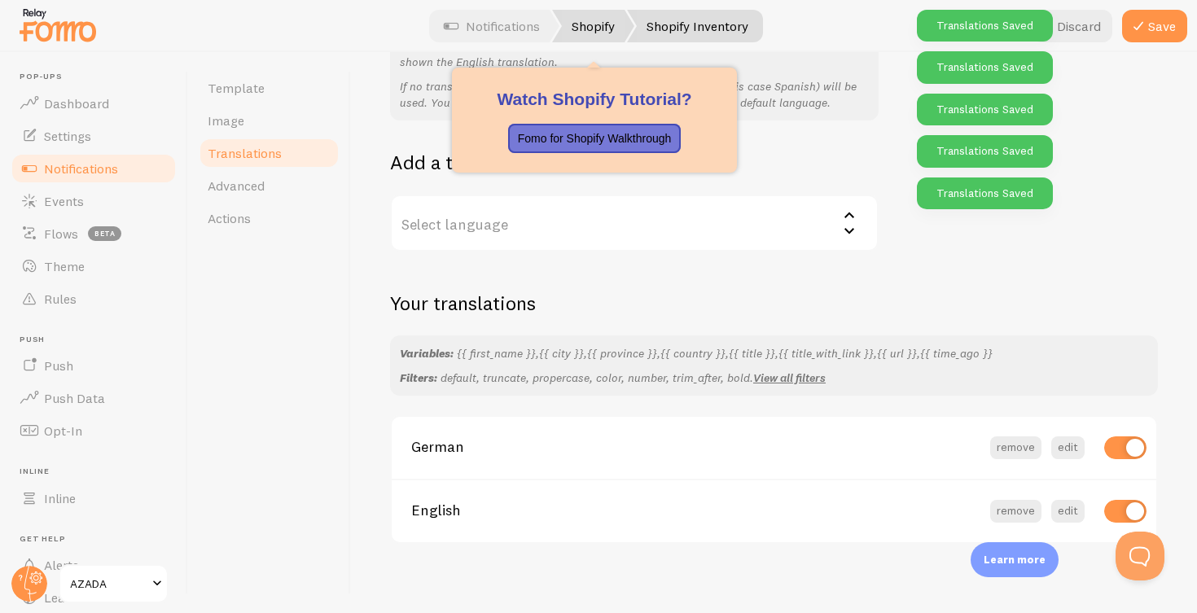
click at [606, 21] on link "Shopify" at bounding box center [593, 26] width 82 height 33
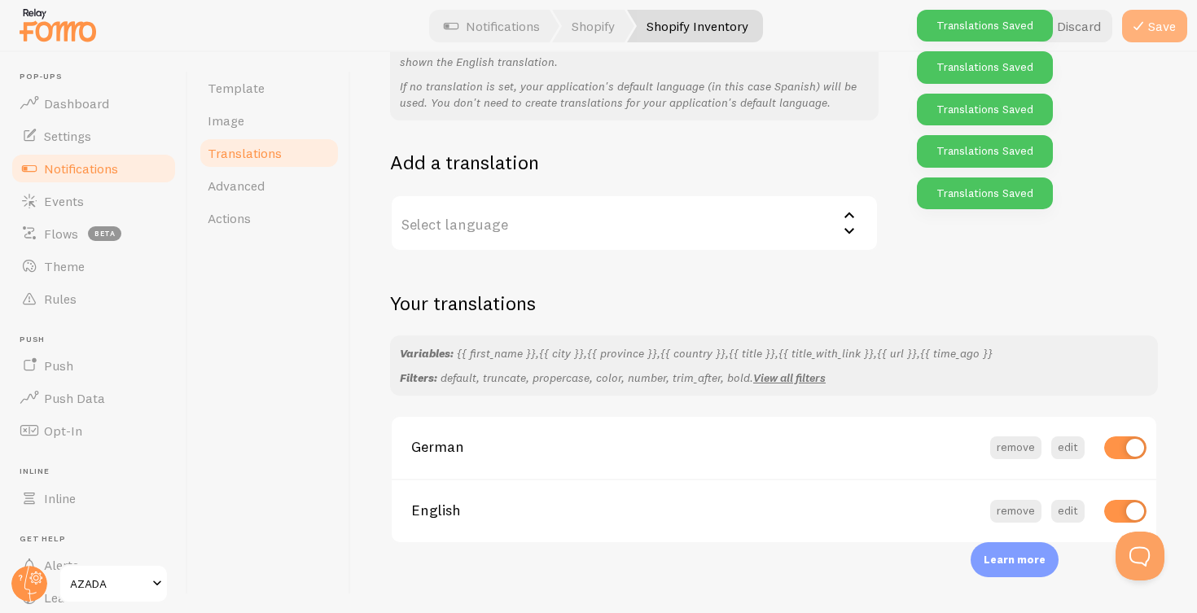
click at [1159, 26] on button "Save" at bounding box center [1154, 26] width 65 height 33
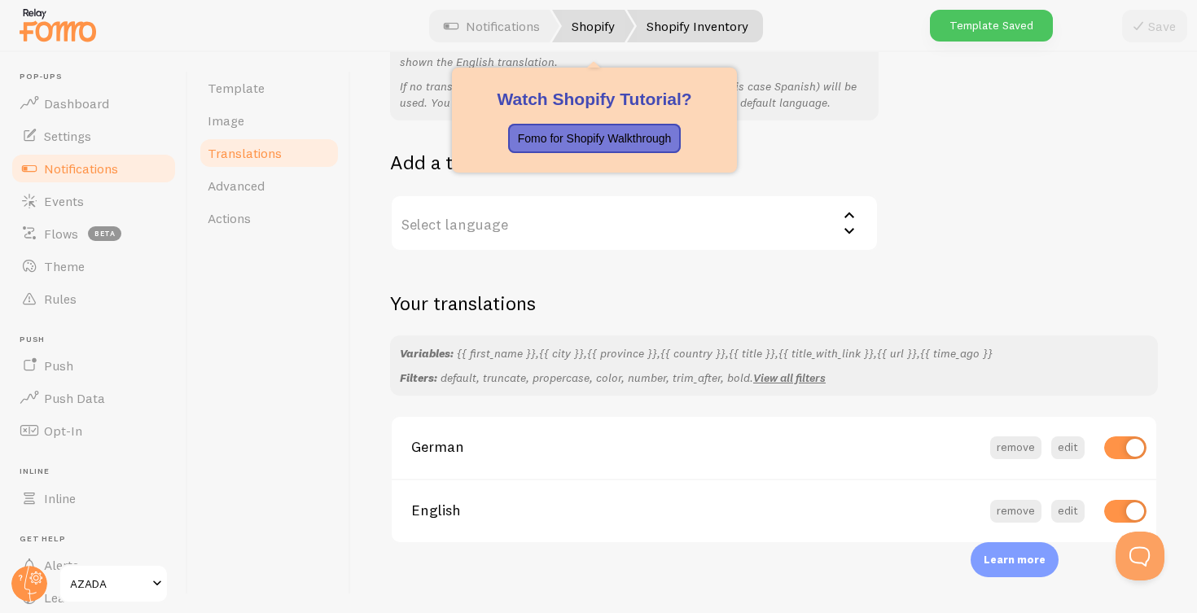
click at [584, 26] on link "Shopify" at bounding box center [593, 26] width 82 height 33
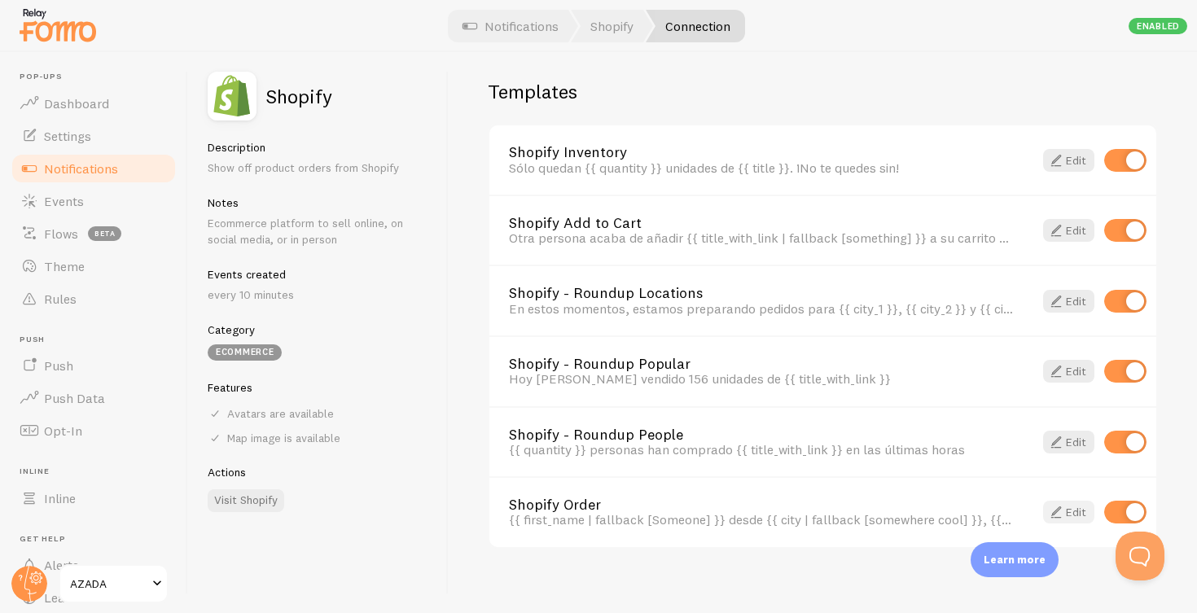
click at [1064, 502] on span at bounding box center [1056, 512] width 20 height 20
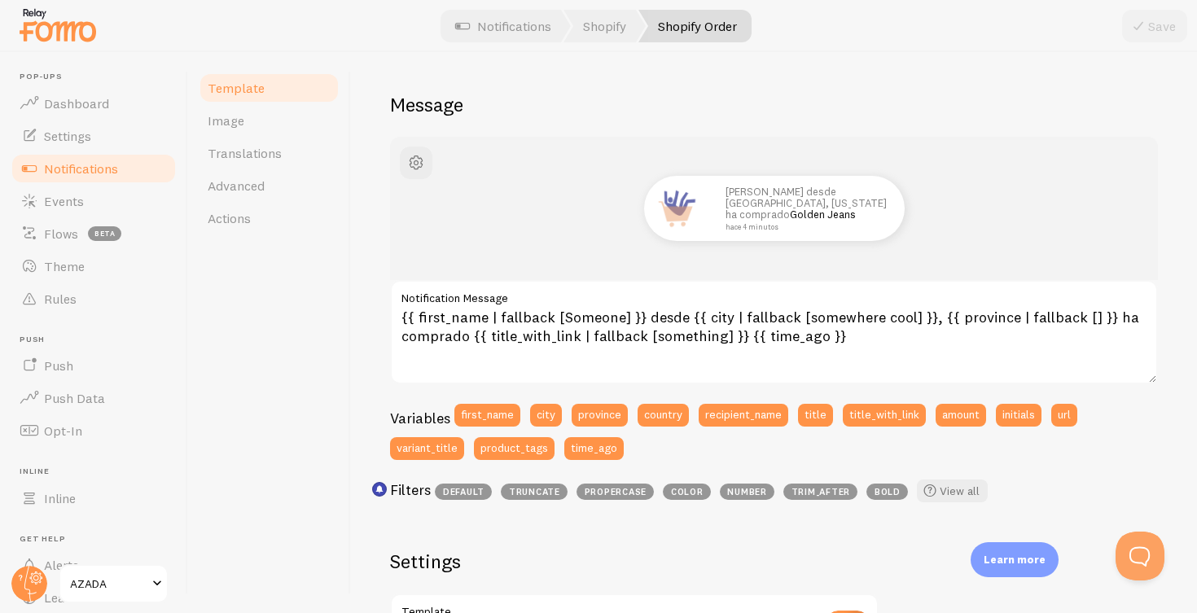
scroll to position [110, 0]
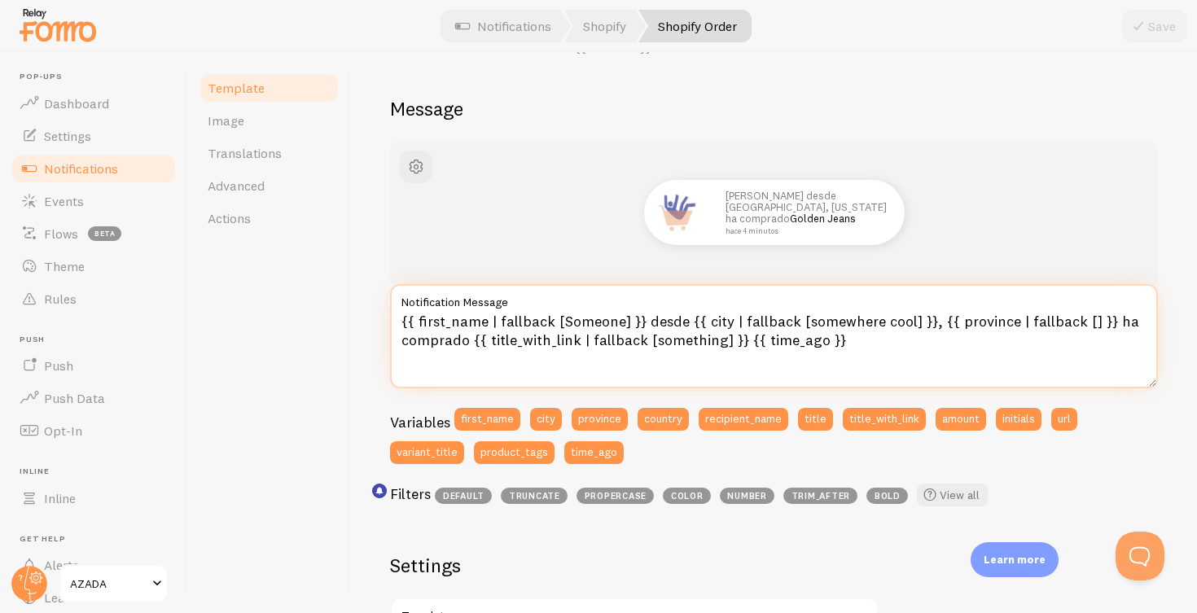
click at [588, 319] on textarea "{{ first_name | fallback [Someone] }} desde {{ city | fallback [somewhere cool]…" at bounding box center [774, 336] width 768 height 104
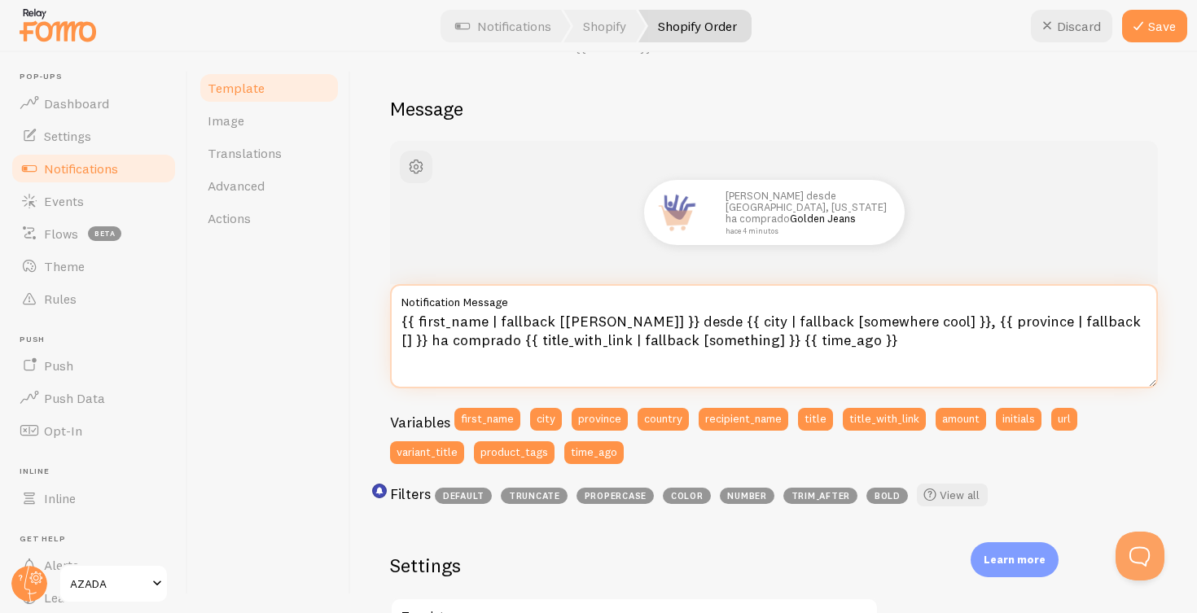
drag, startPoint x: 904, startPoint y: 320, endPoint x: 799, endPoint y: 322, distance: 105.0
click at [799, 322] on textarea "{{ first_name | fallback [Estefanía] }} desde {{ city | fallback [somewhere coo…" at bounding box center [774, 336] width 768 height 104
click at [619, 337] on textarea "{{ first_name | fallback [Estefanía] }} desde {{ city | fallback [Alicante] }},…" at bounding box center [774, 336] width 768 height 104
click at [584, 337] on textarea "{{ first_name | fallback [Estefanía] }} desde {{ city | fallback [Alicante] }},…" at bounding box center [774, 336] width 768 height 104
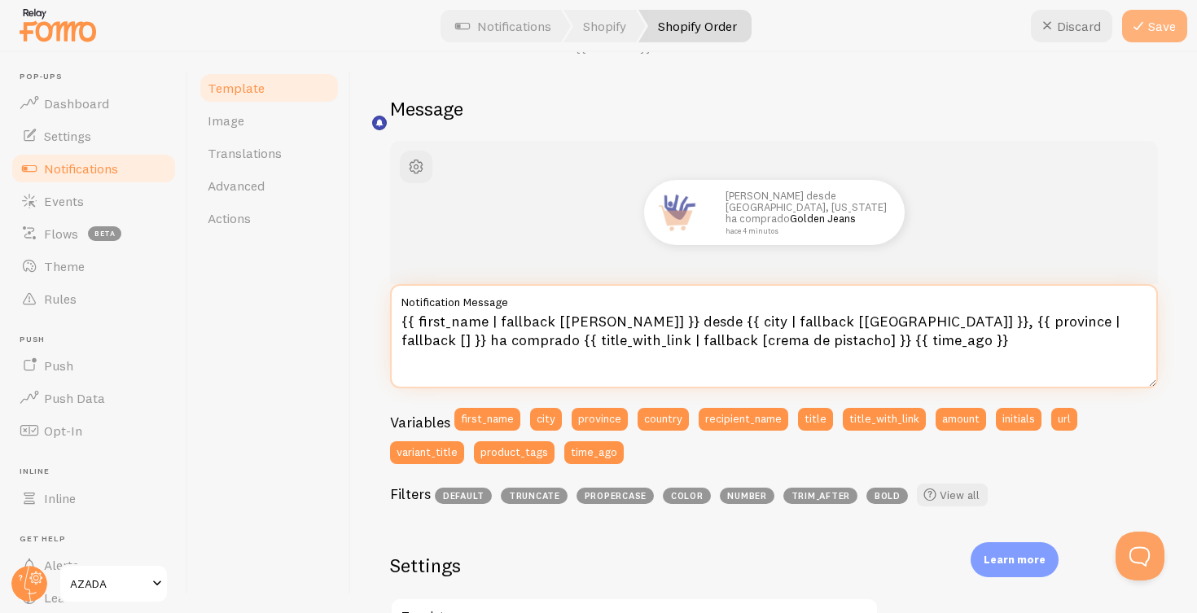
type textarea "{{ first_name | fallback [[PERSON_NAME]] }} desde {{ city | fallback [[GEOGRAPH…"
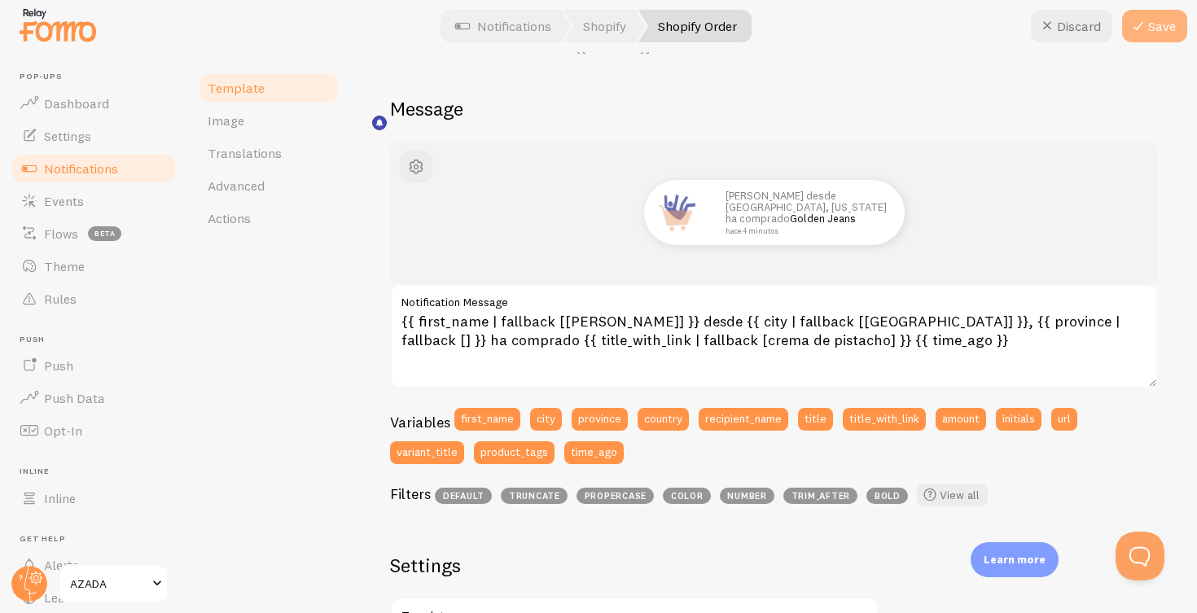
click at [1155, 38] on button "Save" at bounding box center [1154, 26] width 65 height 33
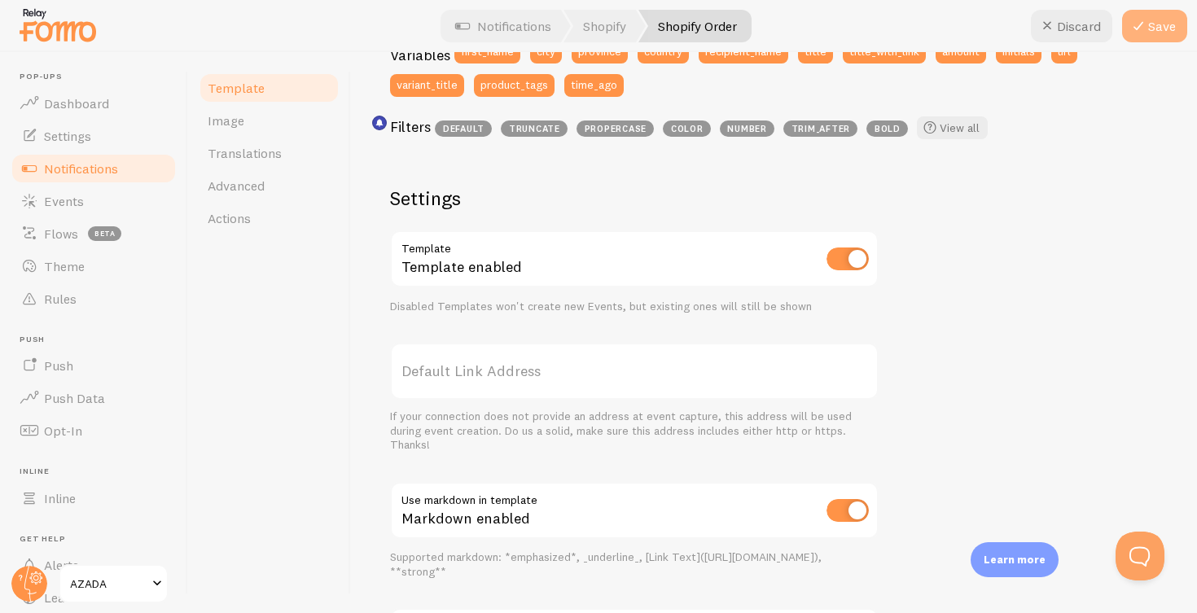
click at [1160, 24] on button "Save" at bounding box center [1154, 26] width 65 height 33
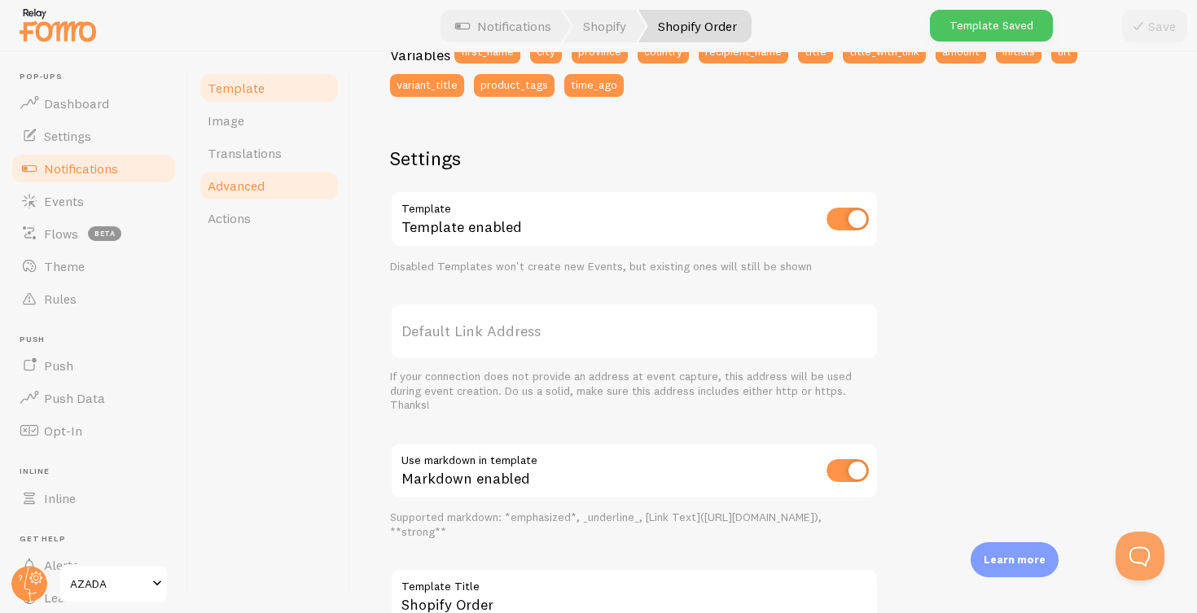
click at [244, 187] on span "Advanced" at bounding box center [236, 185] width 57 height 16
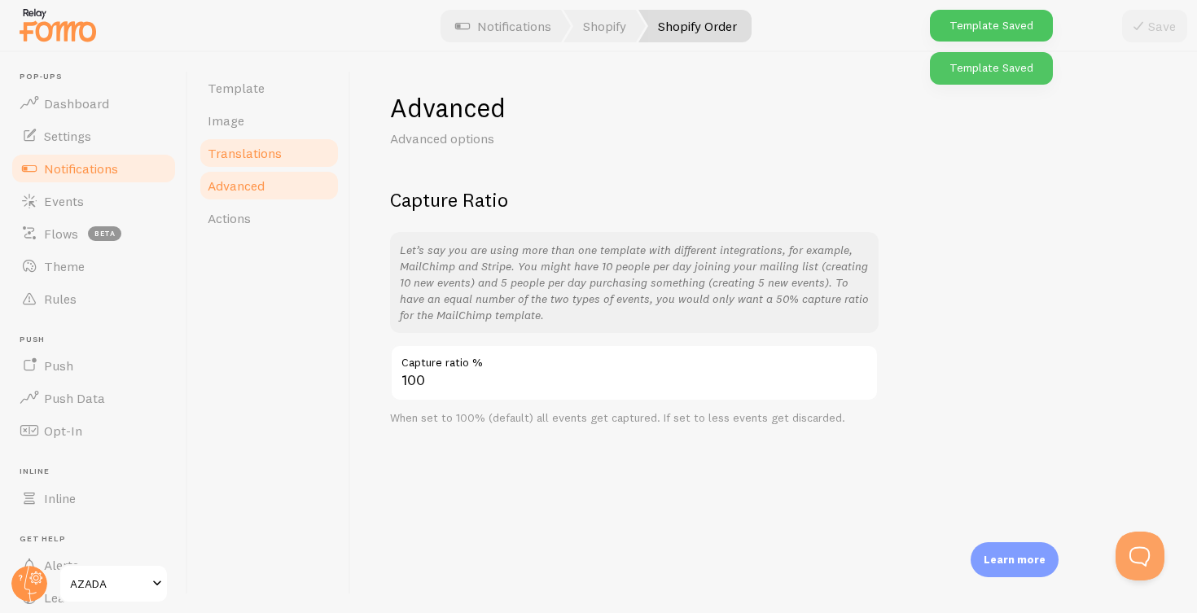
click at [245, 159] on span "Translations" at bounding box center [245, 153] width 74 height 16
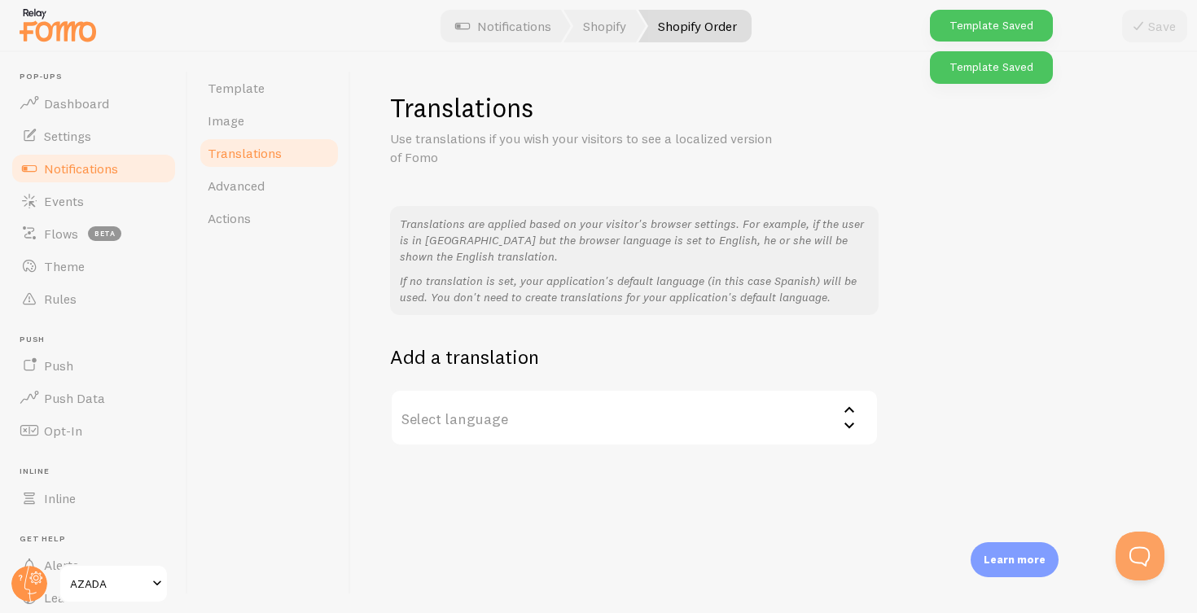
click at [571, 416] on label "Select language" at bounding box center [634, 417] width 488 height 57
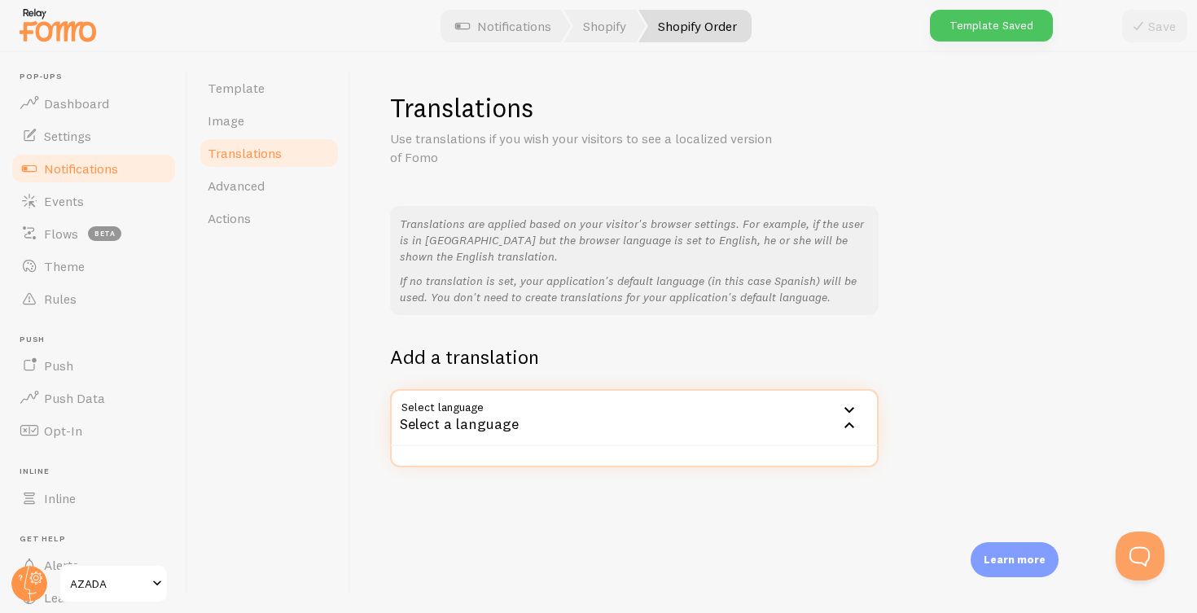
click at [535, 415] on div "Select a language" at bounding box center [634, 417] width 488 height 57
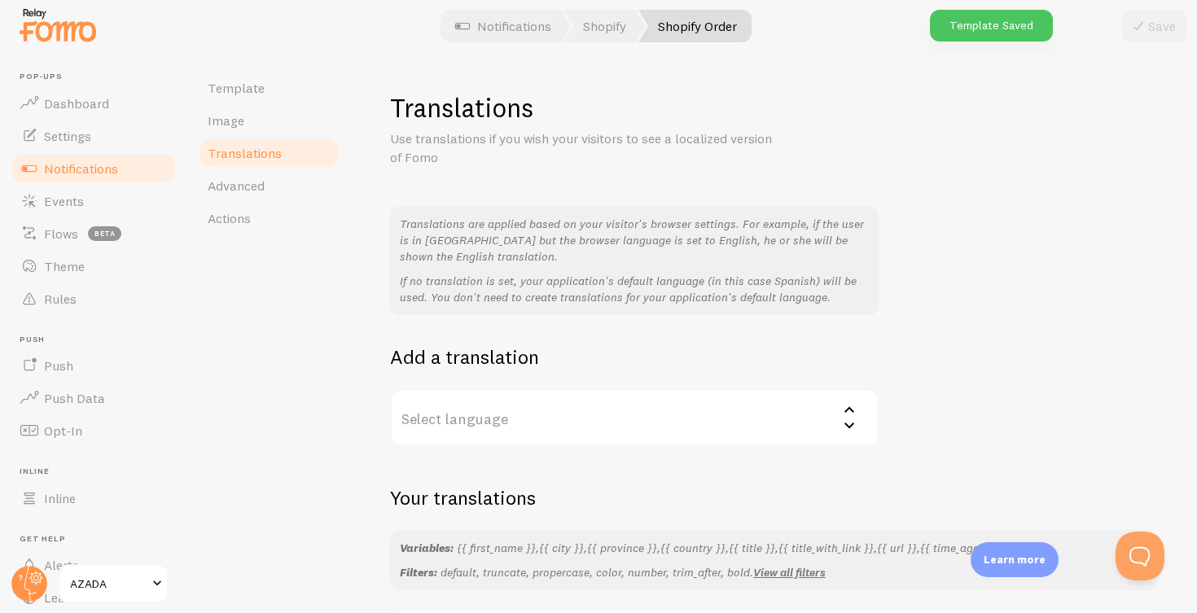
click at [535, 415] on label "Select language" at bounding box center [634, 417] width 488 height 57
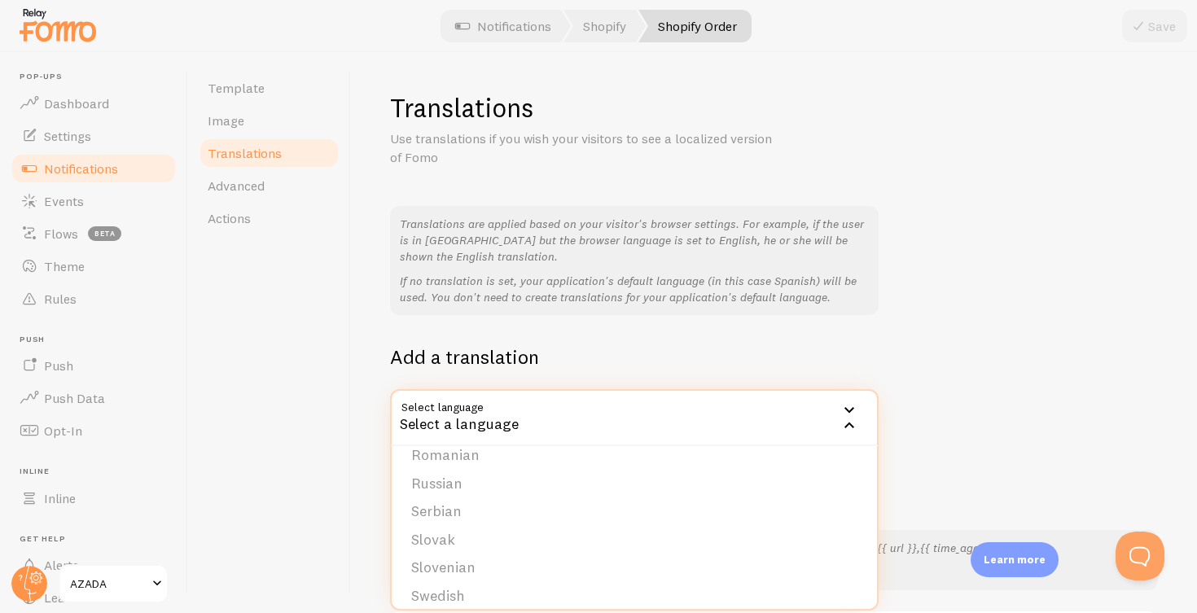
scroll to position [576, 0]
click at [357, 425] on div "Translations Use translations if you wish your visitors to see a localized vers…" at bounding box center [774, 332] width 846 height 561
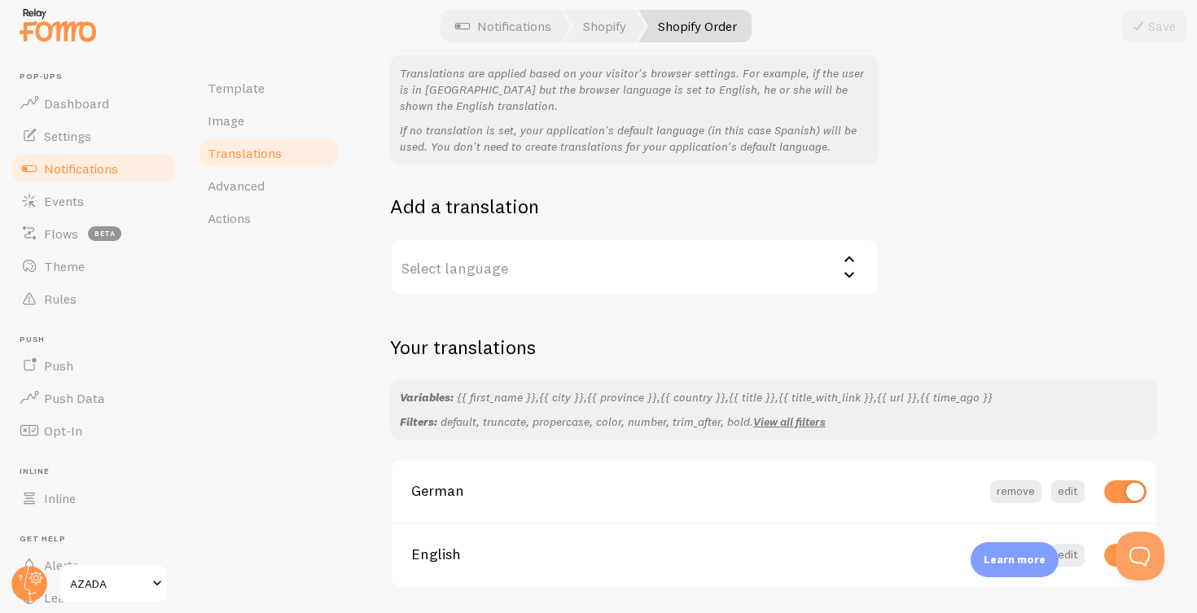
scroll to position [195, 0]
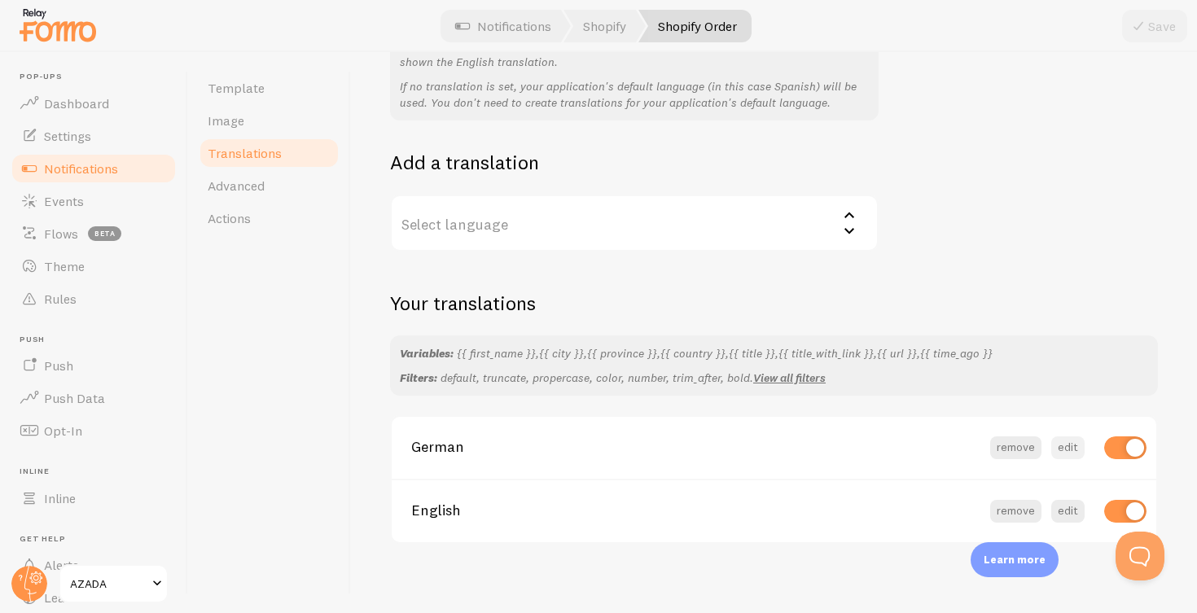
click at [1070, 436] on button "edit" at bounding box center [1067, 447] width 33 height 23
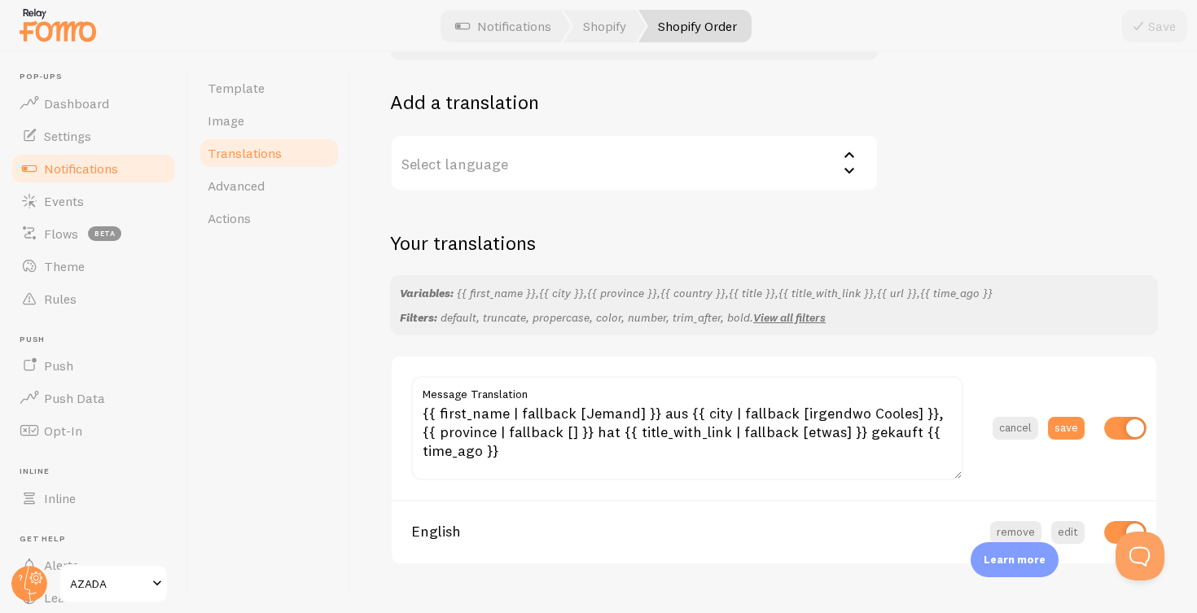
scroll to position [276, 0]
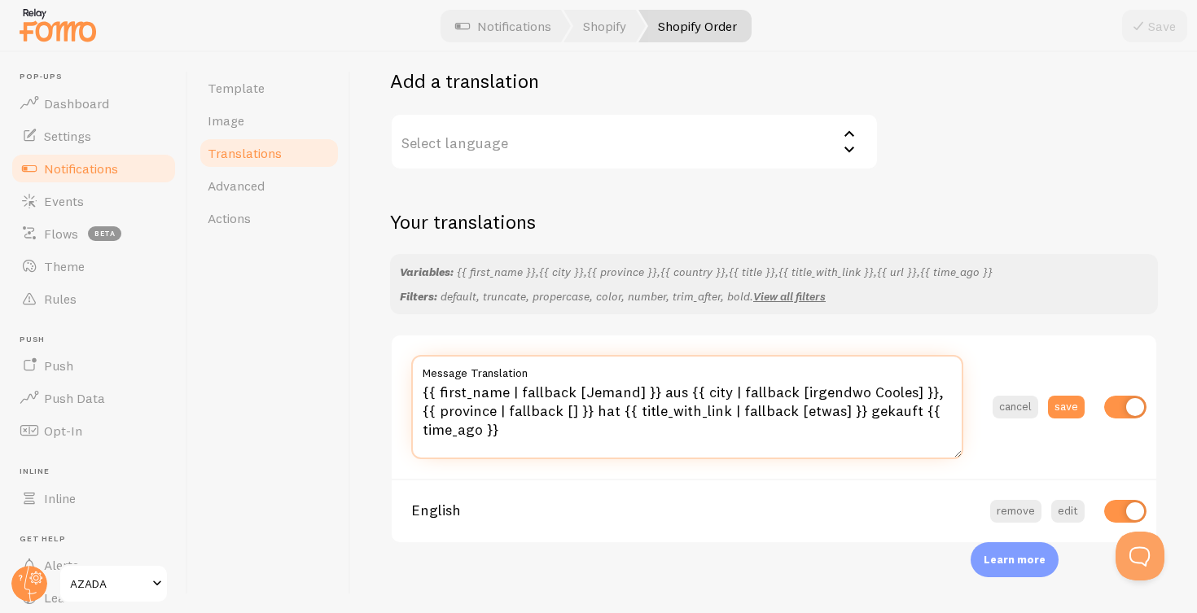
drag, startPoint x: 630, startPoint y: 382, endPoint x: 581, endPoint y: 384, distance: 48.9
click at [581, 384] on textarea "{{ first_name | fallback [Jemand] }} aus {{ city | fallback [irgendwo Cooles] }…" at bounding box center [687, 407] width 552 height 104
drag, startPoint x: 877, startPoint y: 383, endPoint x: 769, endPoint y: 384, distance: 107.5
click at [769, 384] on textarea "{{ first_name | fallback [Bine] }} aus {{ city | fallback [irgendwo Cooles] }},…" at bounding box center [687, 407] width 552 height 104
click at [589, 385] on textarea "{{ first_name | fallback [Bine] }} aus {{ city | fallback [Berlin] }}, {{ provi…" at bounding box center [687, 407] width 552 height 104
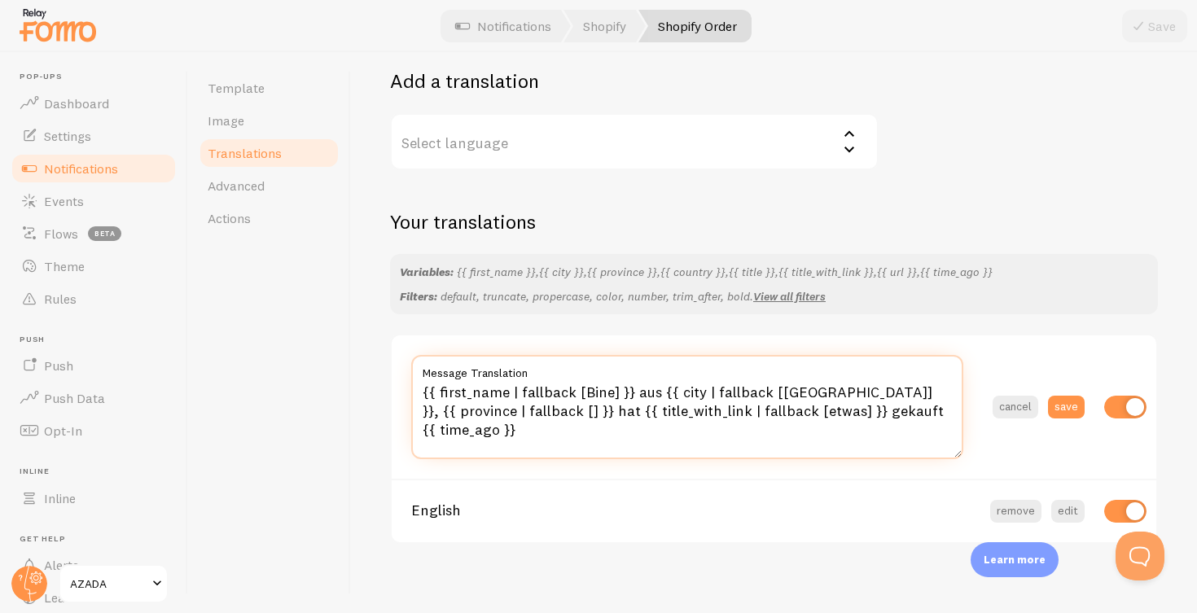
click at [589, 385] on textarea "{{ first_name | fallback [Bine] }} aus {{ city | fallback [Berlin] }}, {{ provi…" at bounding box center [687, 407] width 552 height 104
click at [735, 403] on textarea "{{ first_name | fallback [Jennifer] }} aus {{ city | fallback [Berlin] }}, {{ p…" at bounding box center [687, 407] width 552 height 104
type textarea "{{ first_name | fallback [Jennifer] }} aus {{ city | fallback [Berlin] }}, {{ p…"
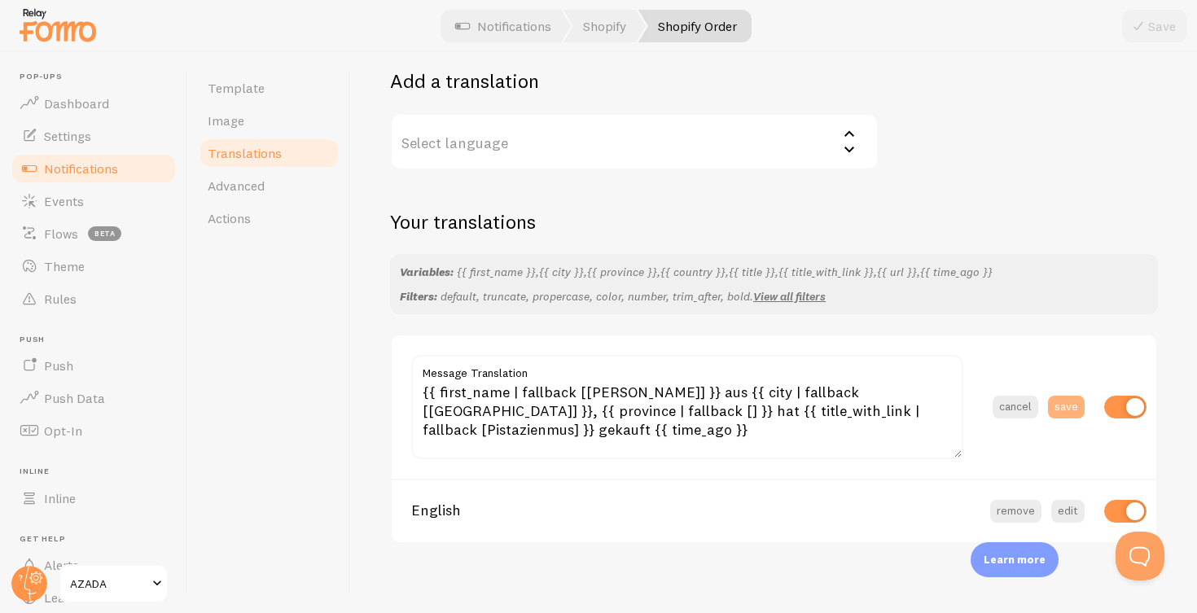
click at [1061, 396] on button "save" at bounding box center [1066, 407] width 37 height 23
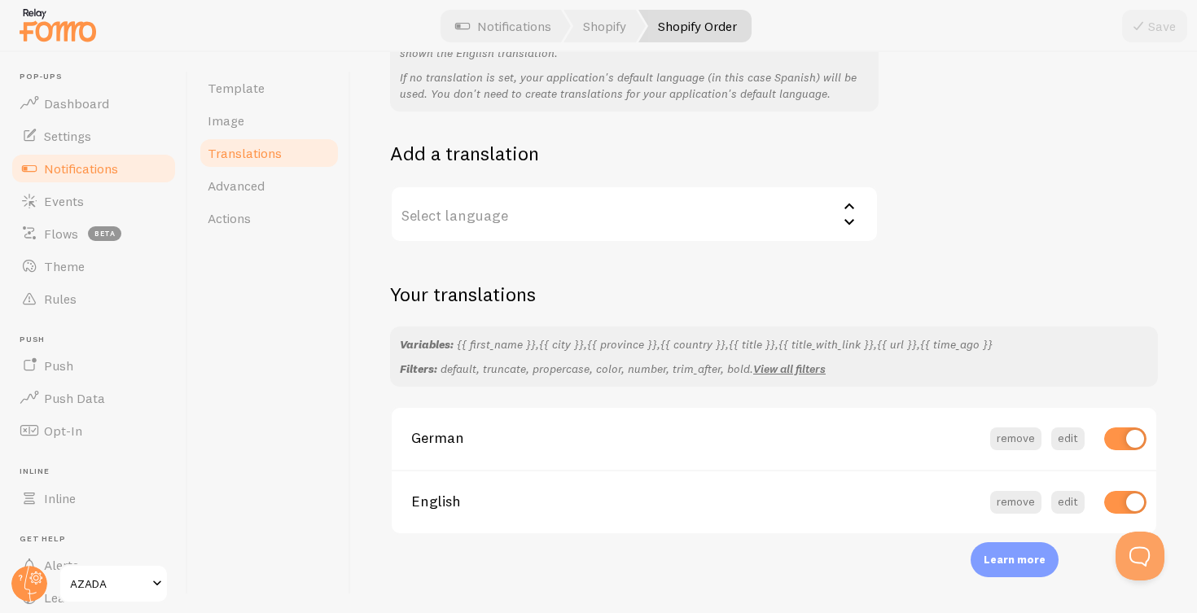
scroll to position [195, 0]
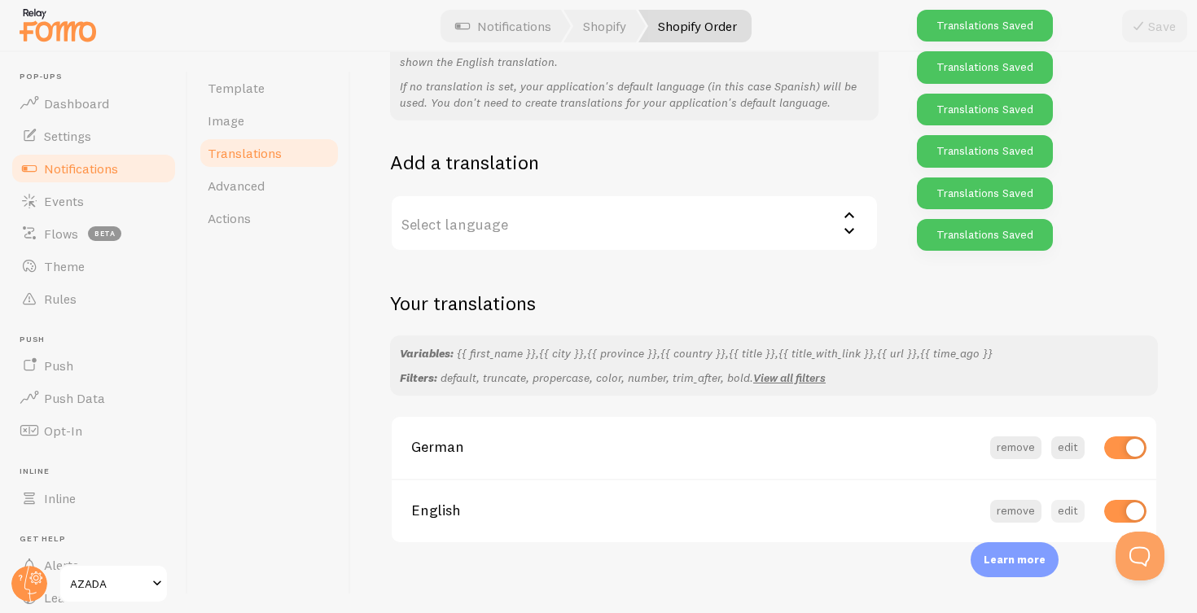
click at [1067, 500] on button "edit" at bounding box center [1067, 511] width 33 height 23
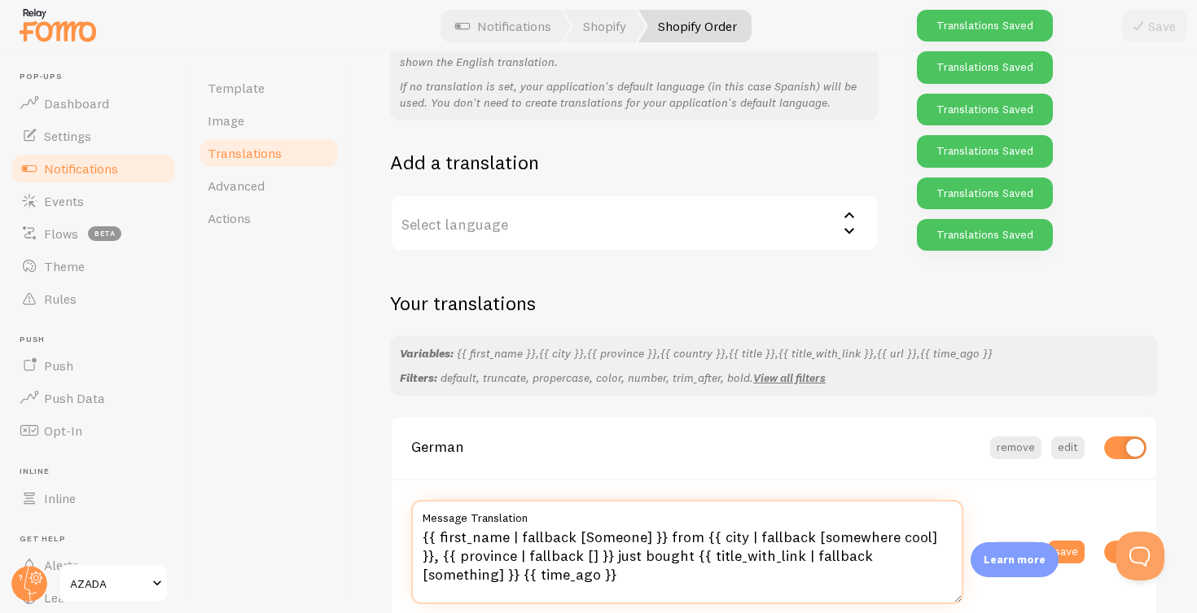
click at [615, 527] on textarea "{{ first_name | fallback [Someone] }} from {{ city | fallback [somewhere cool] …" at bounding box center [687, 552] width 552 height 104
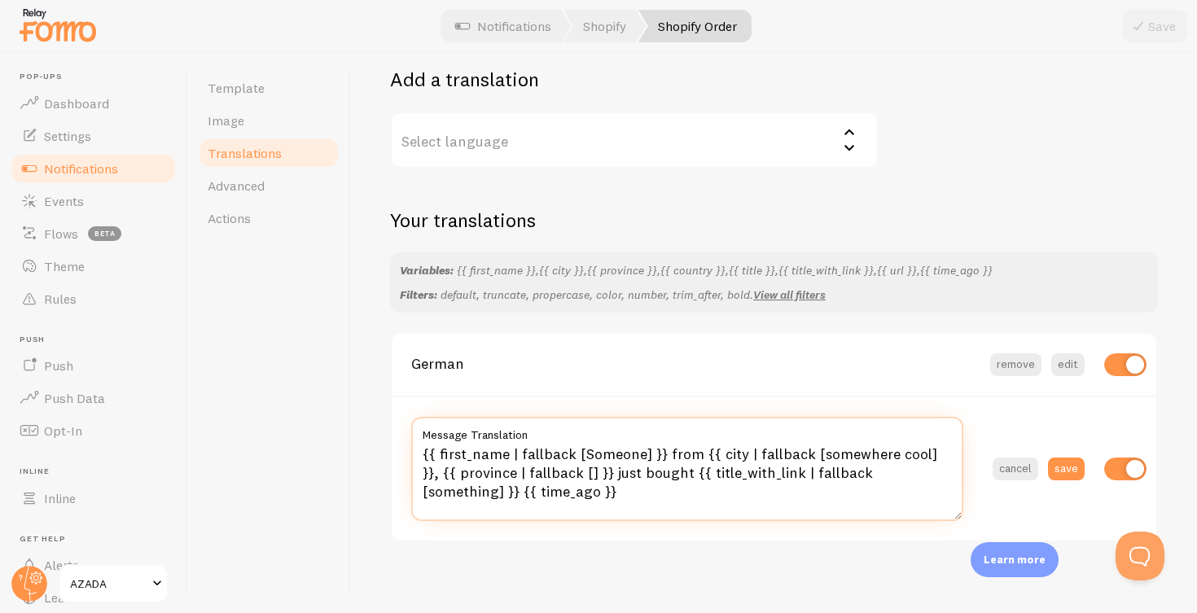
scroll to position [276, 0]
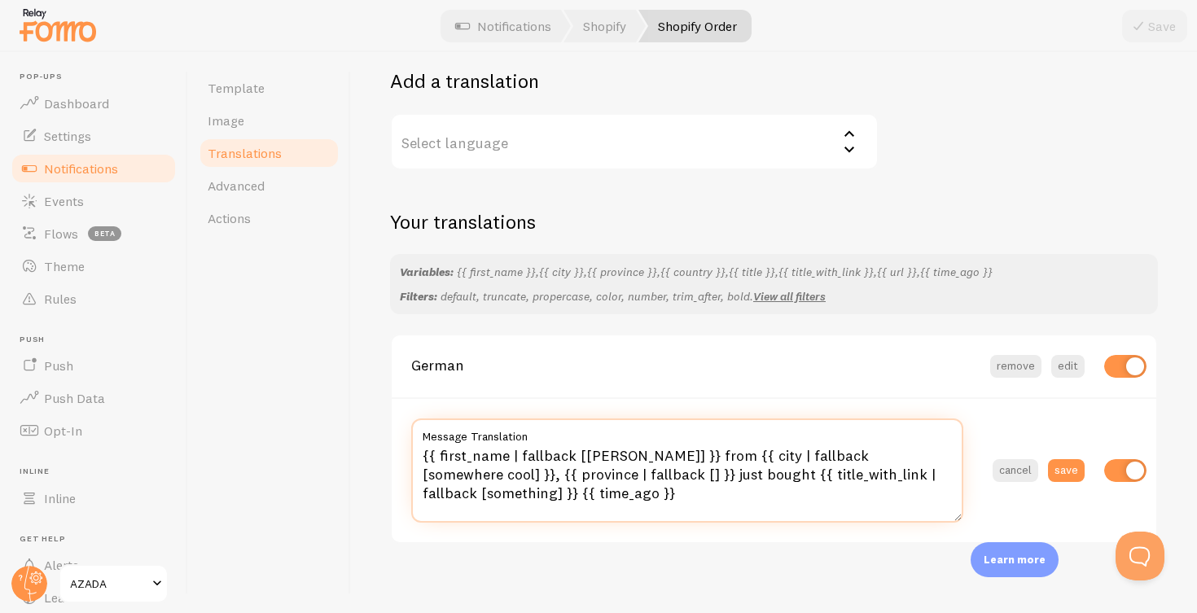
drag, startPoint x: 884, startPoint y: 447, endPoint x: 780, endPoint y: 447, distance: 104.2
click at [780, 447] on textarea "{{ first_name | fallback [Amy] }} from {{ city | fallback [somewhere cool] }}, …" at bounding box center [687, 470] width 552 height 104
drag, startPoint x: 832, startPoint y: 466, endPoint x: 764, endPoint y: 465, distance: 68.4
click at [764, 465] on textarea "{{ first_name | fallback [Amy] }} from {{ city | fallback [London] }}, {{ provi…" at bounding box center [687, 470] width 552 height 104
type textarea "{{ first_name | fallback [Amy] }} from {{ city | fallback [London] }}, {{ provi…"
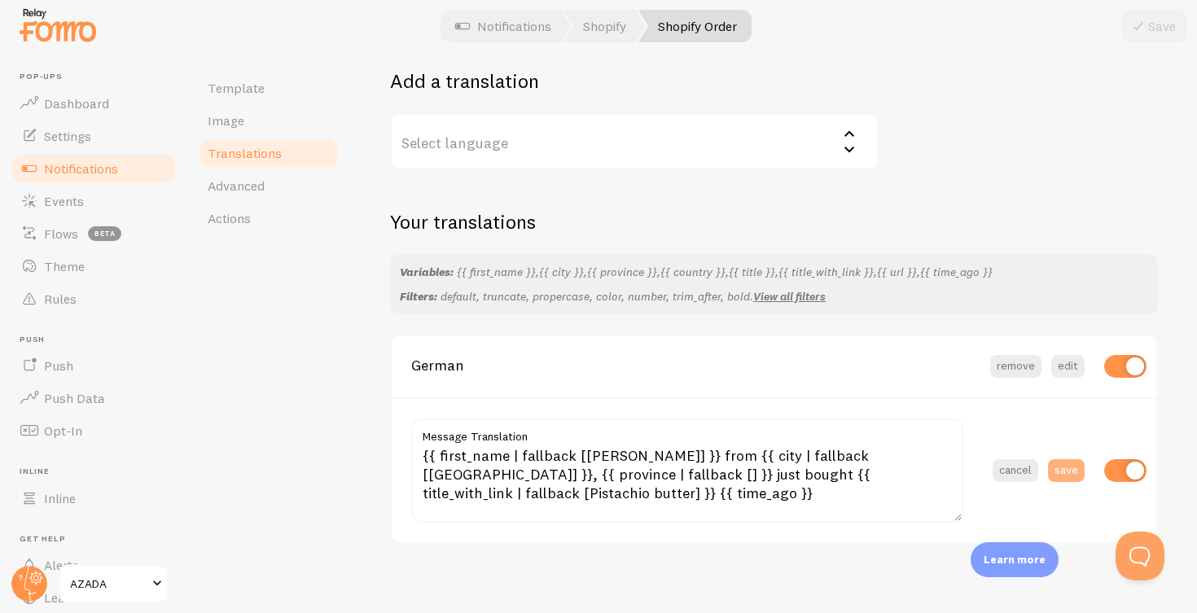
click at [1067, 459] on button "save" at bounding box center [1066, 470] width 37 height 23
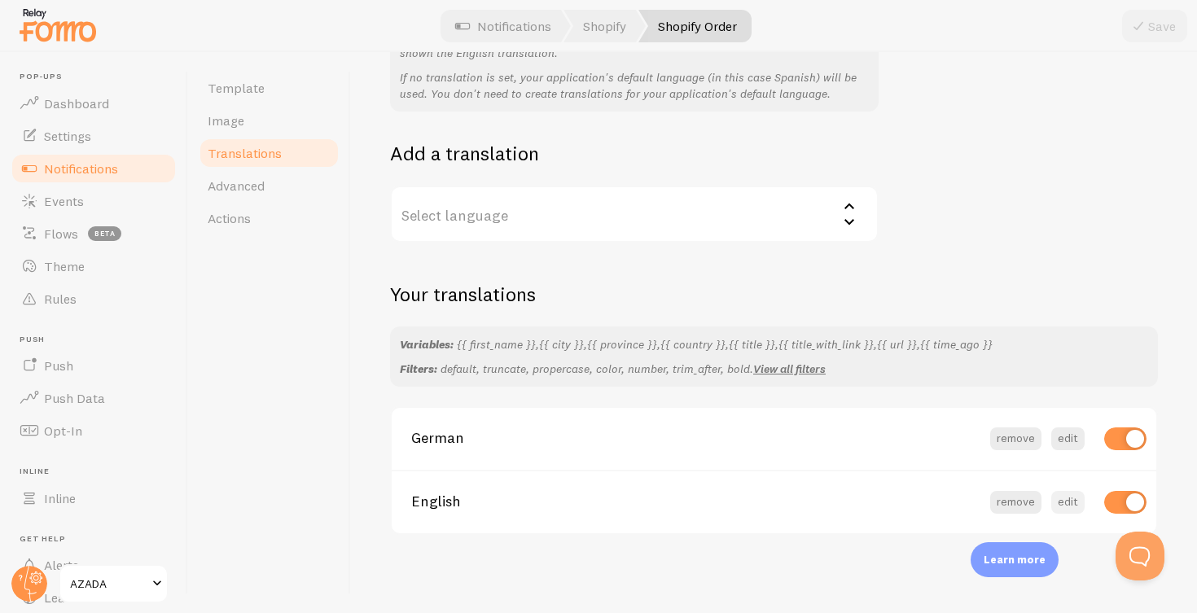
scroll to position [195, 0]
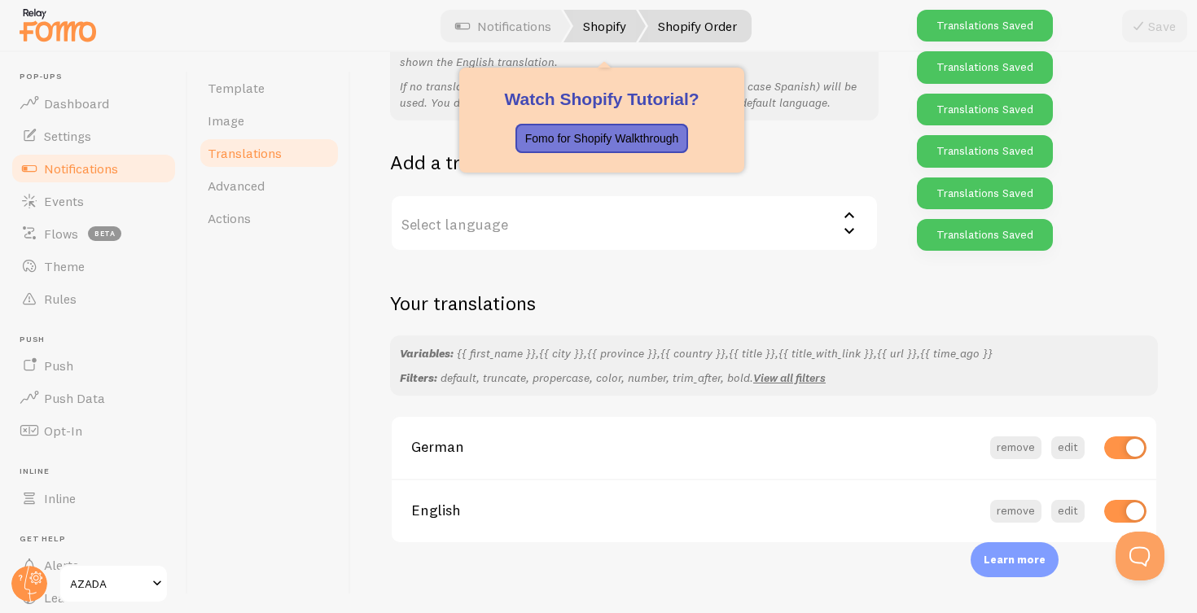
click at [595, 24] on link "Shopify" at bounding box center [604, 26] width 82 height 33
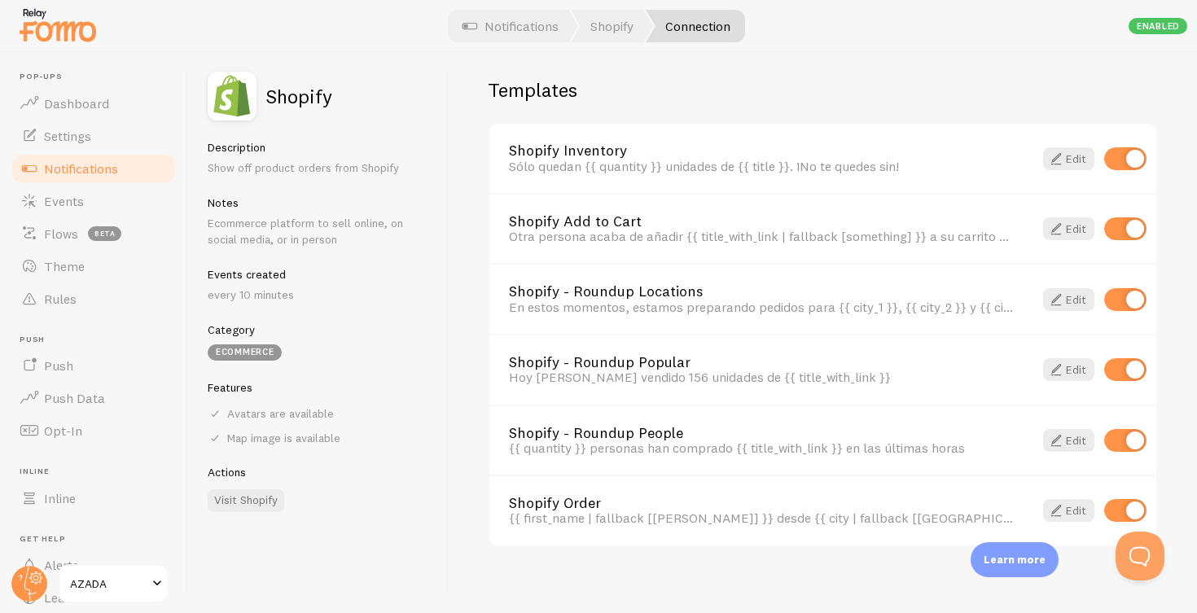
scroll to position [1157, 0]
click at [1066, 360] on link "Edit" at bounding box center [1068, 371] width 51 height 23
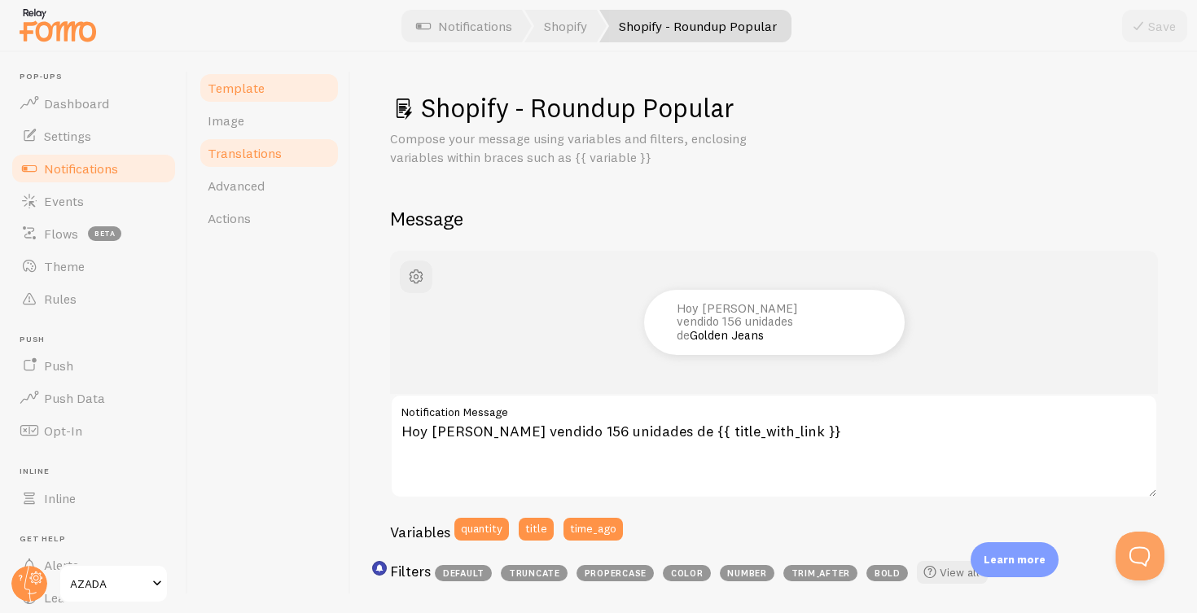
click at [247, 155] on span "Translations" at bounding box center [245, 153] width 74 height 16
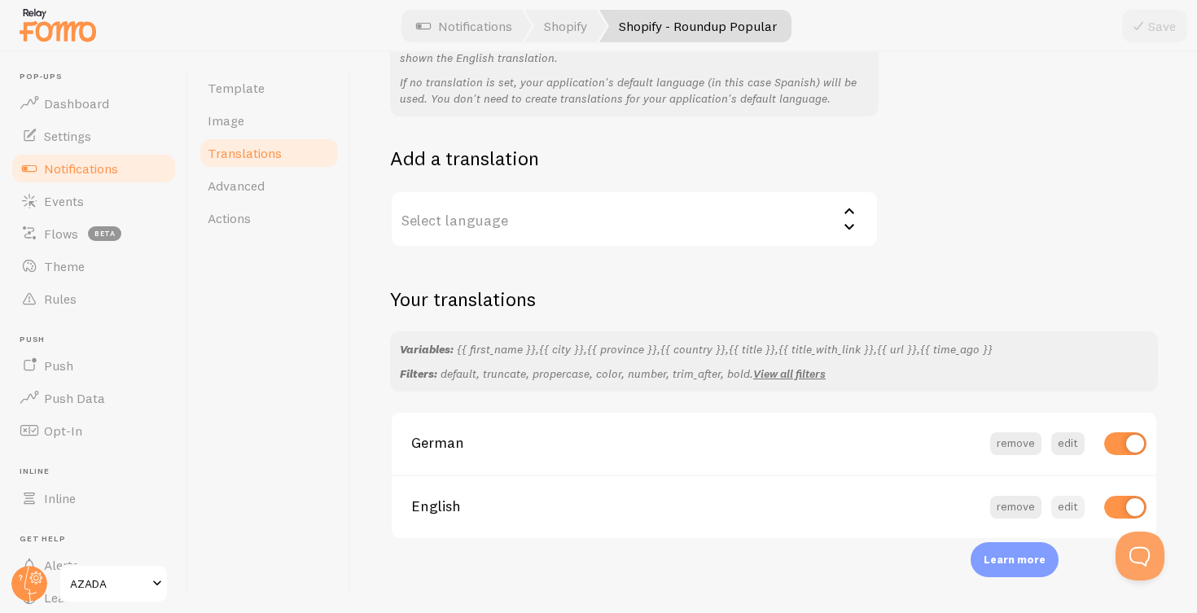
scroll to position [195, 0]
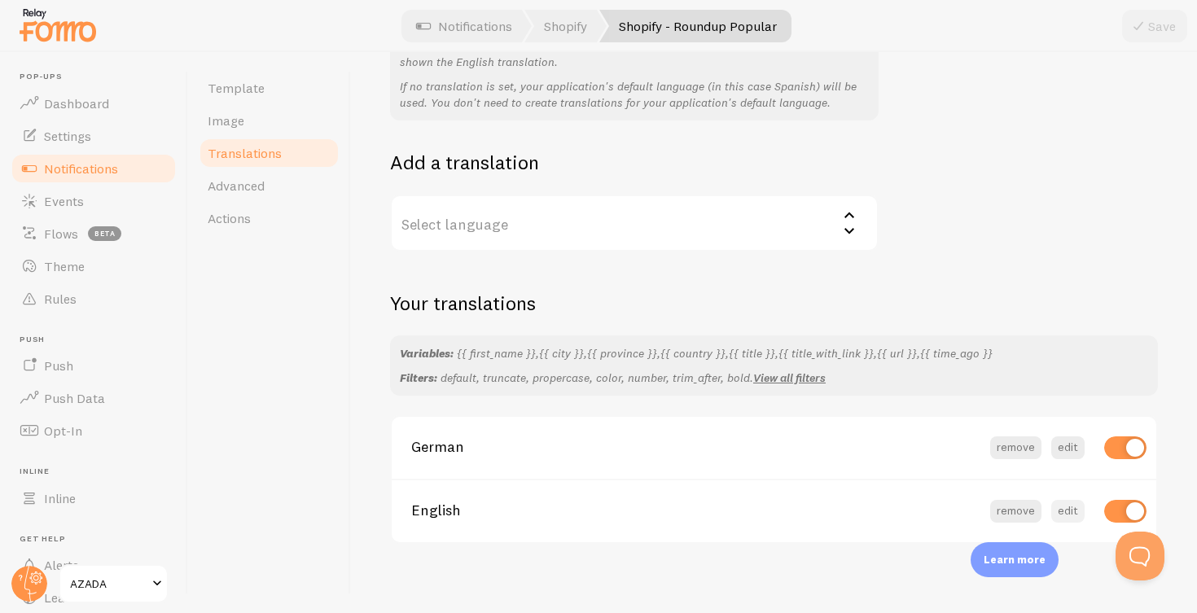
click at [1067, 500] on button "edit" at bounding box center [1067, 511] width 33 height 23
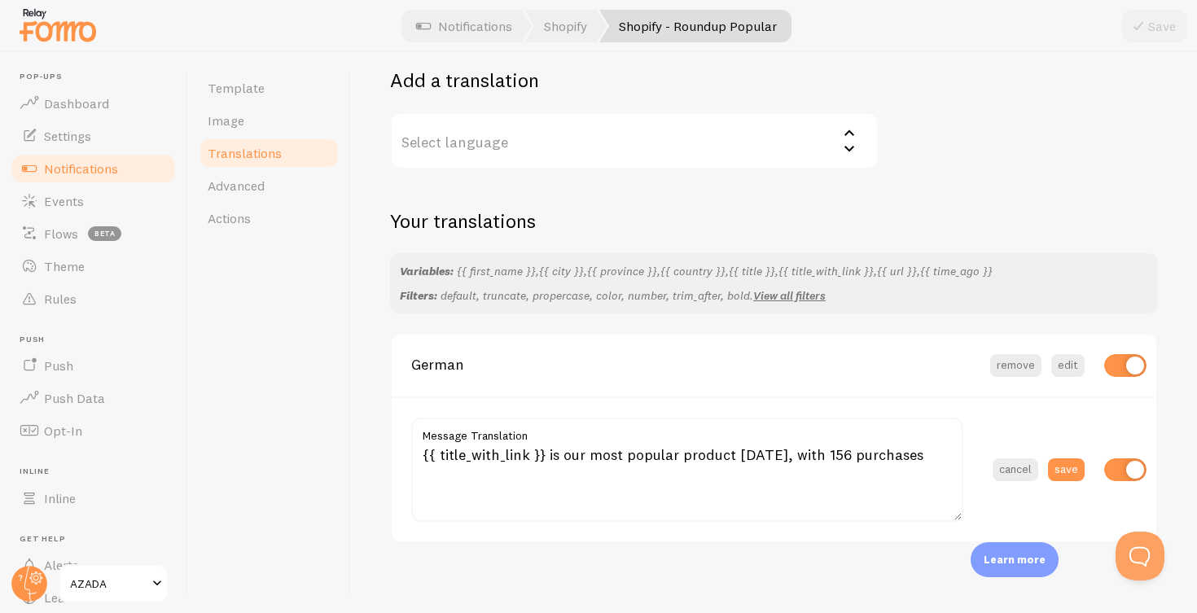
scroll to position [276, 0]
click at [1071, 357] on button "edit" at bounding box center [1067, 366] width 33 height 23
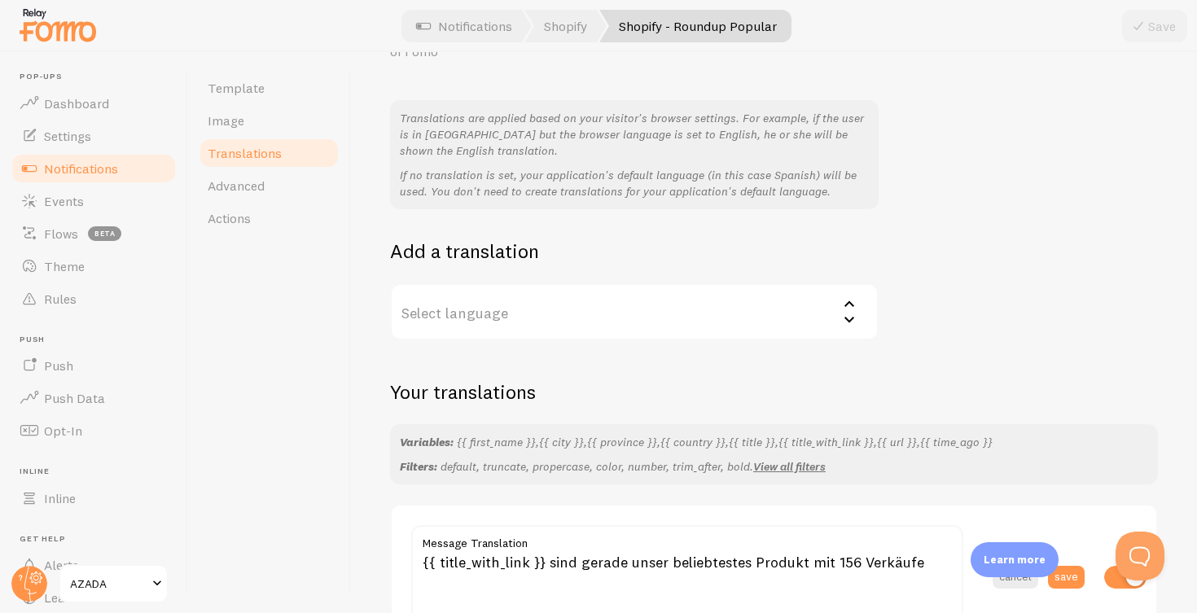
scroll to position [57, 0]
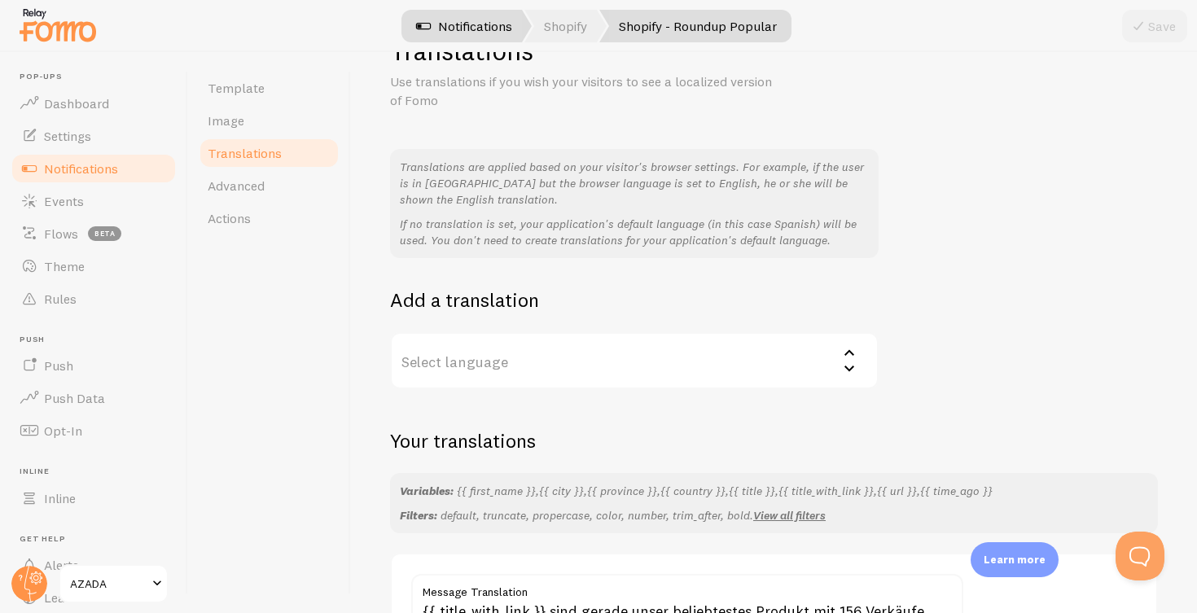
click at [471, 16] on link "Notifications" at bounding box center [463, 26] width 135 height 33
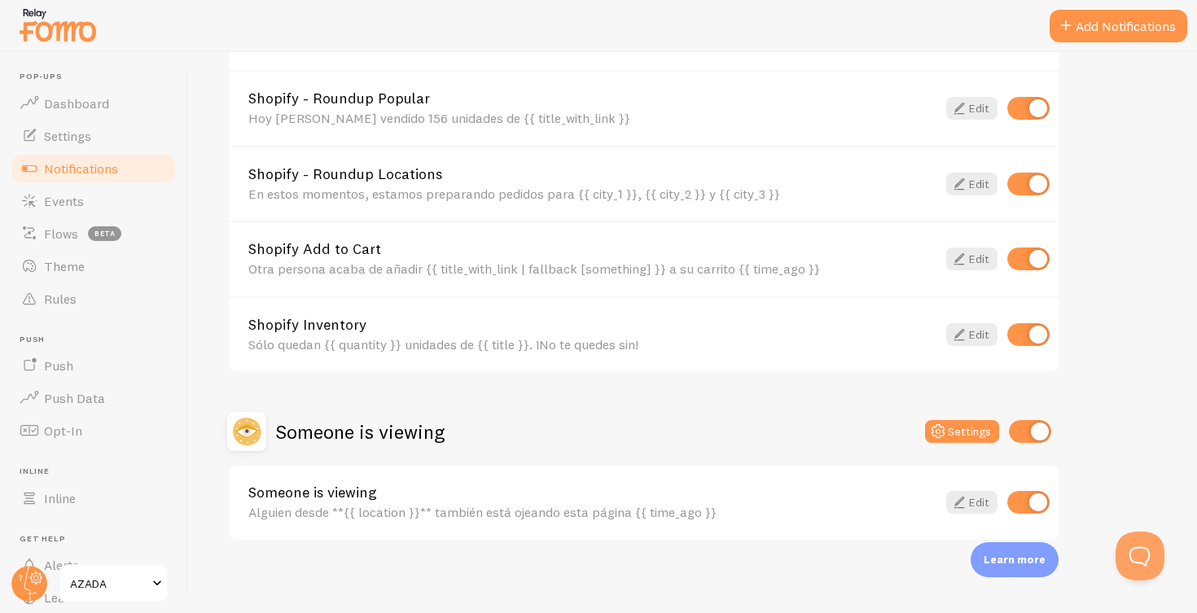
scroll to position [1104, 0]
click at [982, 176] on link "Edit" at bounding box center [971, 184] width 51 height 23
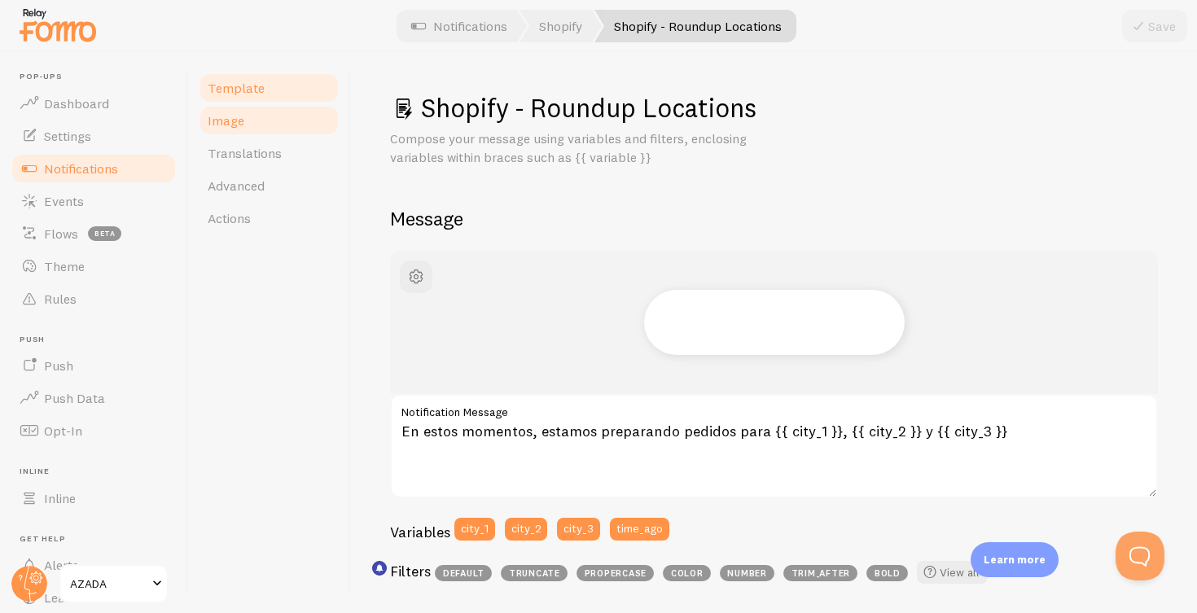
click at [234, 116] on span "Image" at bounding box center [226, 120] width 37 height 16
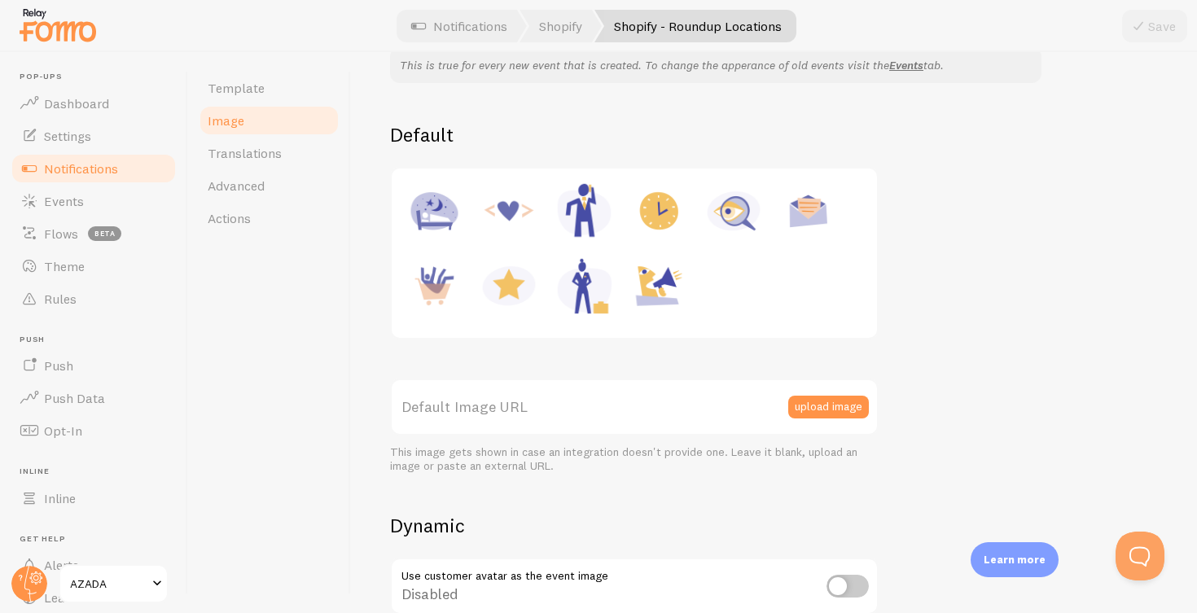
scroll to position [160, 0]
click at [826, 400] on button "upload image" at bounding box center [828, 405] width 81 height 23
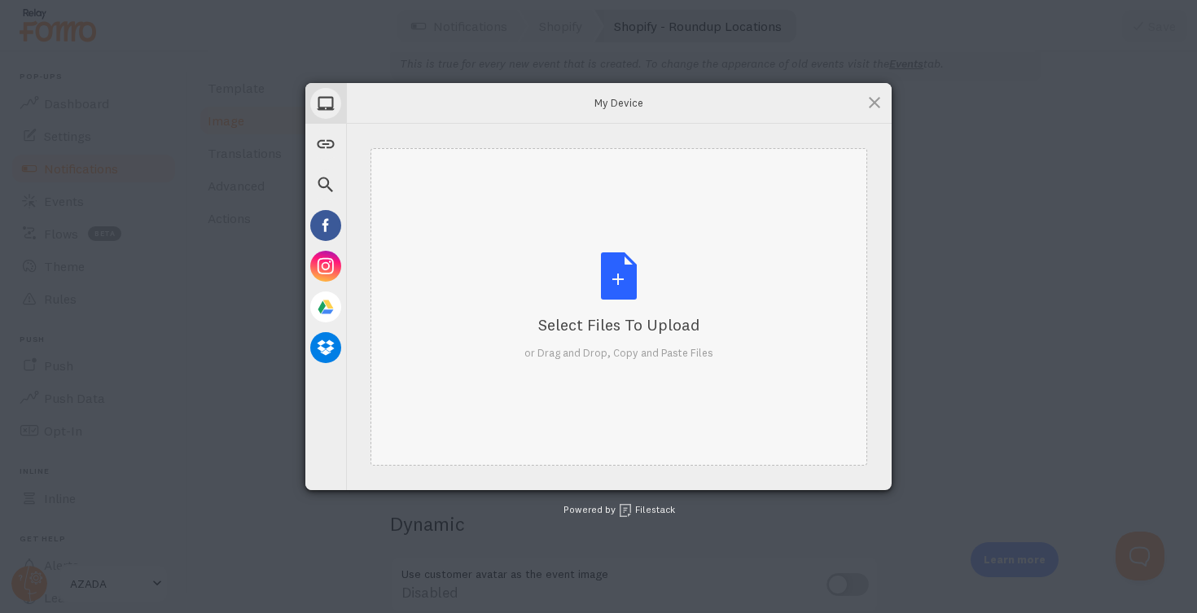
click at [618, 280] on div "Select Files to Upload or Drag and Drop, Copy and Paste Files" at bounding box center [618, 306] width 189 height 108
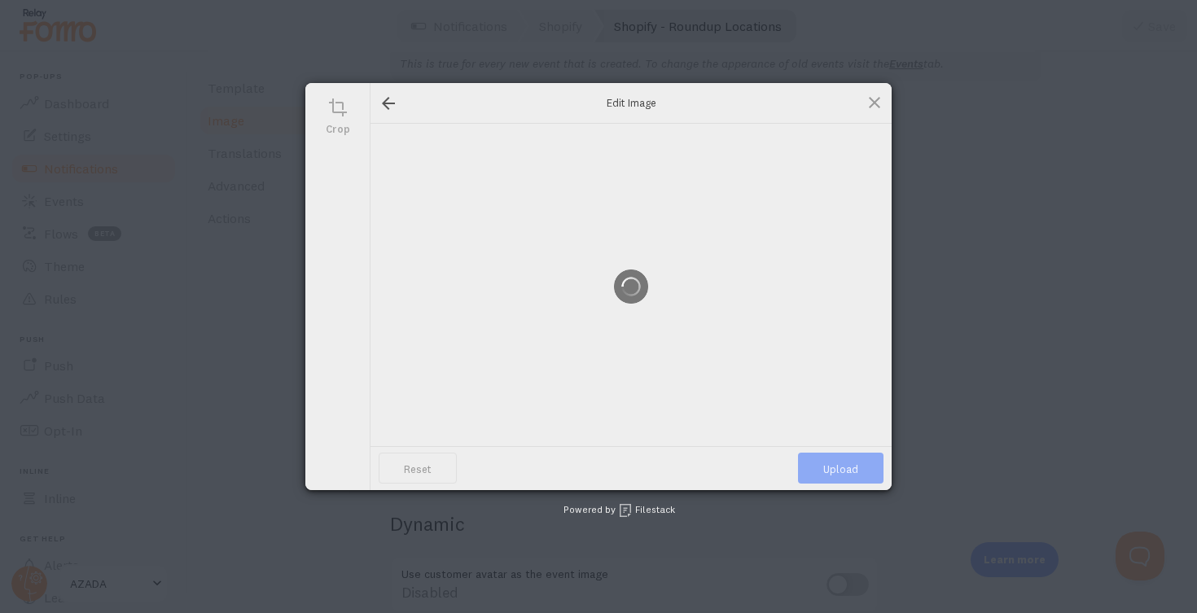
click at [618, 278] on div at bounding box center [630, 286] width 521 height 366
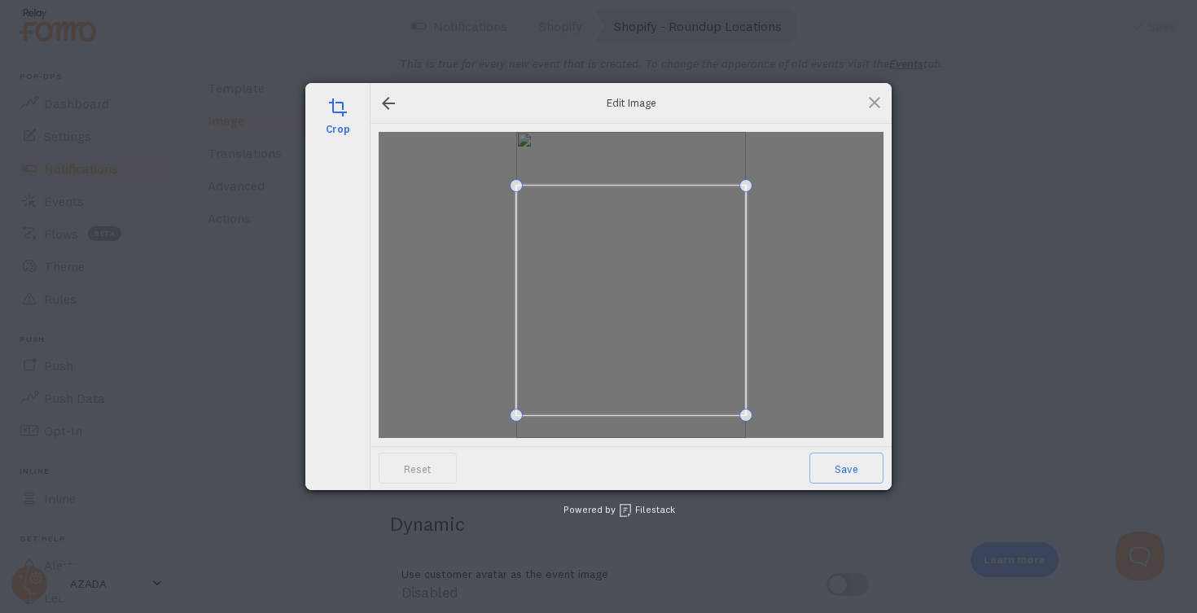
click at [662, 266] on span at bounding box center [631, 301] width 230 height 230
click at [392, 102] on div at bounding box center [389, 104] width 20 height 20
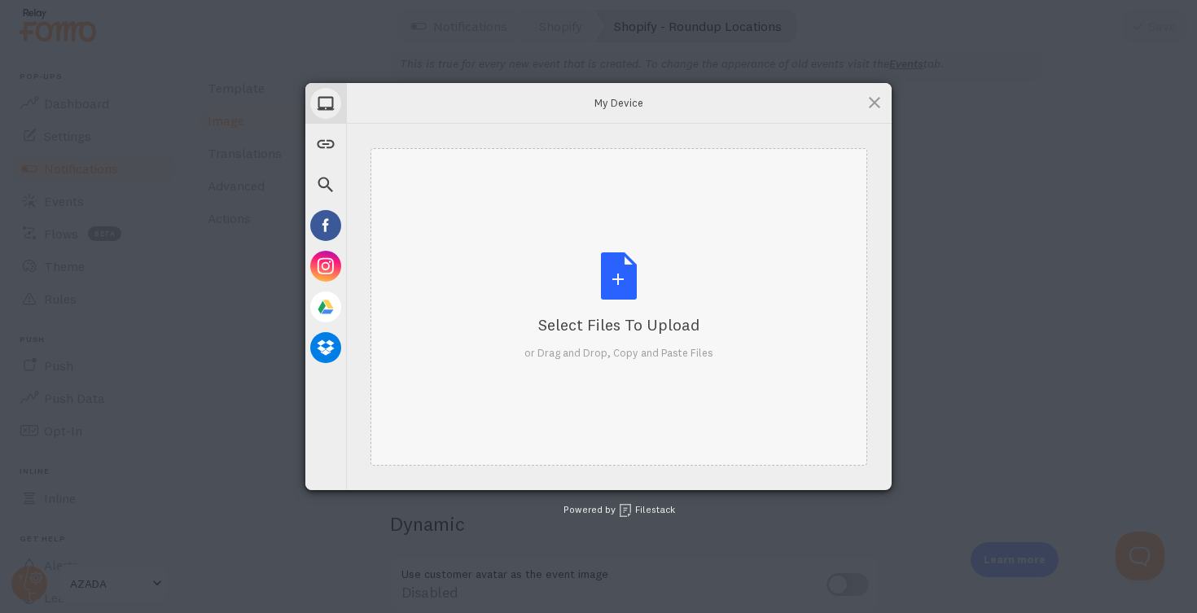
click at [623, 281] on div "Select Files to Upload or Drag and Drop, Copy and Paste Files" at bounding box center [618, 306] width 189 height 108
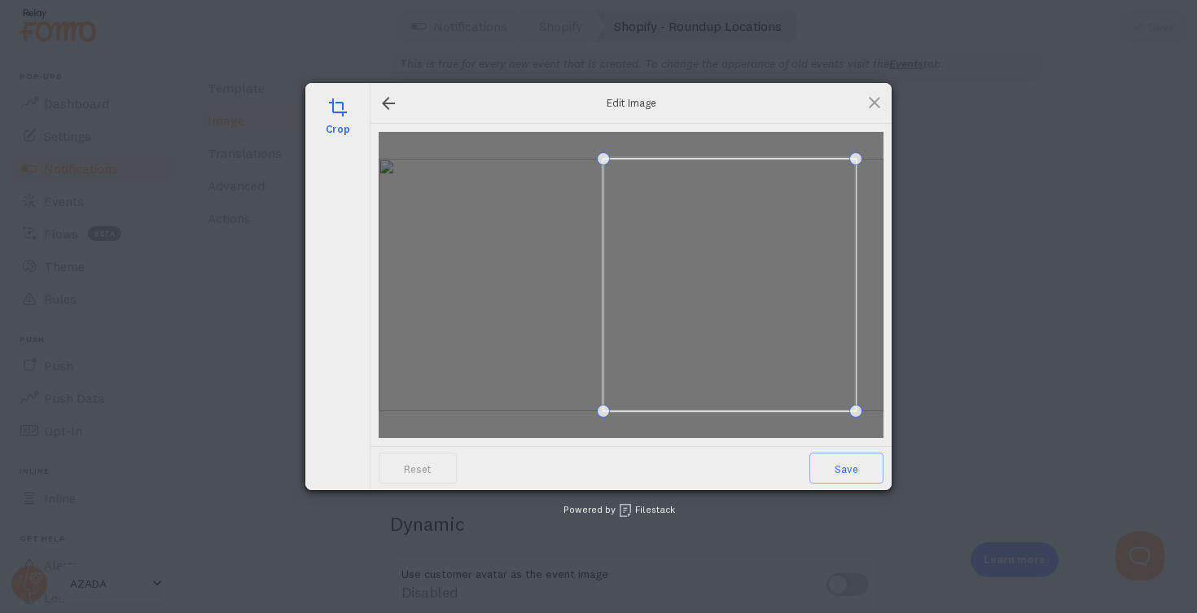
click at [814, 277] on span at bounding box center [729, 285] width 252 height 252
click at [508, 416] on div at bounding box center [631, 285] width 505 height 306
drag, startPoint x: 506, startPoint y: 296, endPoint x: 602, endPoint y: 295, distance: 95.3
click at [602, 295] on div at bounding box center [631, 285] width 505 height 306
click at [651, 261] on span at bounding box center [679, 285] width 252 height 252
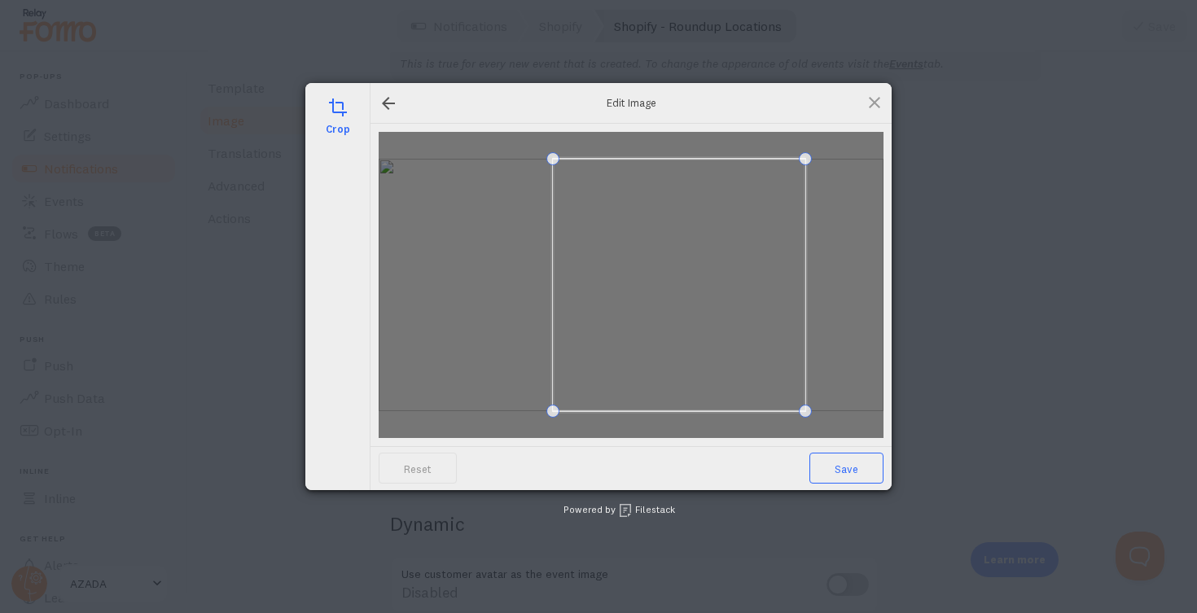
click at [847, 459] on span "Save" at bounding box center [846, 468] width 74 height 31
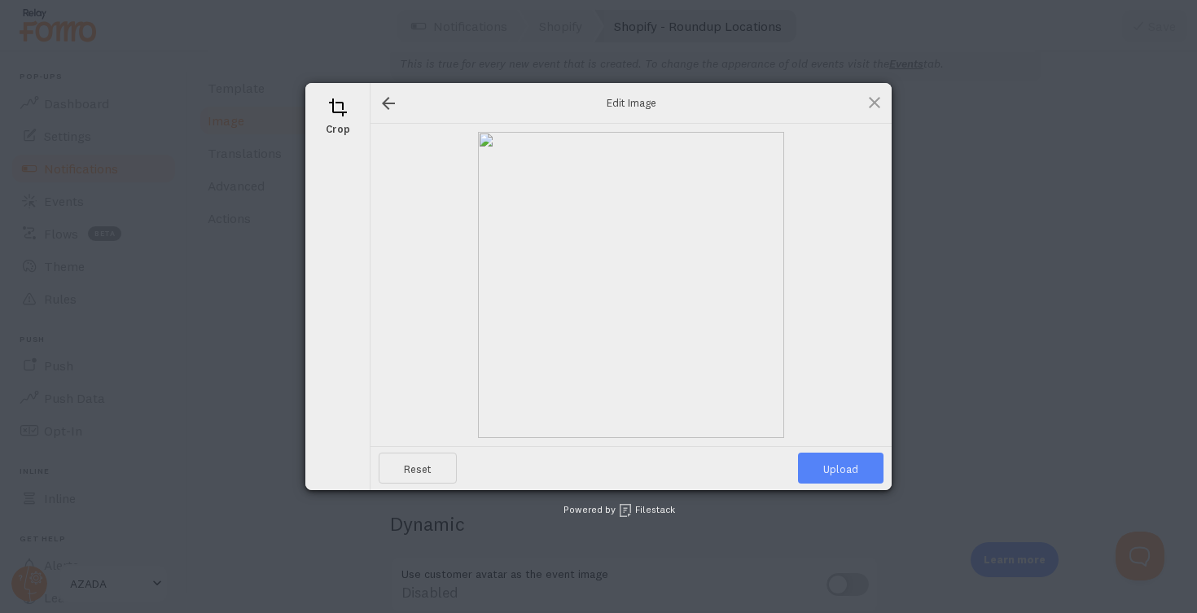
click at [841, 470] on span "Upload" at bounding box center [840, 468] width 85 height 31
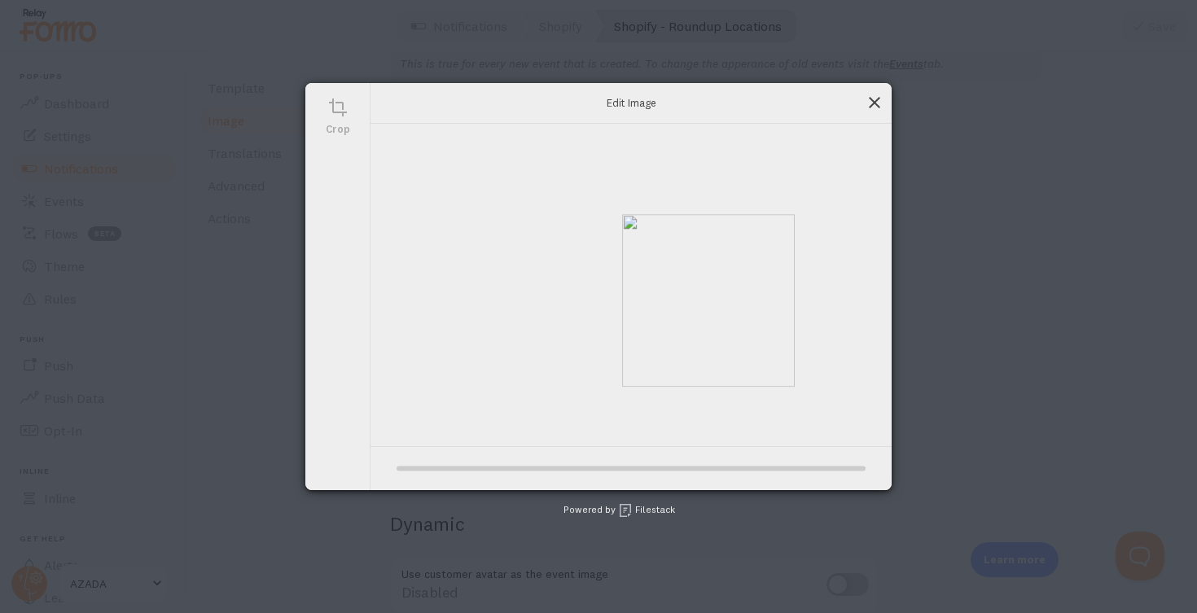
click at [874, 98] on span at bounding box center [874, 103] width 18 height 18
click at [930, 185] on div "This is true for every new event that is created. To change the apperance of ol…" at bounding box center [774, 489] width 768 height 886
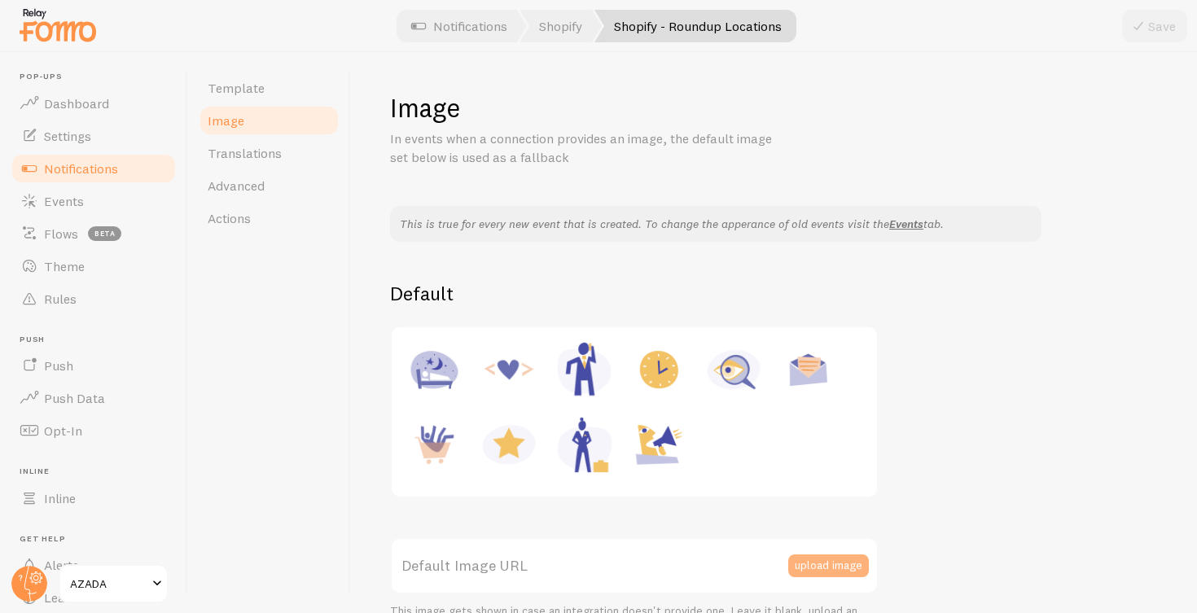
click at [829, 555] on button "upload image" at bounding box center [828, 565] width 81 height 23
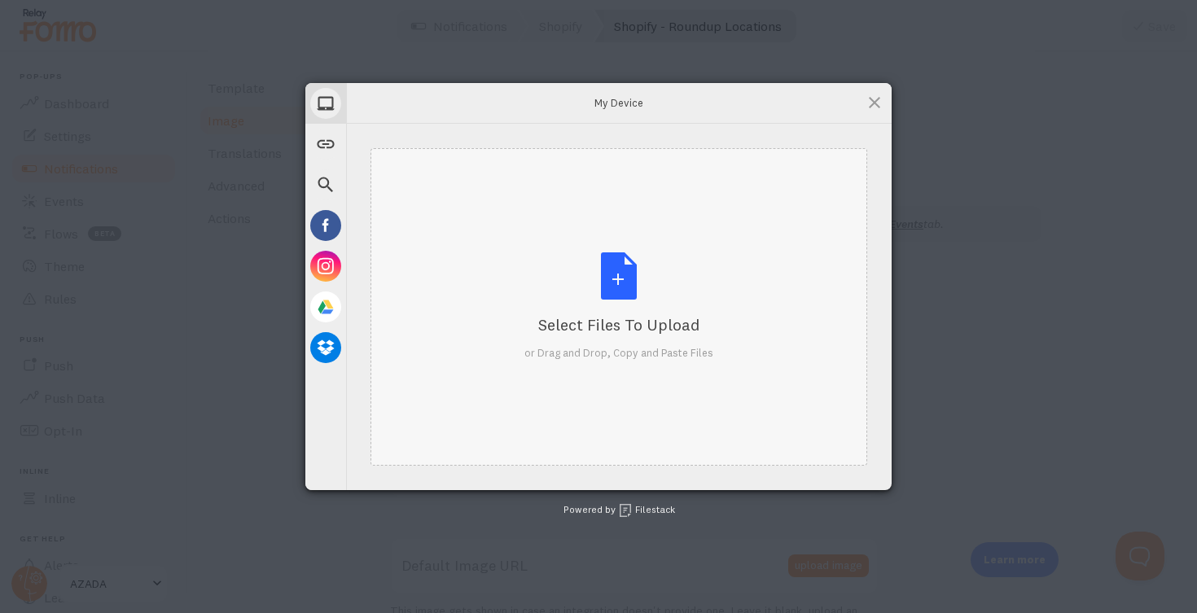
click at [620, 270] on div "Select Files to Upload or Drag and Drop, Copy and Paste Files" at bounding box center [618, 306] width 189 height 108
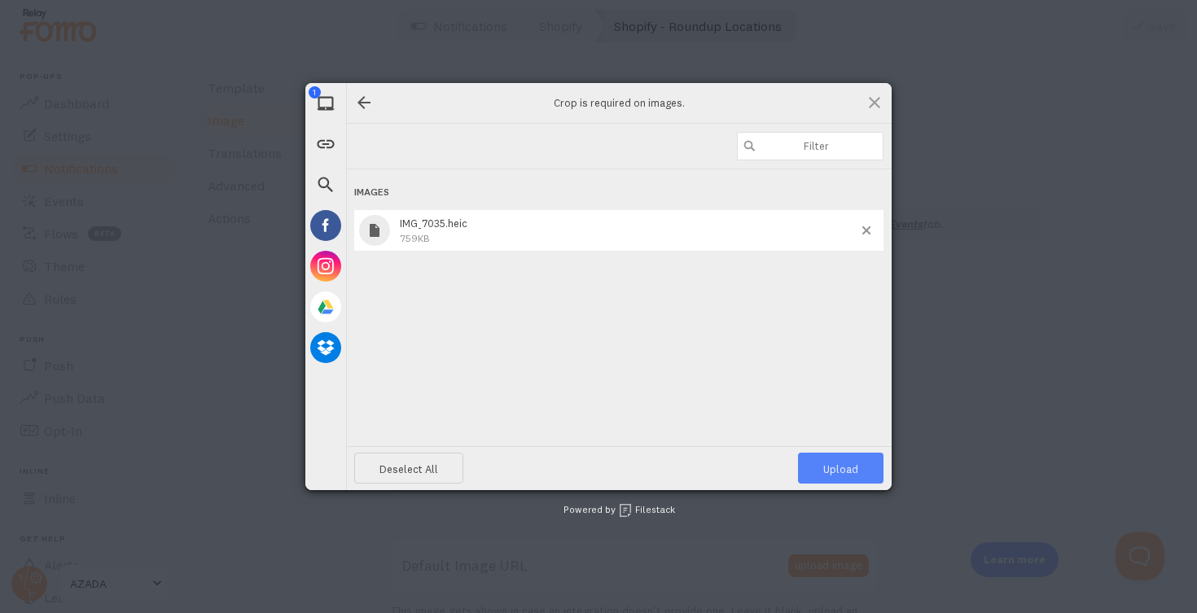
click at [846, 466] on span "Upload 1" at bounding box center [840, 468] width 35 height 13
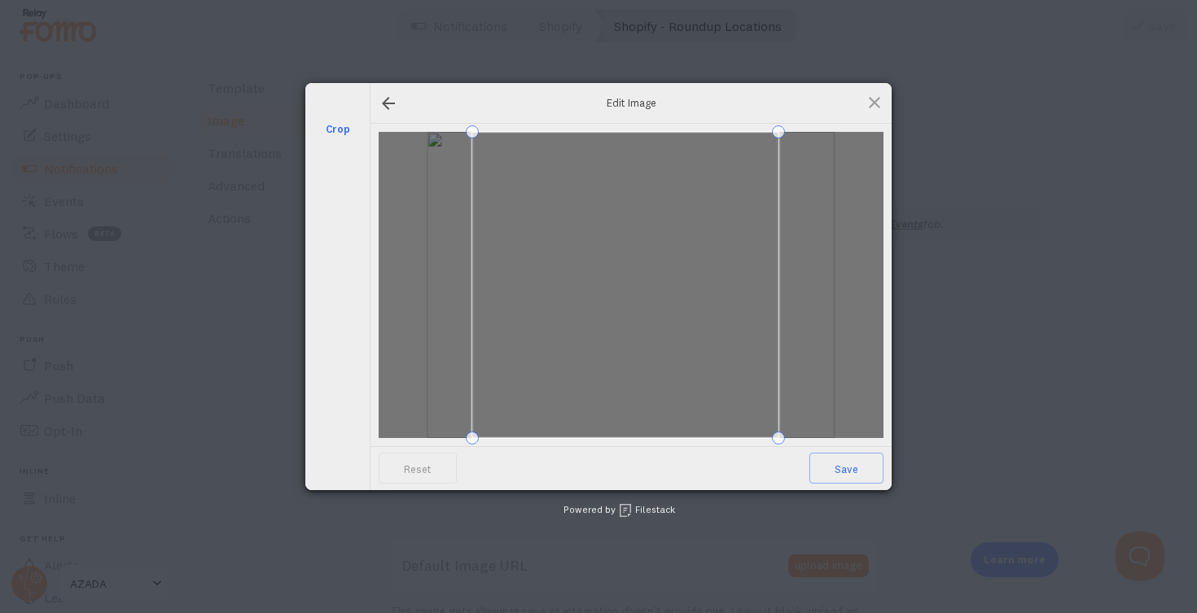
click at [717, 322] on span at bounding box center [625, 285] width 306 height 306
click at [759, 414] on span at bounding box center [761, 420] width 13 height 13
click at [709, 369] on span at bounding box center [618, 276] width 289 height 289
click at [852, 468] on span "Save" at bounding box center [846, 468] width 74 height 31
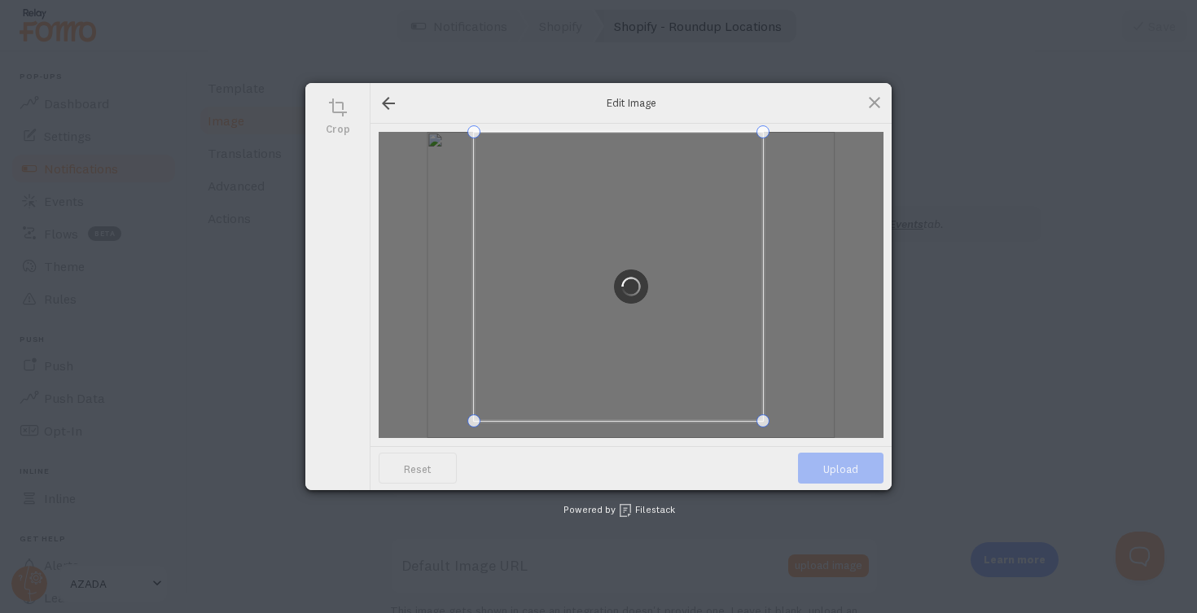
click at [852, 468] on span "Upload" at bounding box center [840, 468] width 85 height 31
click at [671, 204] on div at bounding box center [630, 286] width 521 height 366
click at [786, 217] on div at bounding box center [630, 286] width 521 height 366
click at [869, 107] on span at bounding box center [874, 103] width 18 height 18
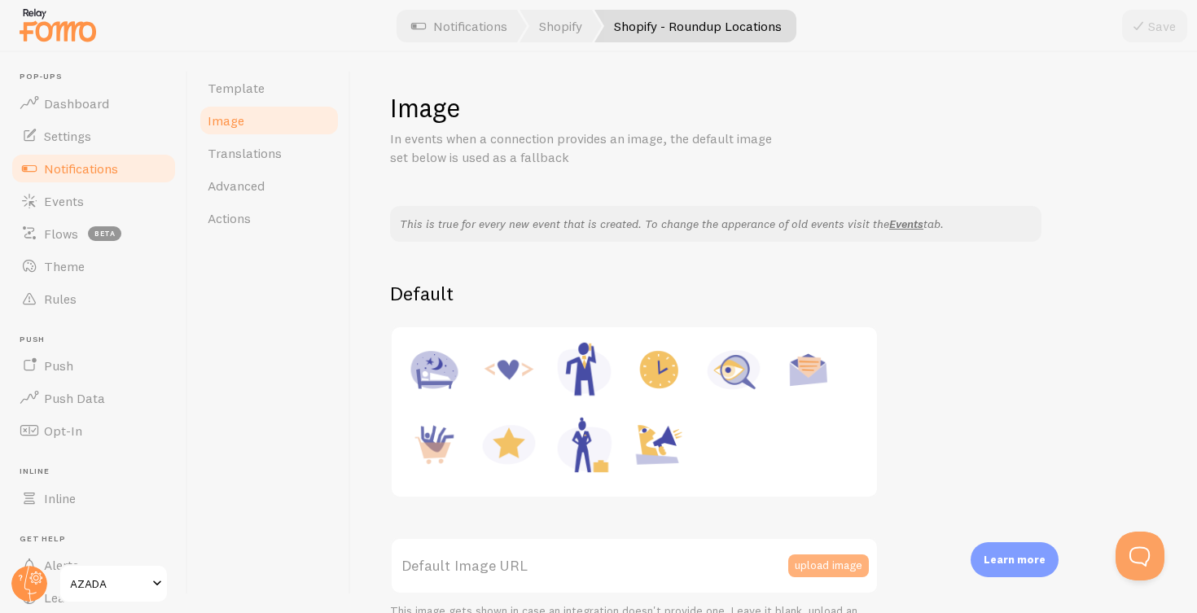
click at [813, 568] on button "upload image" at bounding box center [828, 565] width 81 height 23
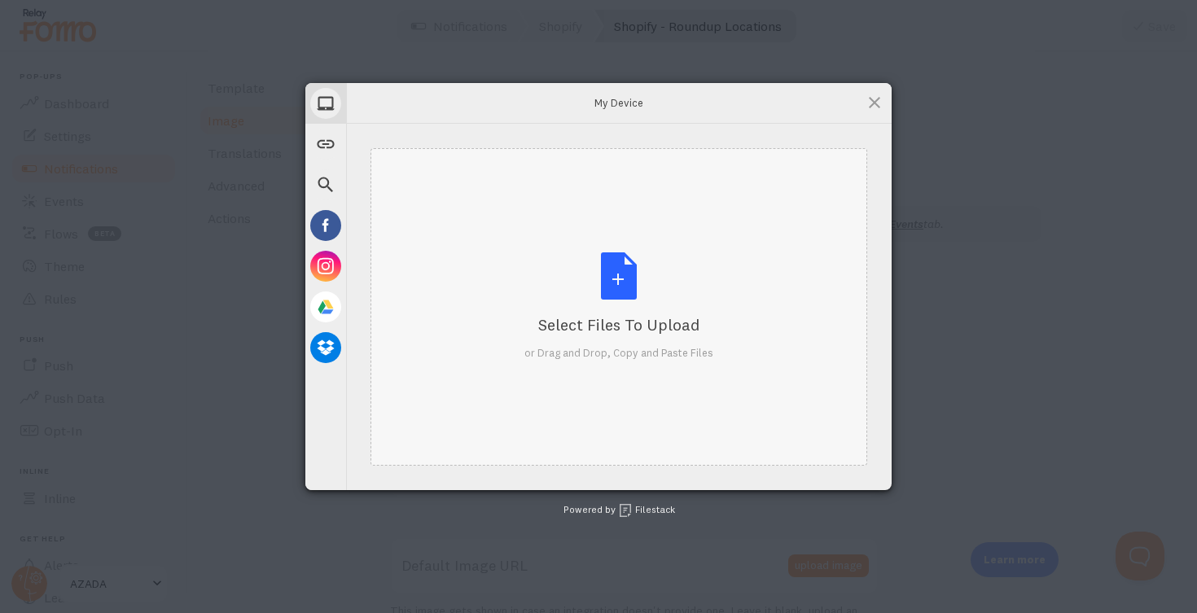
click at [615, 269] on div "Select Files to Upload or Drag and Drop, Copy and Paste Files" at bounding box center [618, 306] width 189 height 108
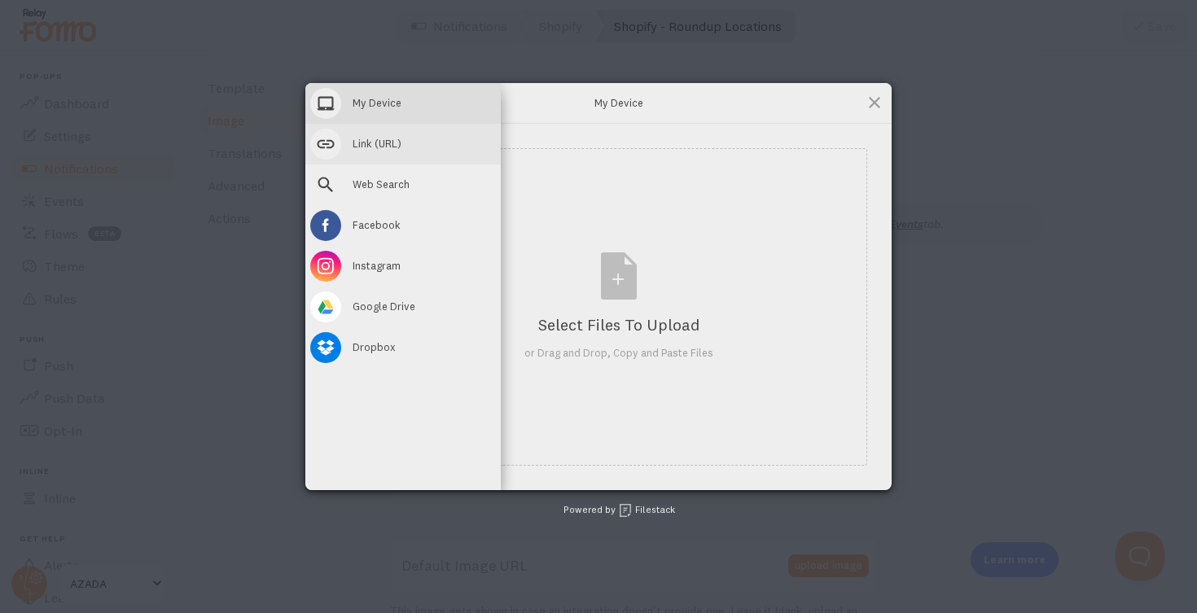
click at [327, 142] on span at bounding box center [325, 144] width 31 height 31
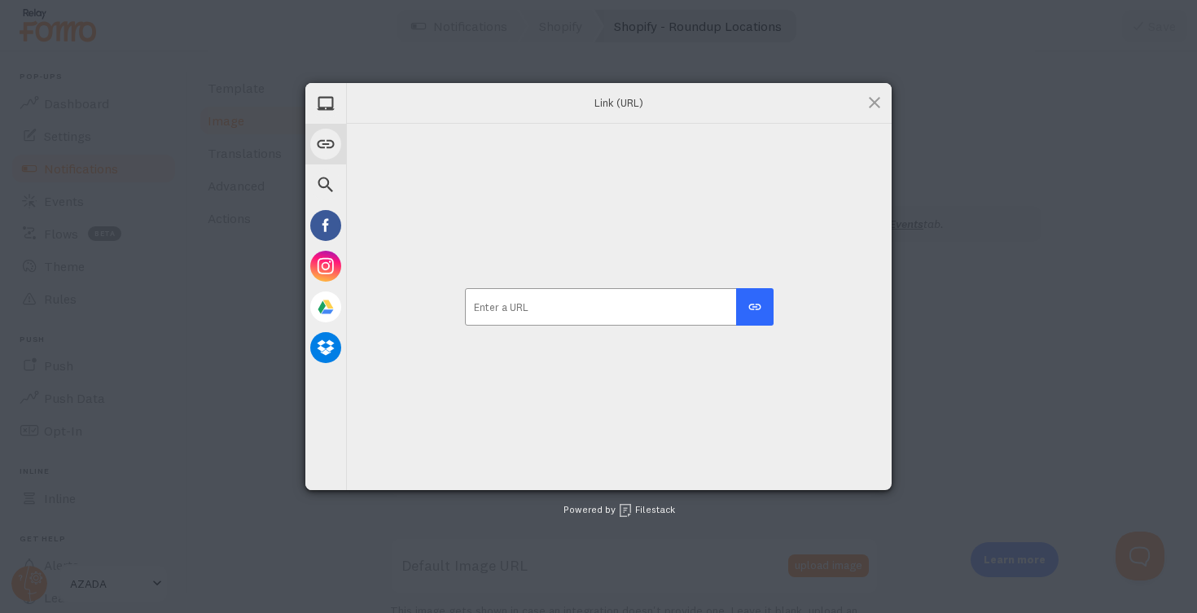
click at [576, 305] on input "url" at bounding box center [619, 306] width 308 height 37
paste input "https://cdn.shopify.com/s/files/1/0832/1574/5364/files/x6_master_box.jpg?v=1759…"
type input "https://cdn.shopify.com/s/files/1/0832/1574/5364/files/x6_master_box.jpg?v=1759…"
click at [757, 306] on div "submit" at bounding box center [754, 307] width 15 height 15
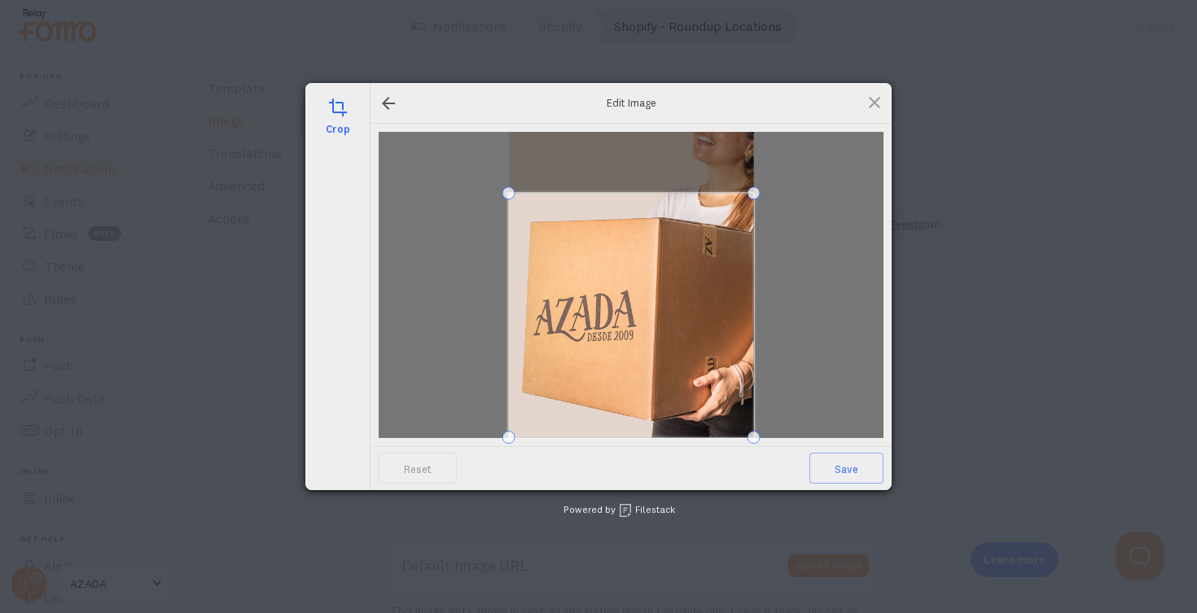
click at [749, 341] on span at bounding box center [631, 315] width 245 height 245
click at [853, 479] on span "Save" at bounding box center [846, 468] width 74 height 31
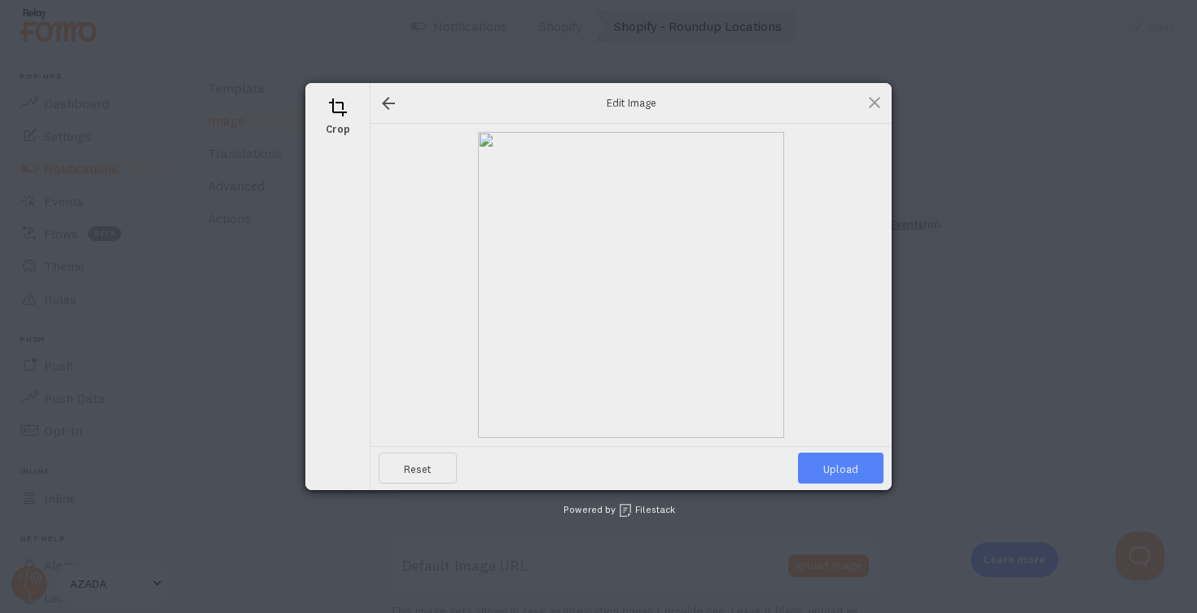
click at [843, 463] on span "Upload" at bounding box center [840, 468] width 85 height 31
type input "https://process.filestackapi.com/ApqhzE1ldTzuKSj33adqez/resize=width:170,height…"
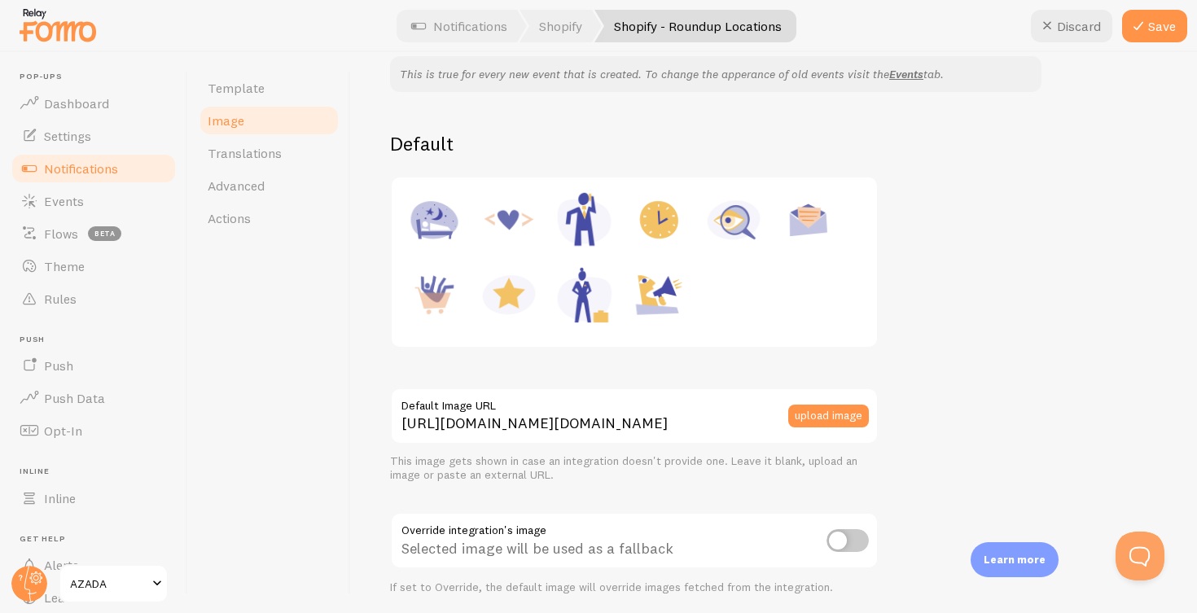
scroll to position [151, 0]
click at [1151, 29] on button "Save" at bounding box center [1154, 26] width 65 height 33
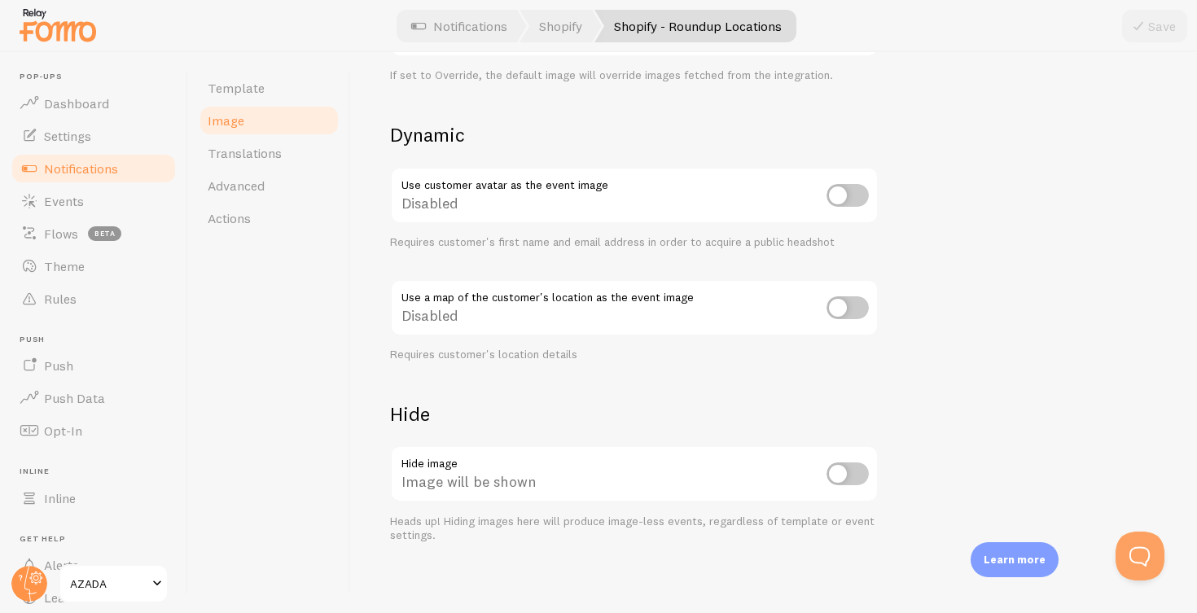
scroll to position [661, 0]
click at [244, 154] on span "Translations" at bounding box center [245, 153] width 74 height 16
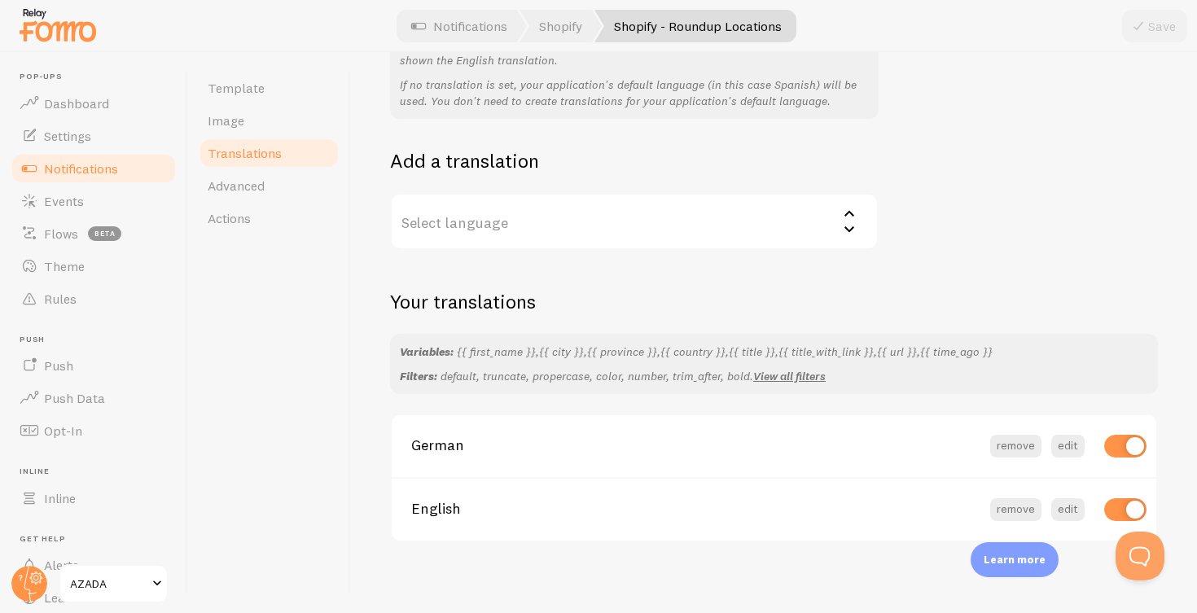
scroll to position [195, 0]
click at [1070, 437] on button "edit" at bounding box center [1067, 447] width 33 height 23
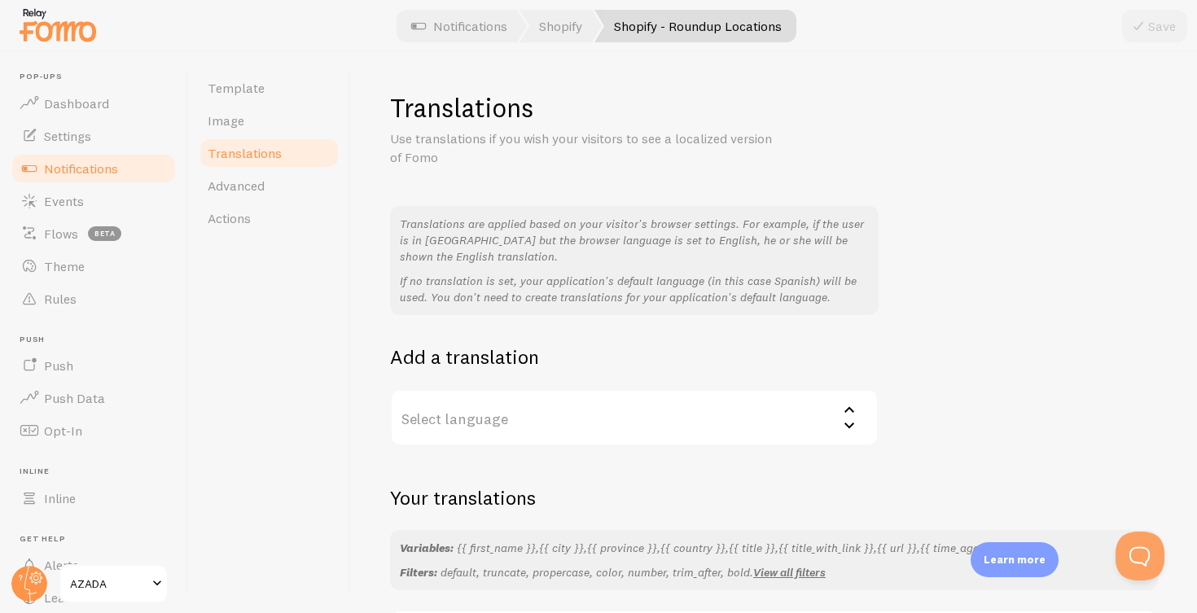
scroll to position [0, 0]
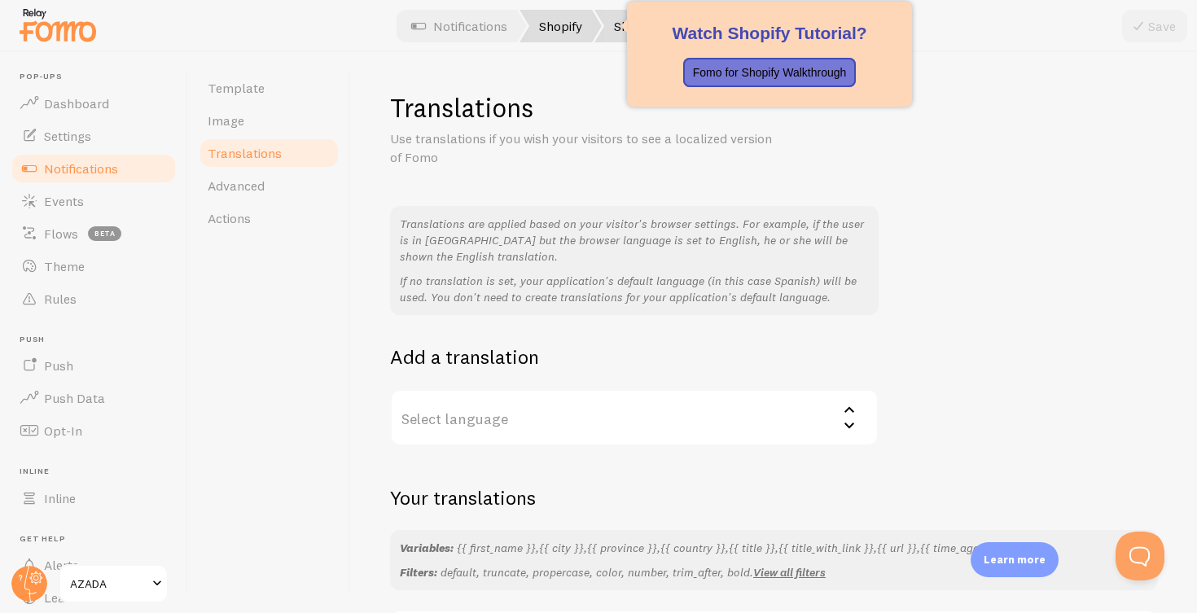
click at [556, 29] on link "Shopify" at bounding box center [560, 26] width 82 height 33
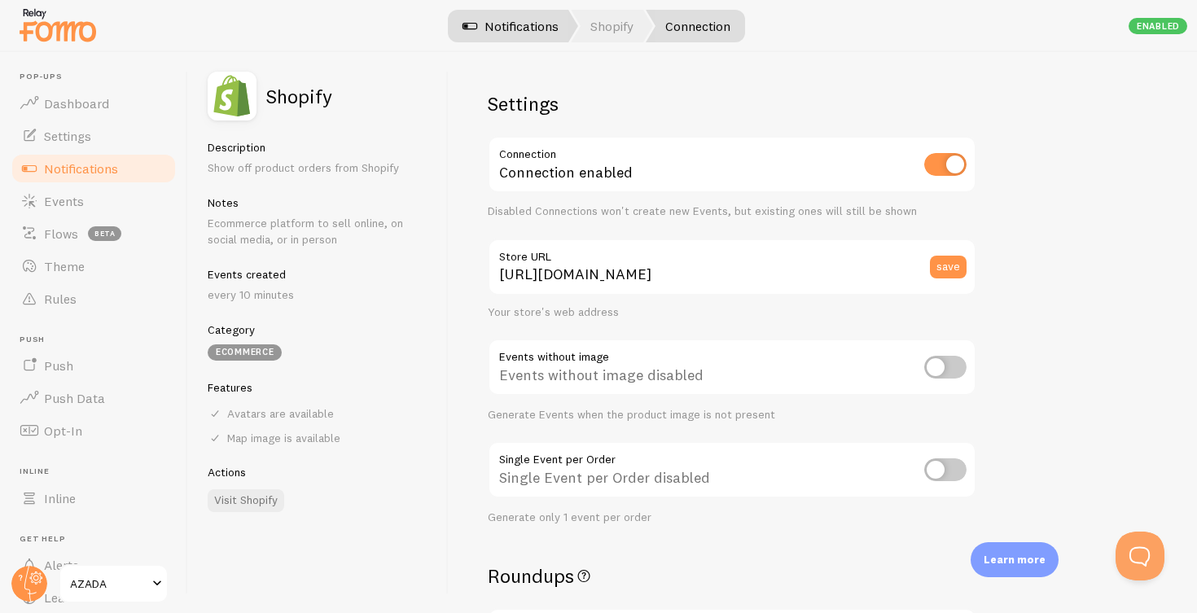
click at [522, 25] on link "Notifications" at bounding box center [510, 26] width 135 height 33
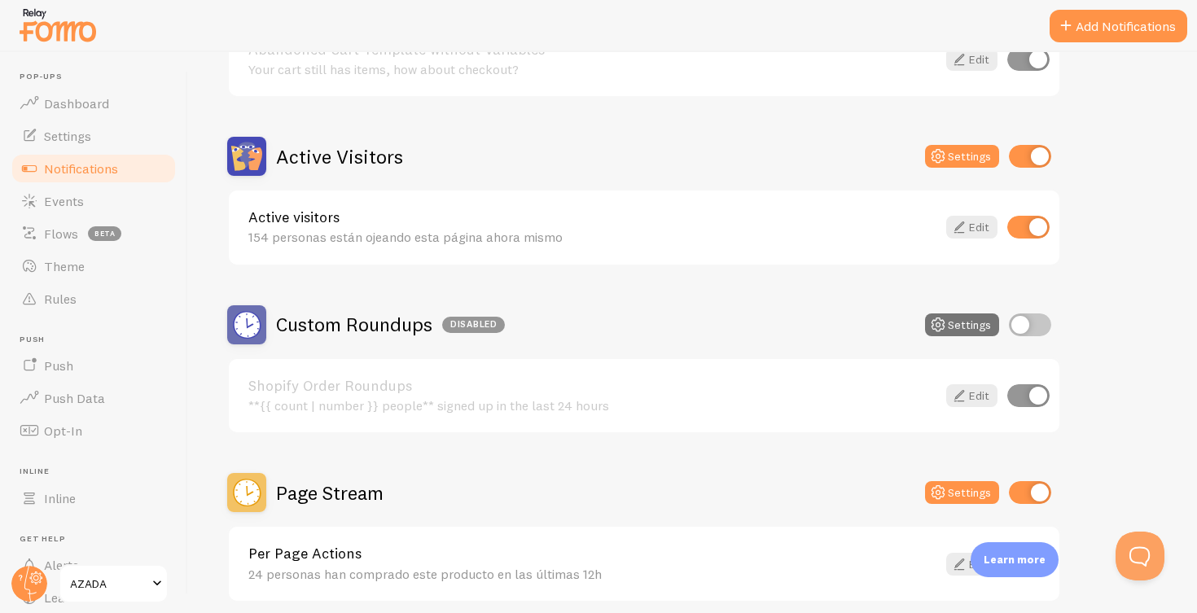
scroll to position [332, 0]
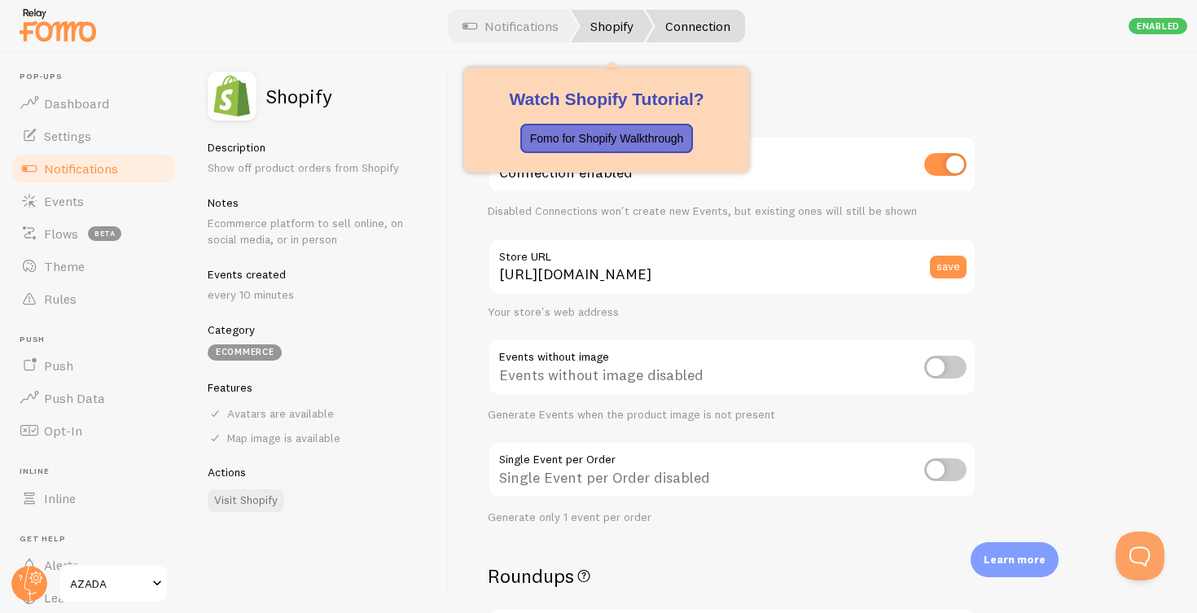
click at [615, 29] on link "Shopify" at bounding box center [612, 26] width 82 height 33
click at [612, 19] on link "Shopify" at bounding box center [612, 26] width 82 height 33
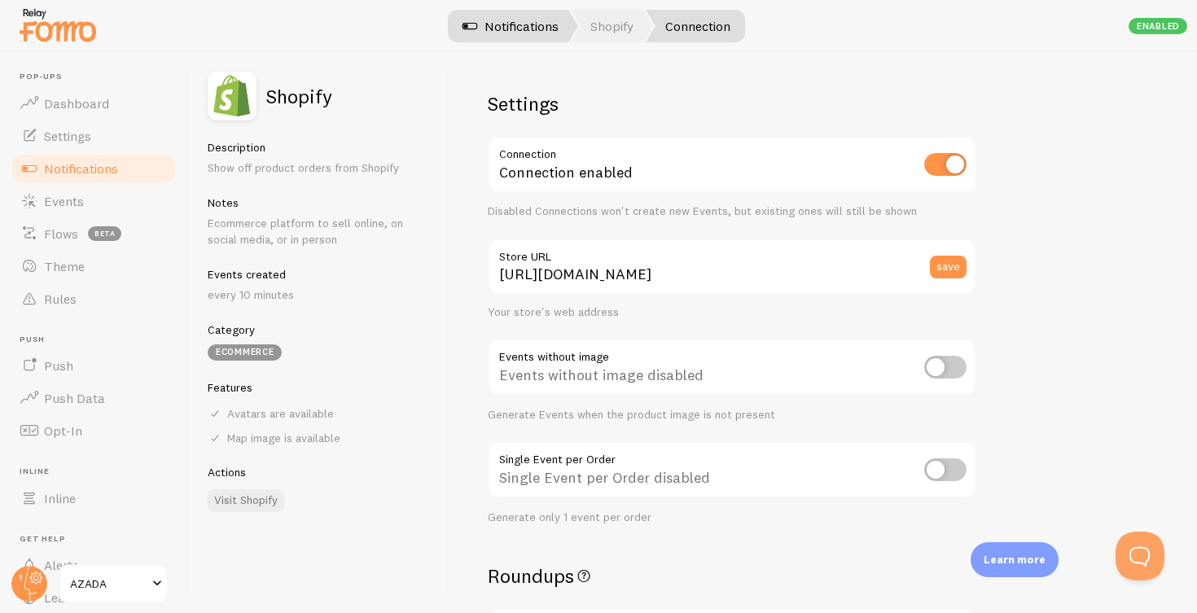
click at [517, 19] on link "Notifications" at bounding box center [510, 26] width 135 height 33
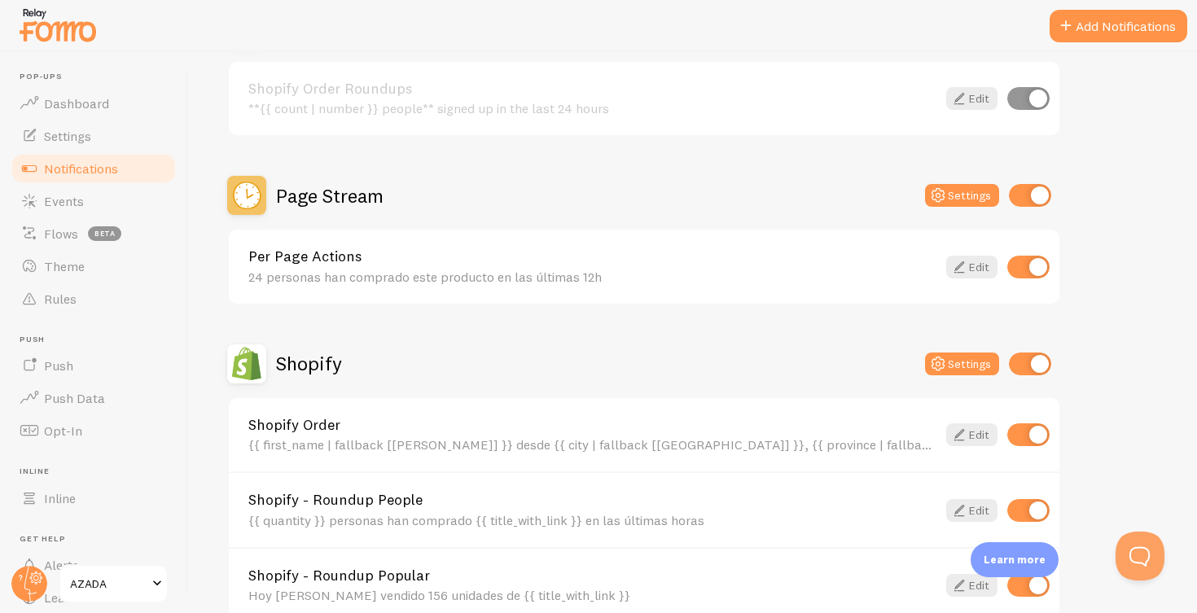
scroll to position [629, 0]
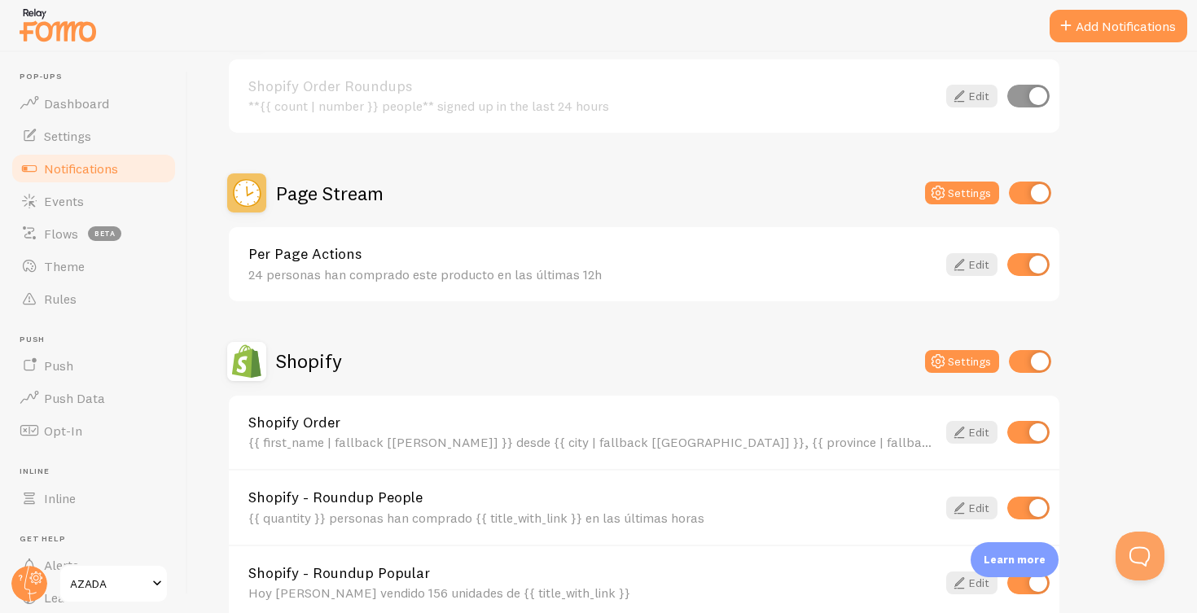
click at [609, 268] on div "24 personas han comprado este producto en las últimas 12h" at bounding box center [592, 274] width 688 height 15
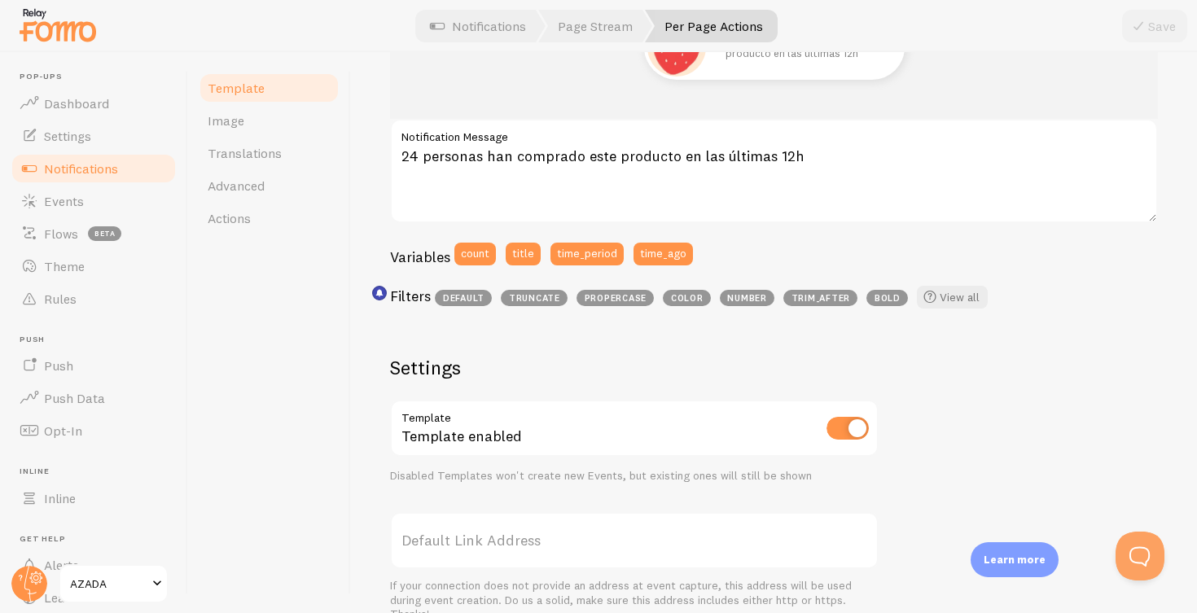
scroll to position [276, 0]
click at [229, 114] on span "Image" at bounding box center [226, 120] width 37 height 16
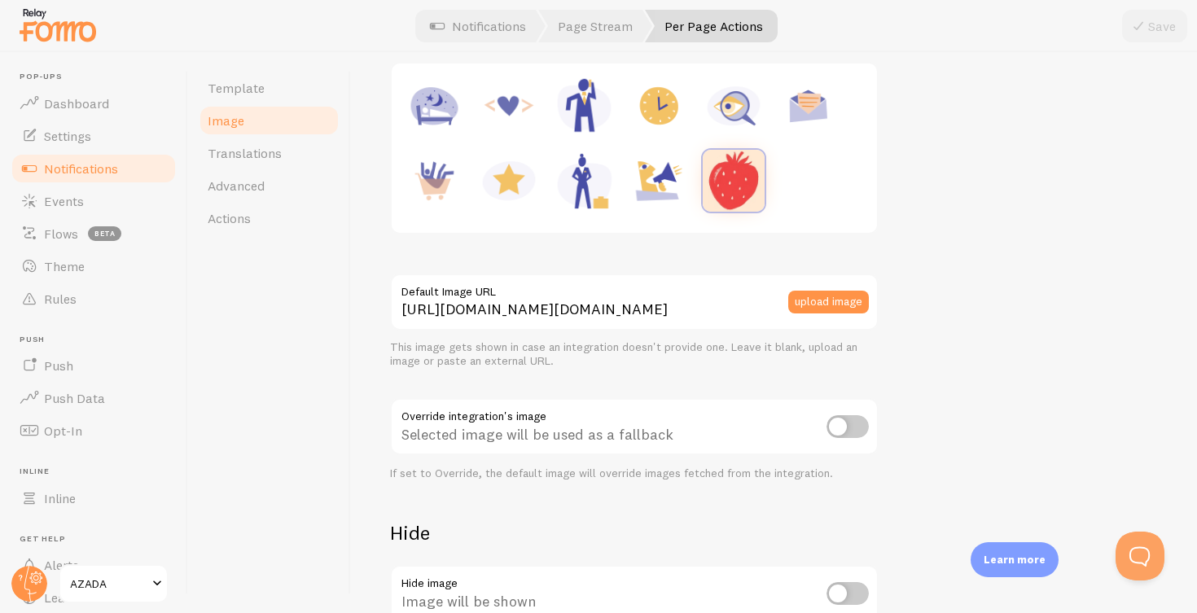
scroll to position [270, 0]
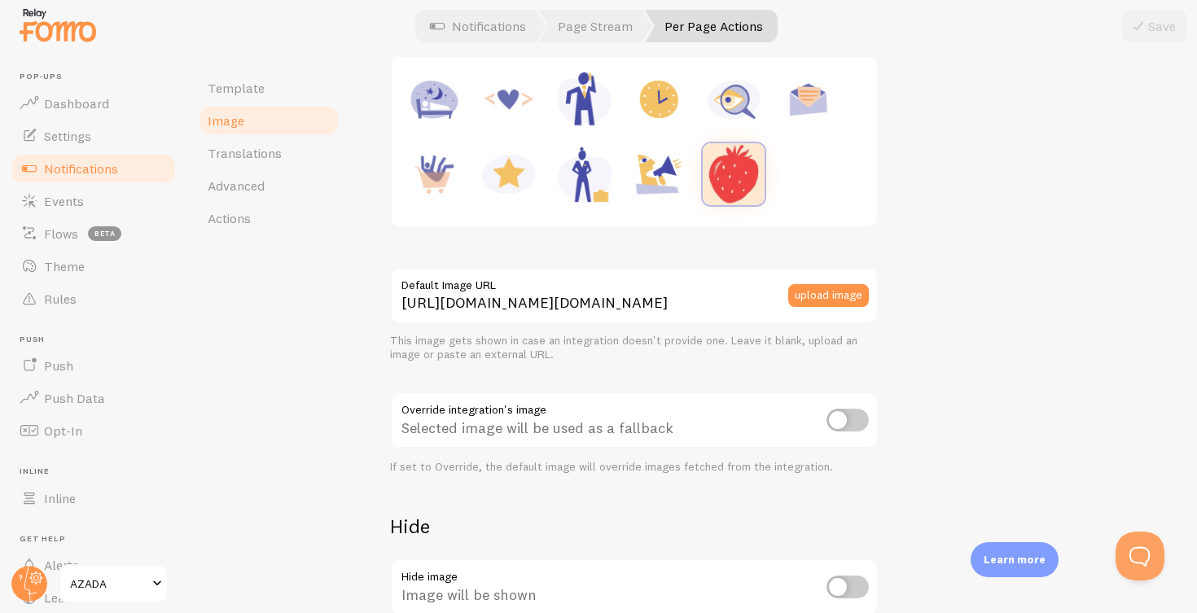
click at [858, 414] on input "checkbox" at bounding box center [847, 420] width 42 height 23
checkbox input "true"
click at [1157, 26] on button "Save" at bounding box center [1154, 26] width 65 height 33
click at [488, 22] on link "Notifications" at bounding box center [477, 26] width 135 height 33
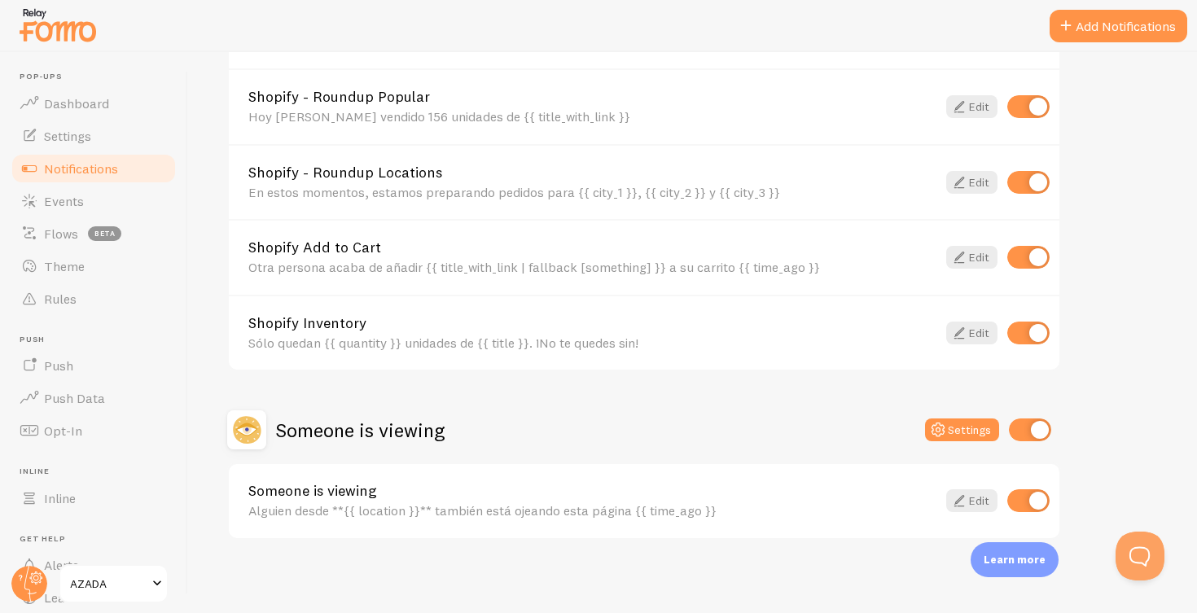
scroll to position [1104, 0]
